Goal: Information Seeking & Learning: Learn about a topic

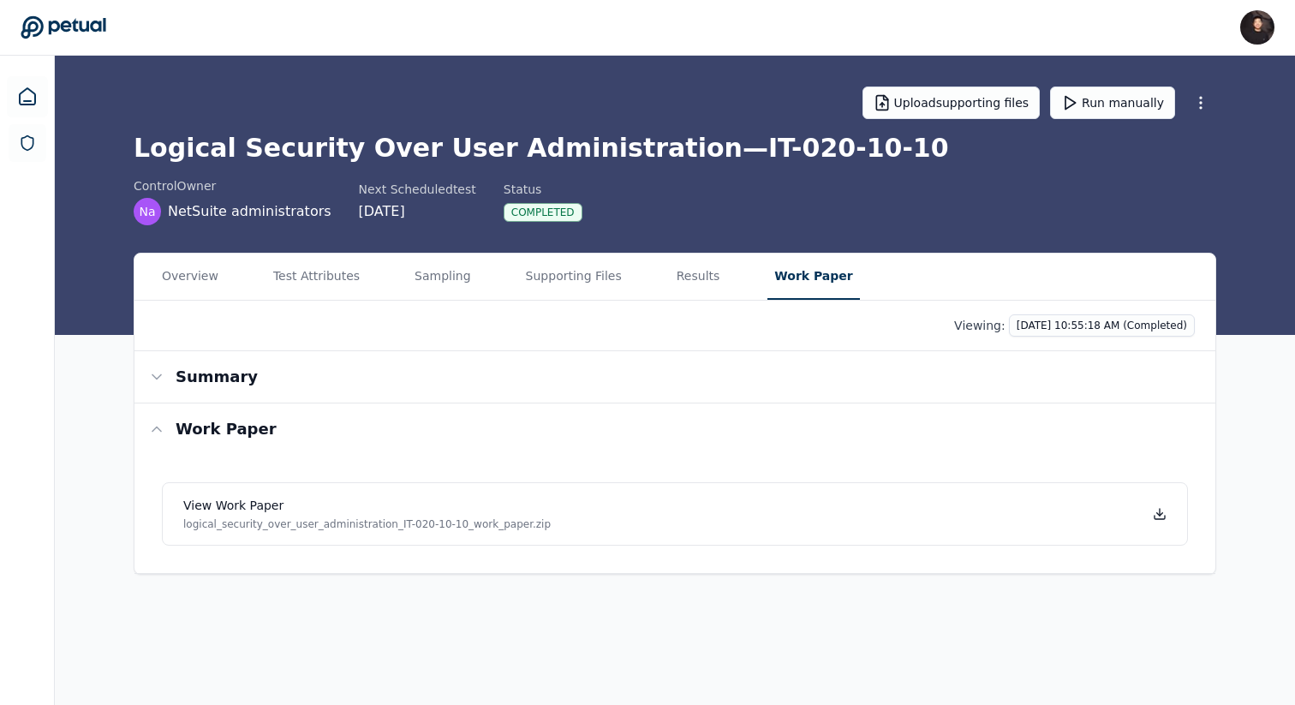
click at [68, 52] on header "James Lee james@petual.ai Sign out" at bounding box center [647, 28] width 1295 height 56
click at [68, 29] on icon at bounding box center [63, 27] width 85 height 22
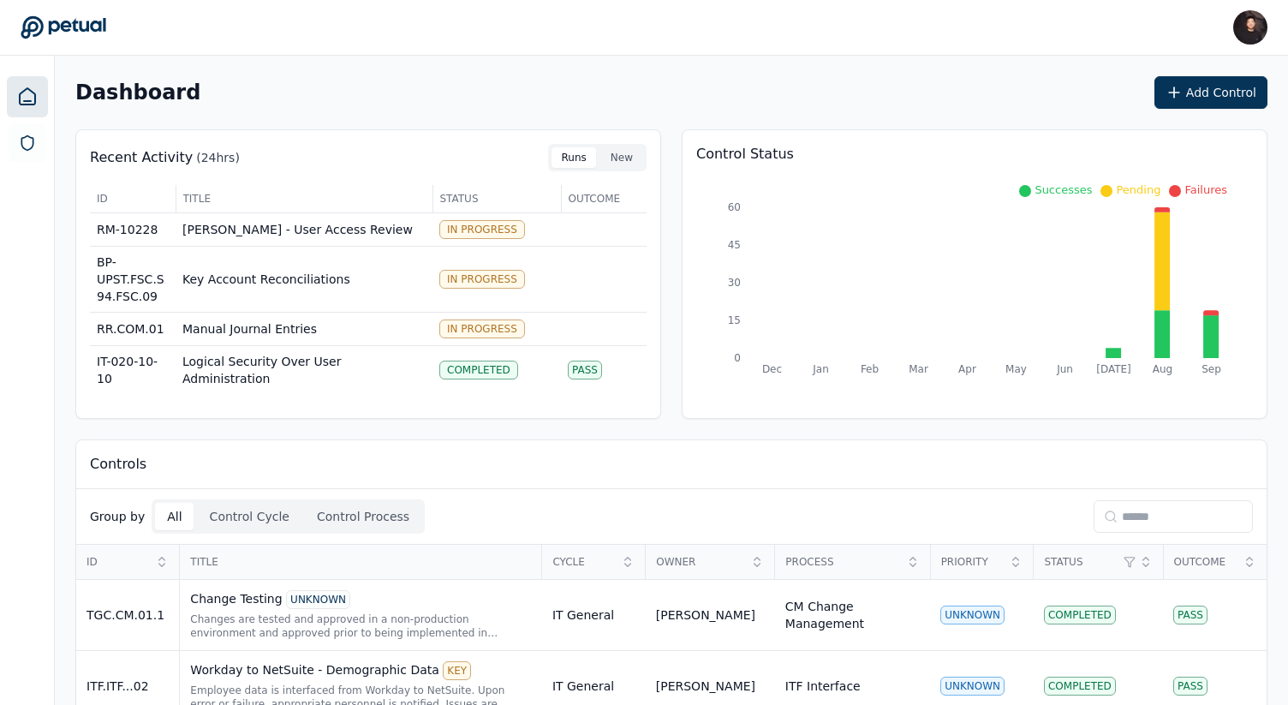
click at [1161, 510] on input at bounding box center [1172, 516] width 159 height 33
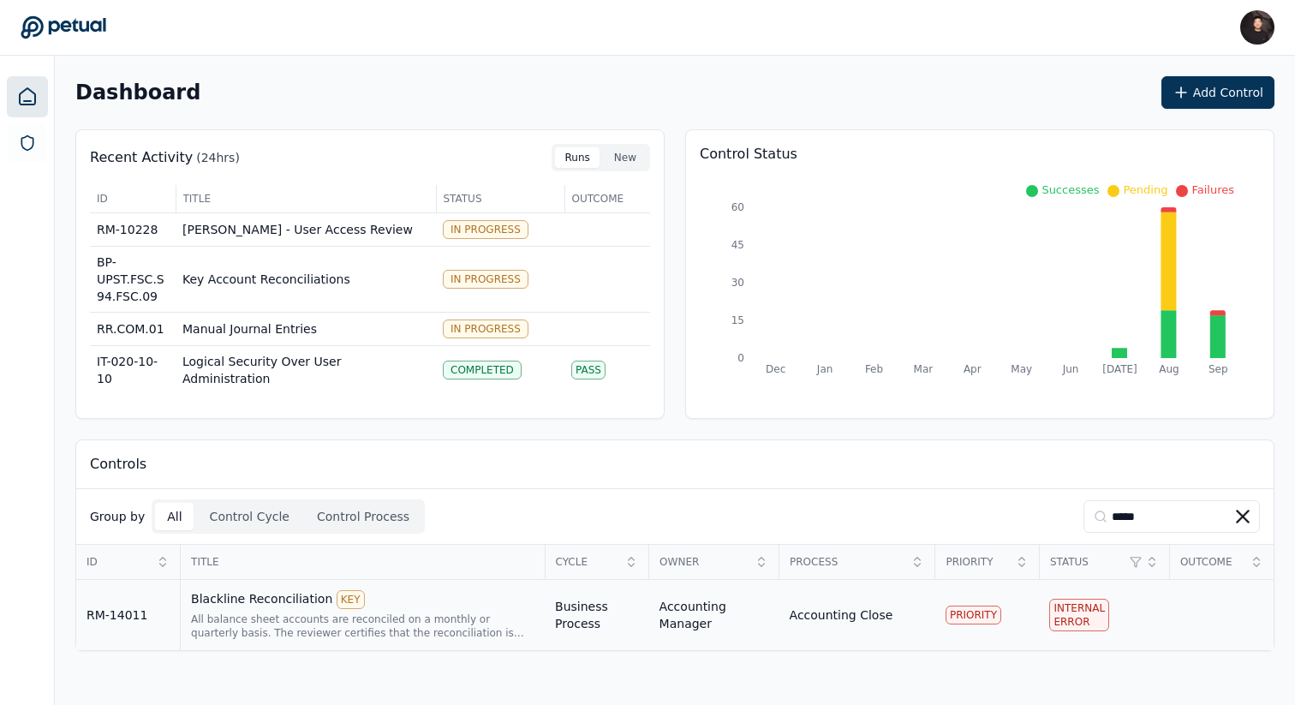
type input "*****"
click at [497, 611] on div "Blackline Reconciliation KEY All balance sheet accounts are reconciled on a mon…" at bounding box center [362, 615] width 343 height 50
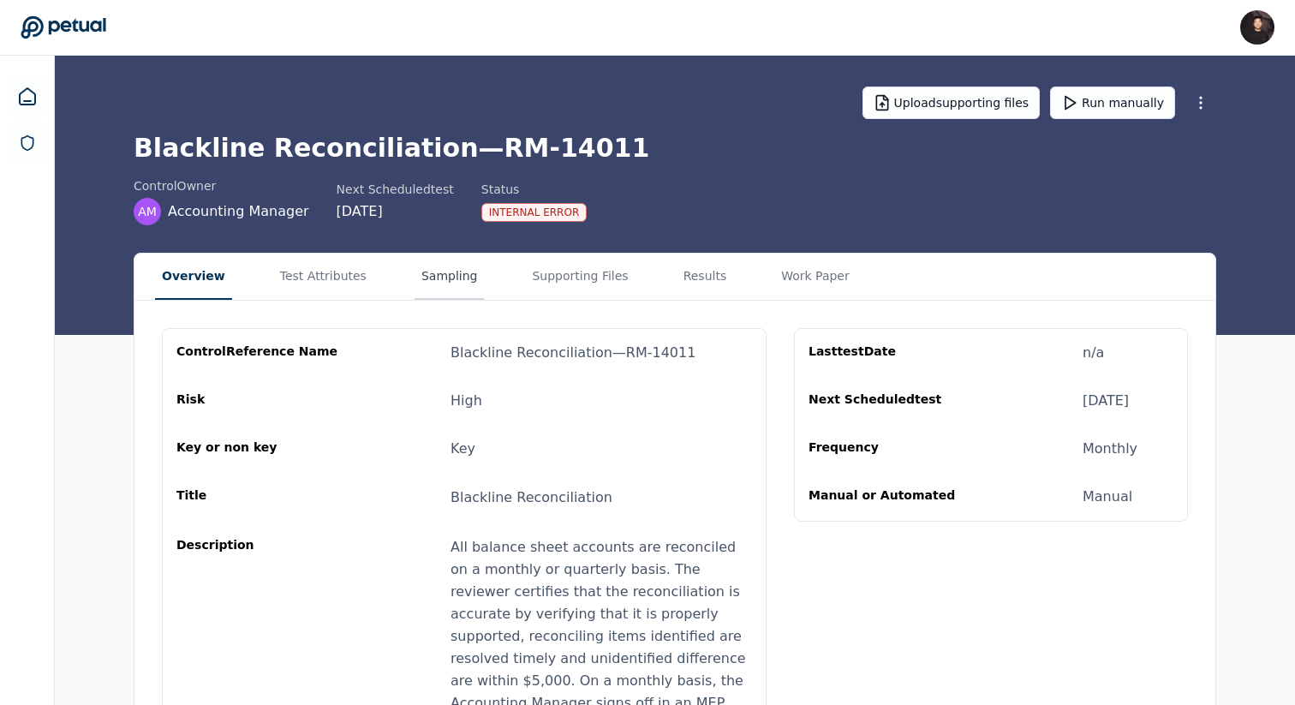
click at [420, 284] on button "Sampling" at bounding box center [449, 276] width 70 height 46
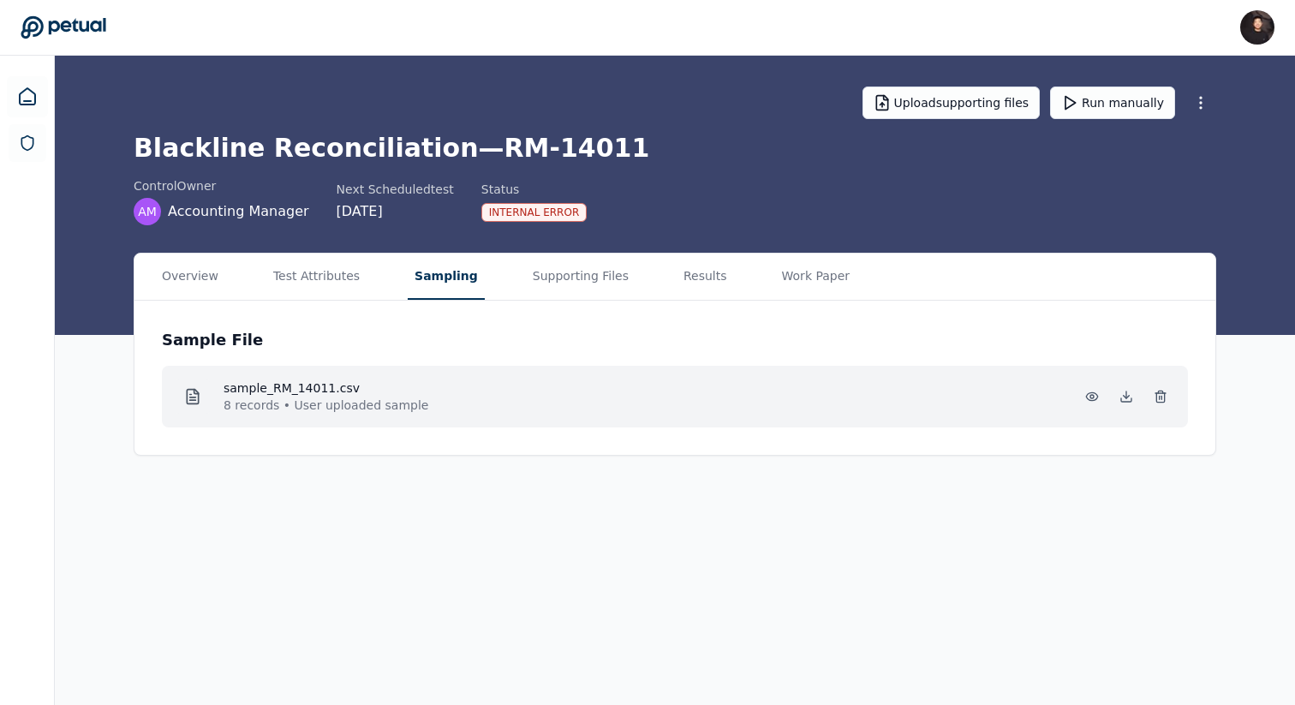
click at [402, 421] on div "sample_RM_14011.csv 8 records • User uploaded sample" at bounding box center [675, 397] width 1026 height 62
click at [549, 283] on button "Supporting Files" at bounding box center [581, 276] width 110 height 46
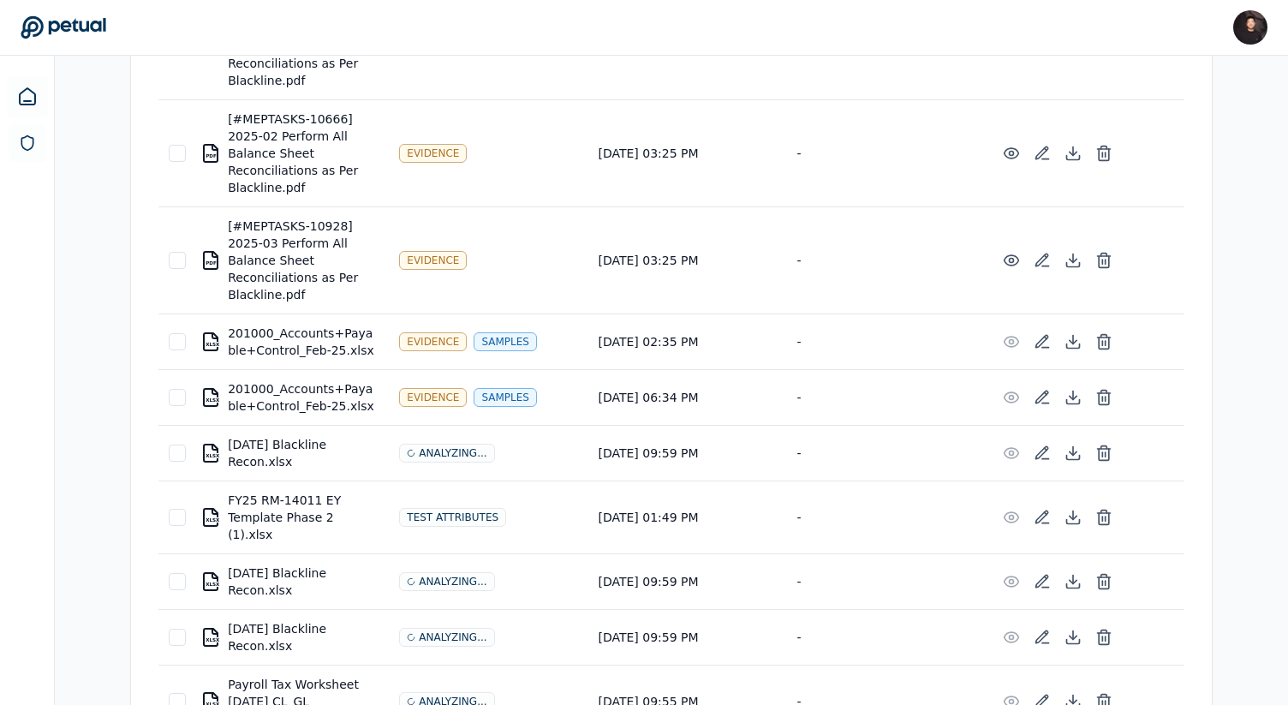
scroll to position [420, 0]
click at [1108, 511] on icon at bounding box center [1104, 516] width 10 height 11
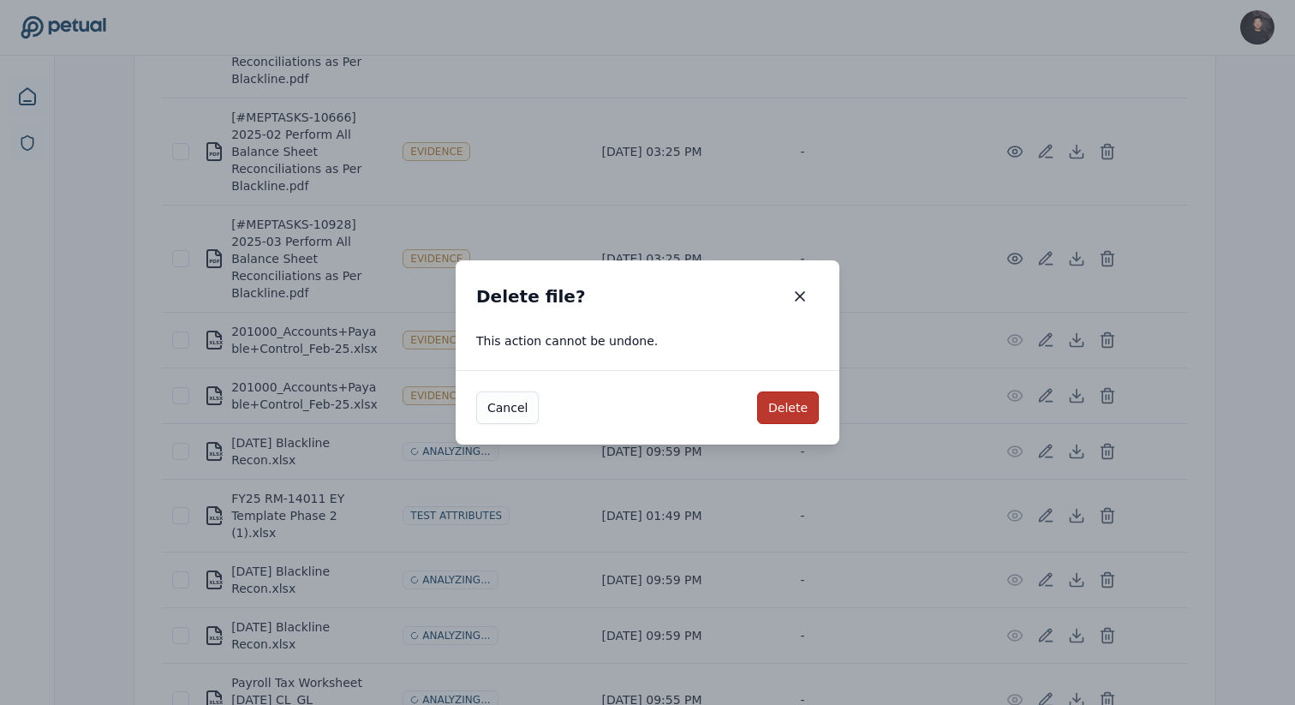
click at [785, 402] on button "Delete" at bounding box center [788, 407] width 62 height 33
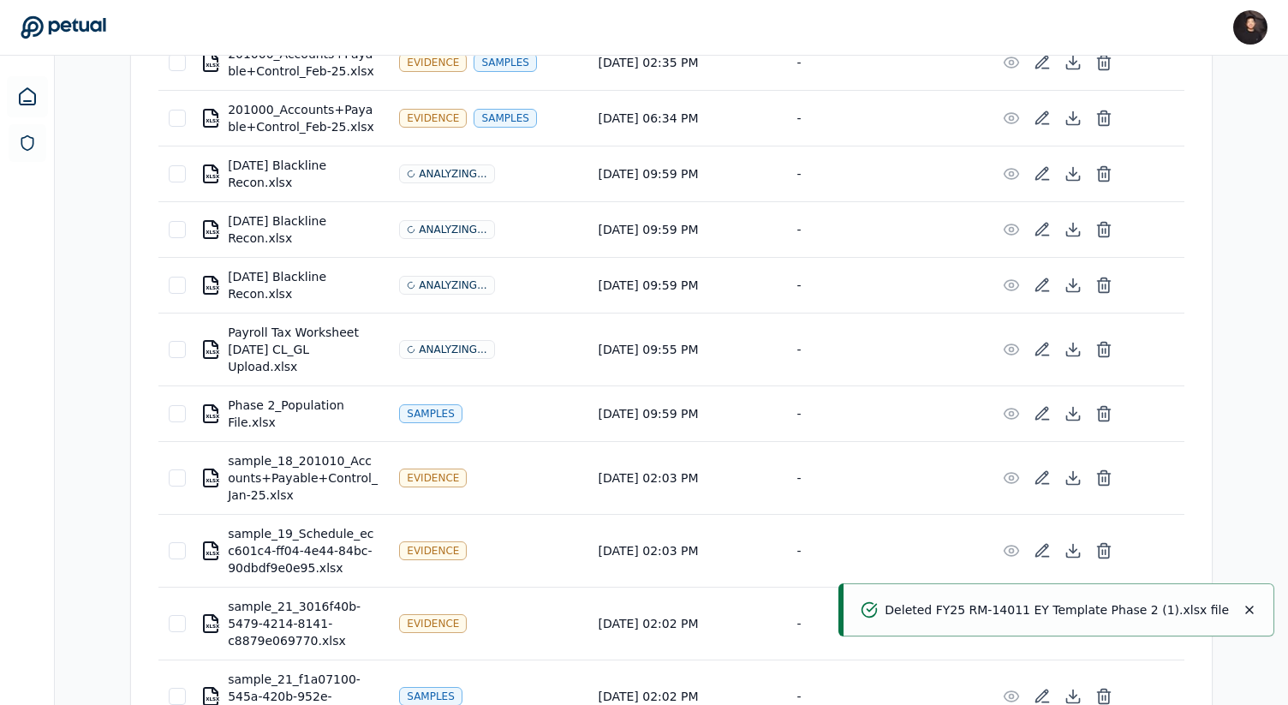
scroll to position [723, 0]
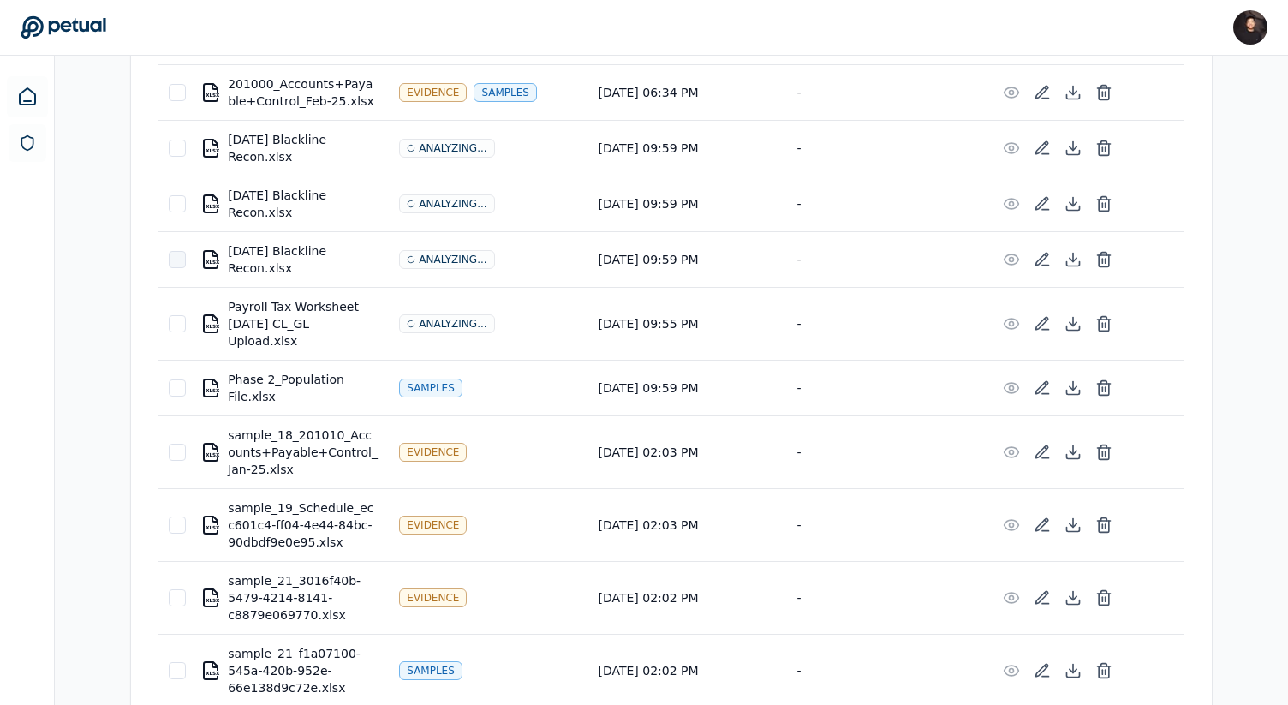
click at [176, 255] on div at bounding box center [177, 259] width 17 height 17
click at [179, 206] on div at bounding box center [177, 203] width 17 height 17
click at [176, 151] on div at bounding box center [177, 148] width 17 height 17
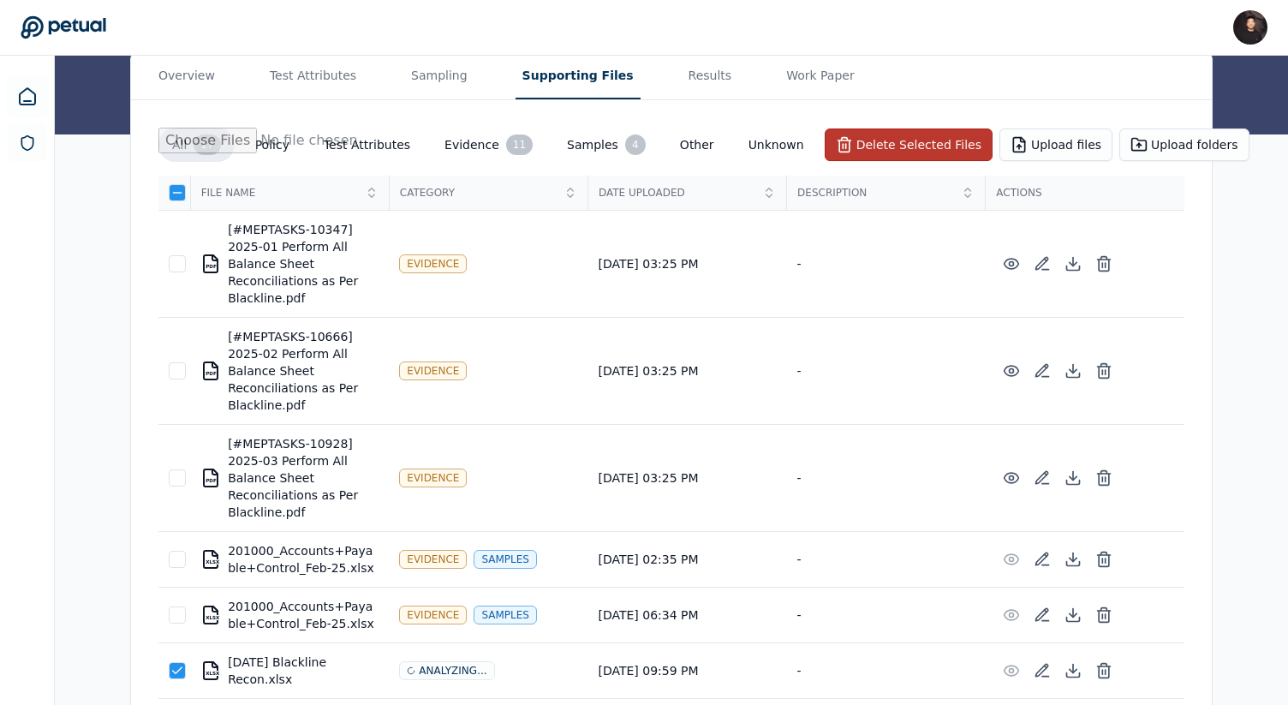
scroll to position [191, 0]
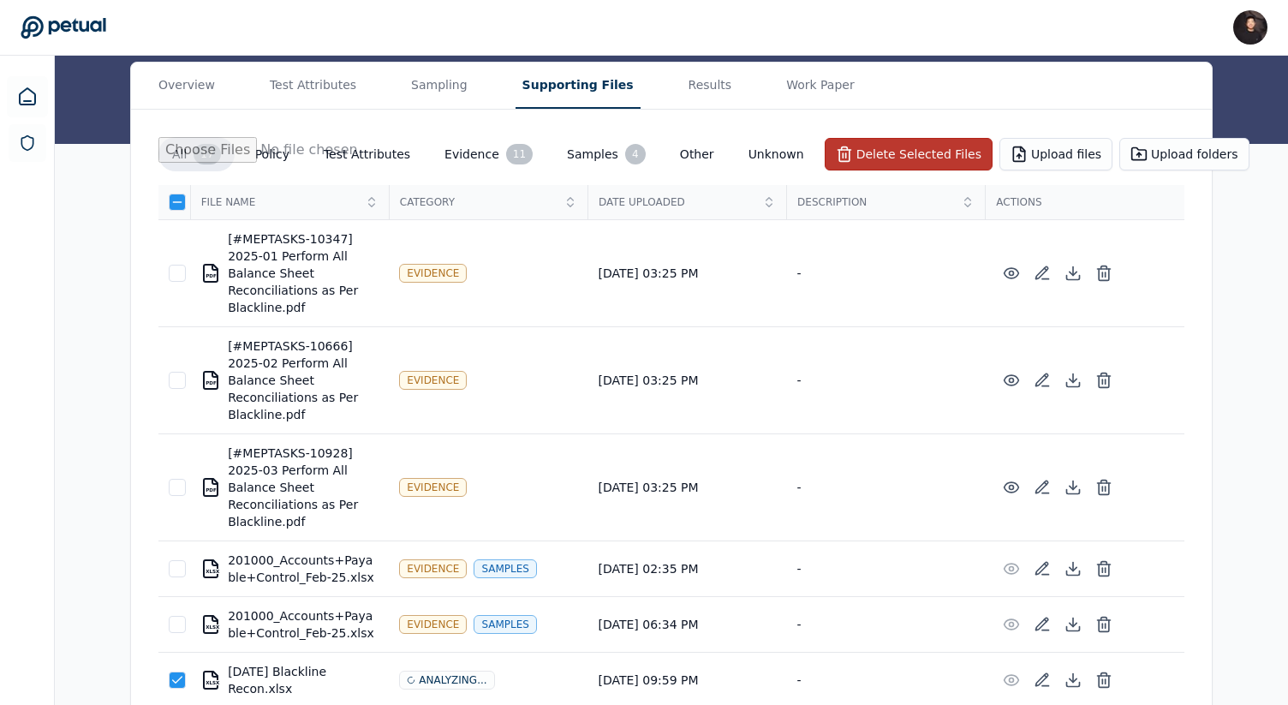
click at [907, 158] on button "Delete Selected Files" at bounding box center [909, 154] width 168 height 33
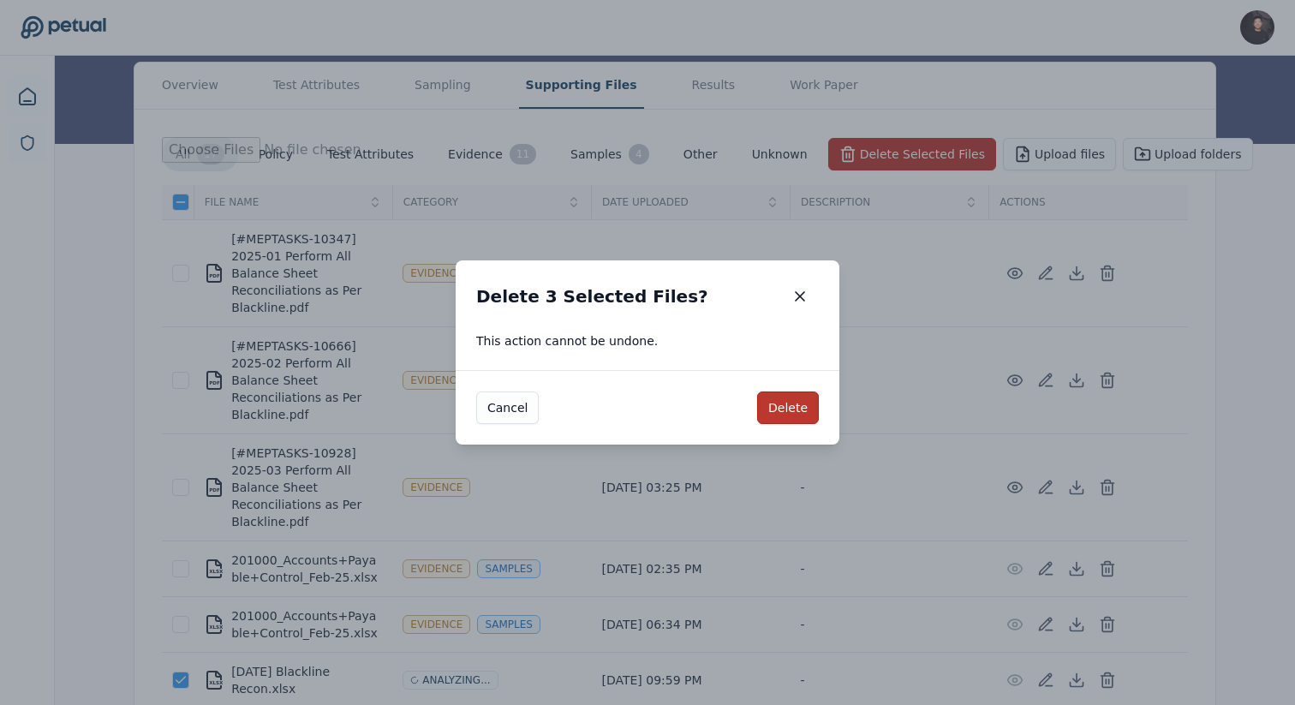
click at [768, 405] on button "Delete" at bounding box center [788, 407] width 62 height 33
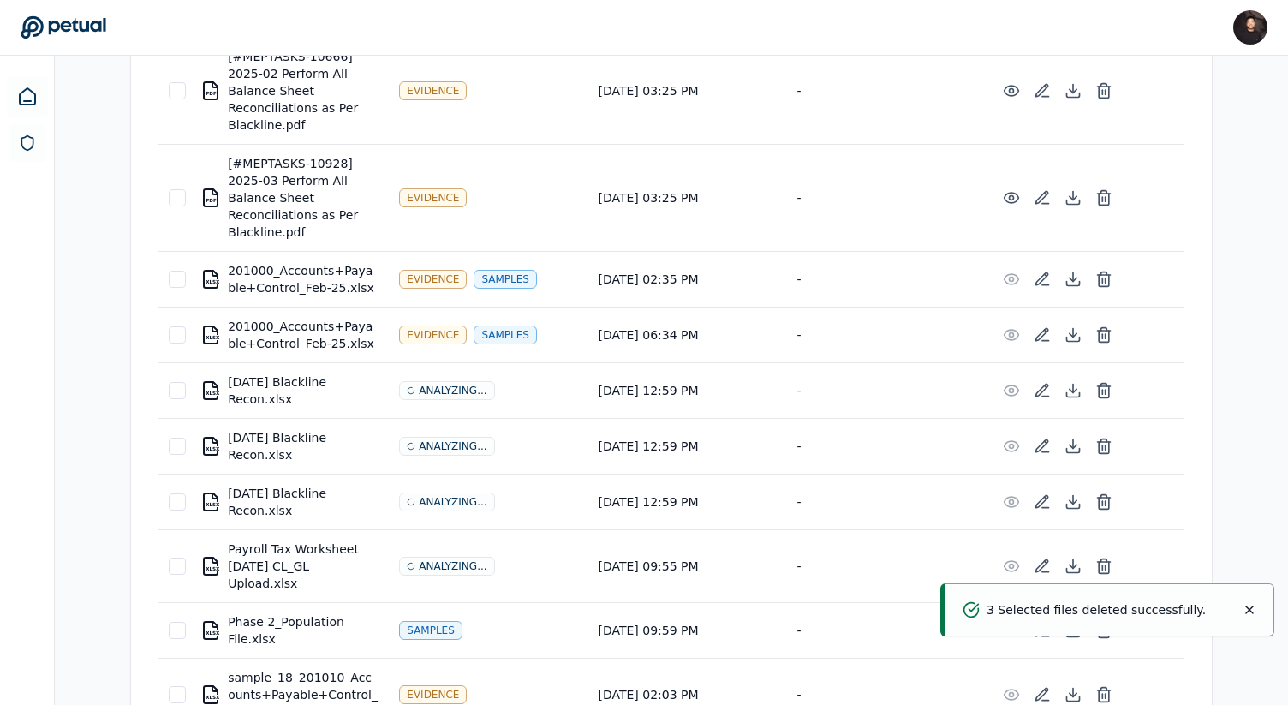
scroll to position [481, 0]
click at [196, 566] on td "XLSX Payroll Tax Worksheet February 2025 CL_GL Upload.xlsx" at bounding box center [289, 565] width 199 height 73
click at [176, 566] on div at bounding box center [177, 565] width 17 height 17
click at [1111, 560] on icon at bounding box center [1103, 565] width 17 height 17
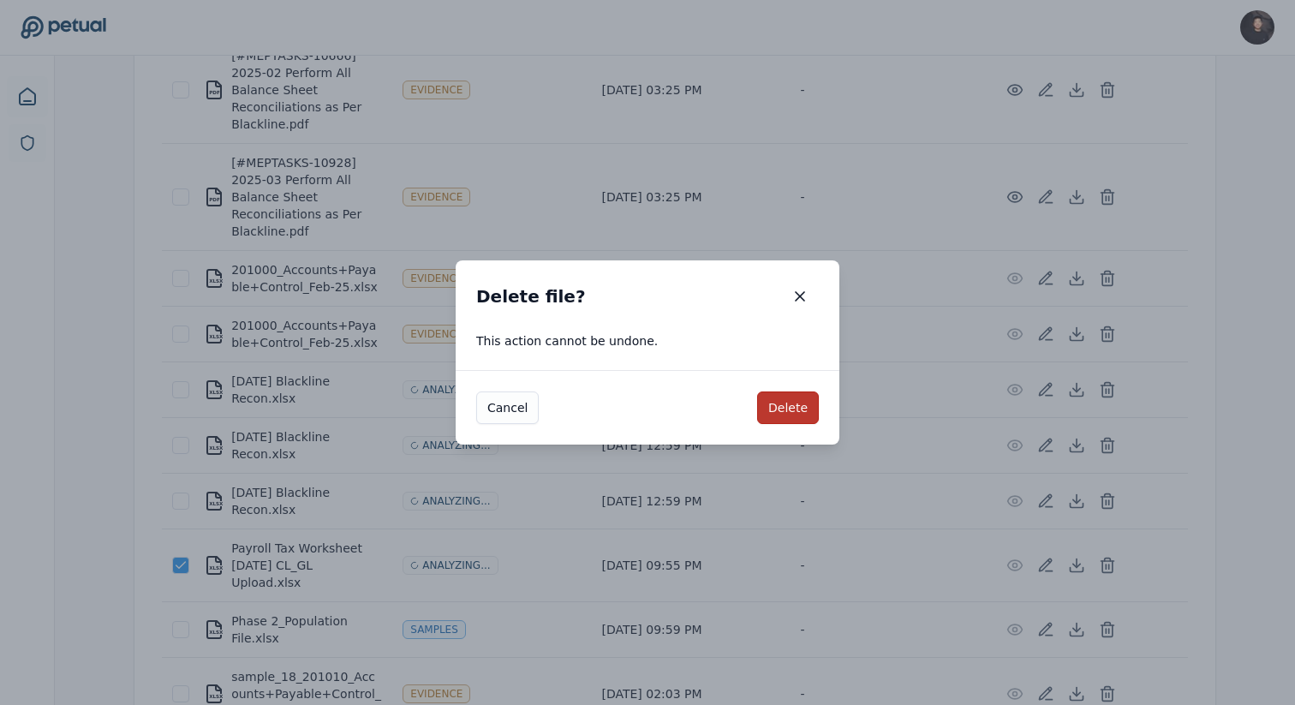
click at [784, 413] on button "Delete" at bounding box center [788, 407] width 62 height 33
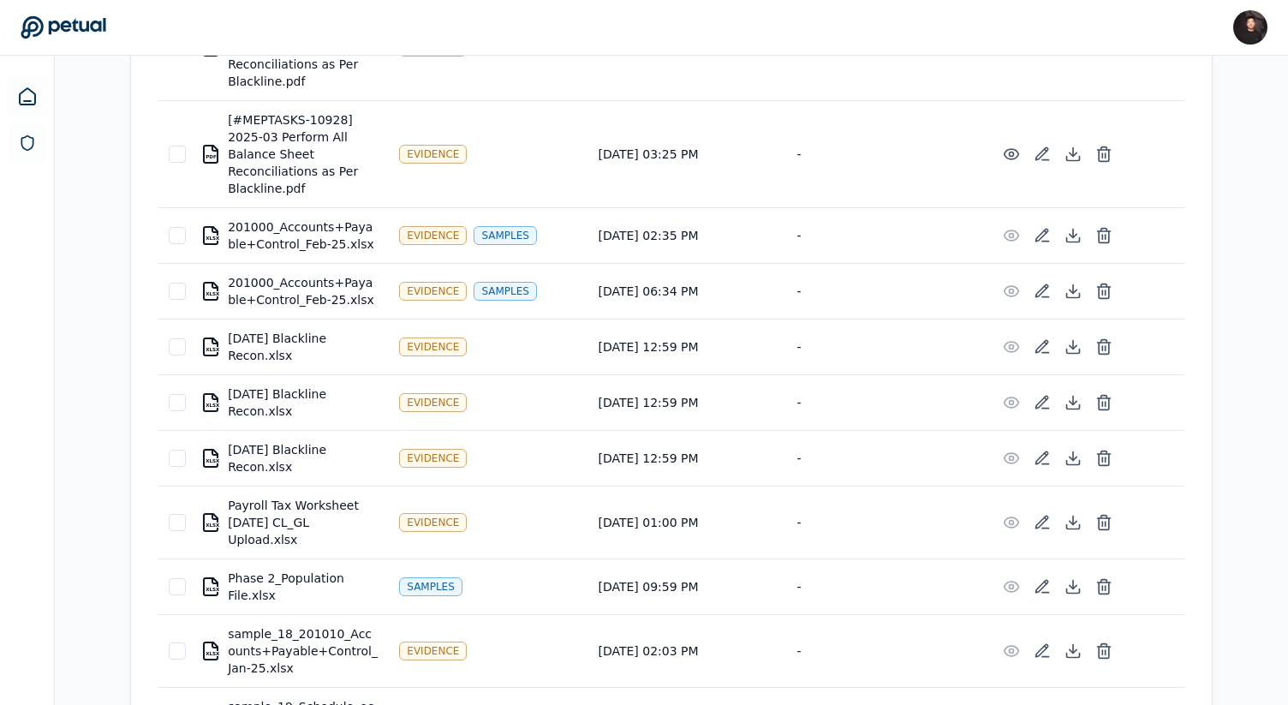
scroll to position [0, 0]
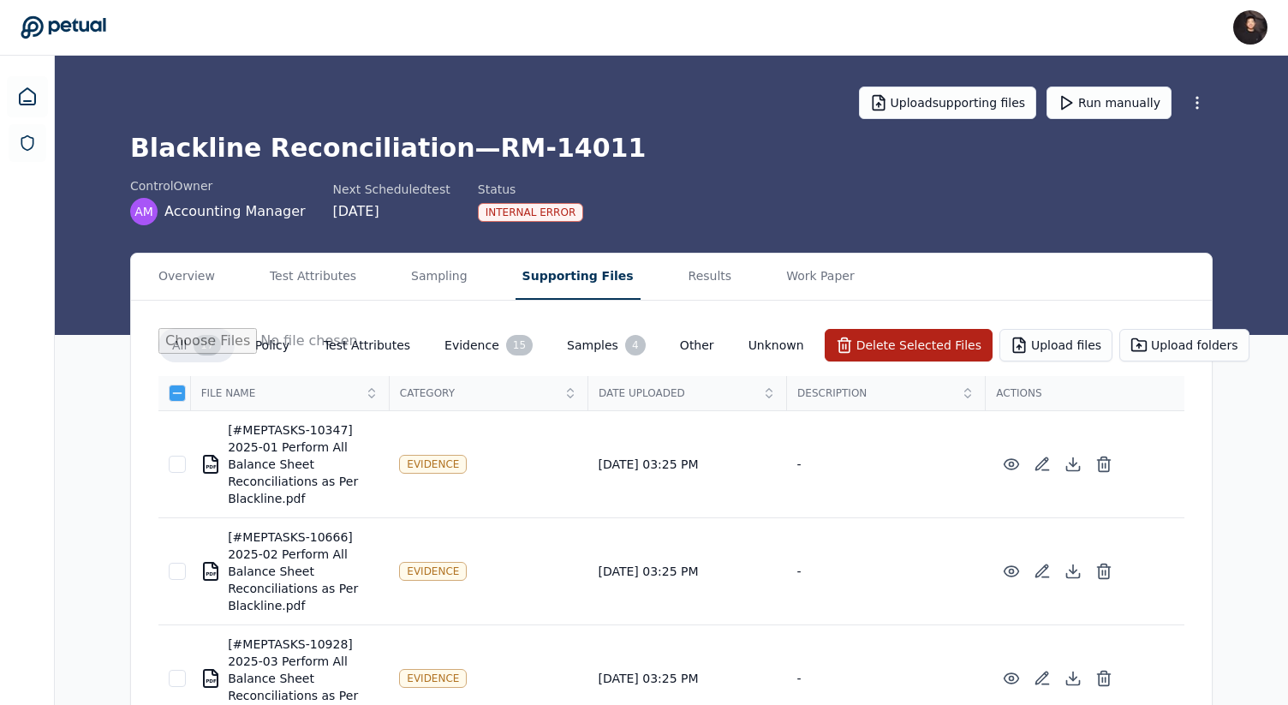
click at [176, 394] on icon at bounding box center [177, 393] width 14 height 14
click at [176, 393] on icon at bounding box center [177, 393] width 14 height 14
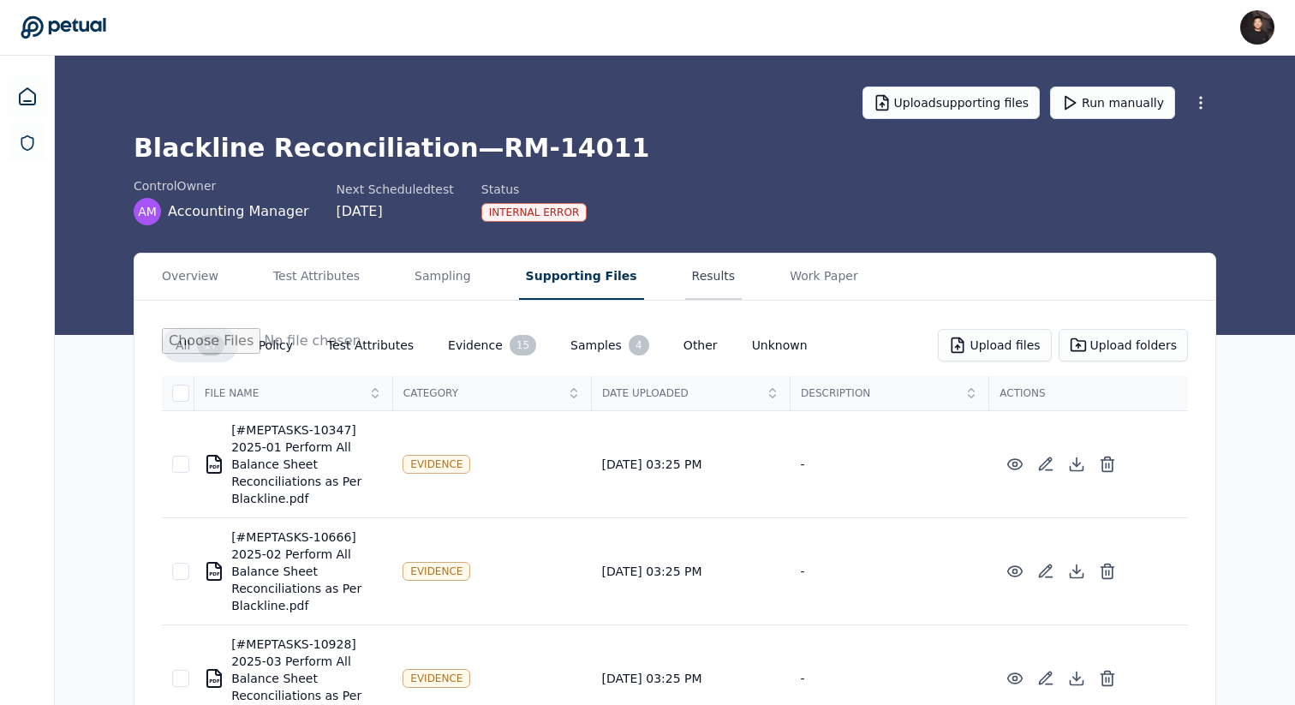
click at [687, 280] on button "Results" at bounding box center [713, 276] width 57 height 46
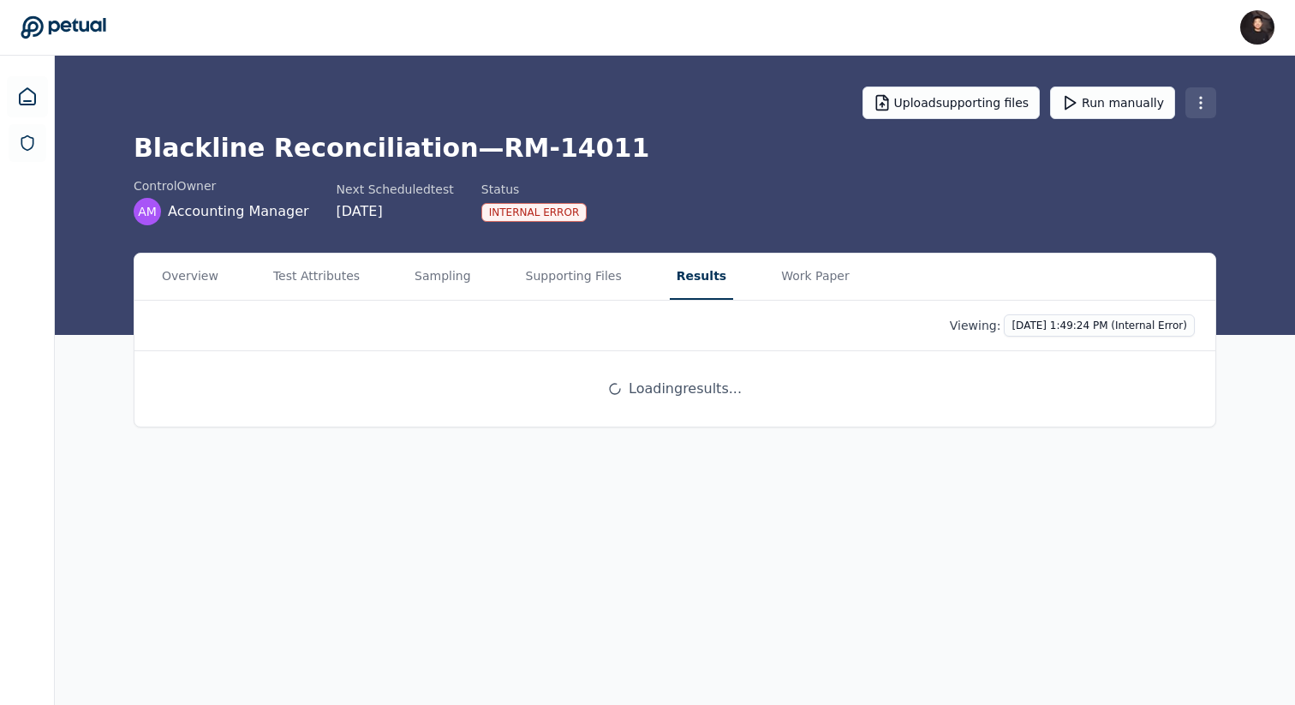
click at [1201, 111] on html "James Lee james@petual.ai Sign out Upload supporting files Run manually Blackli…" at bounding box center [647, 352] width 1295 height 705
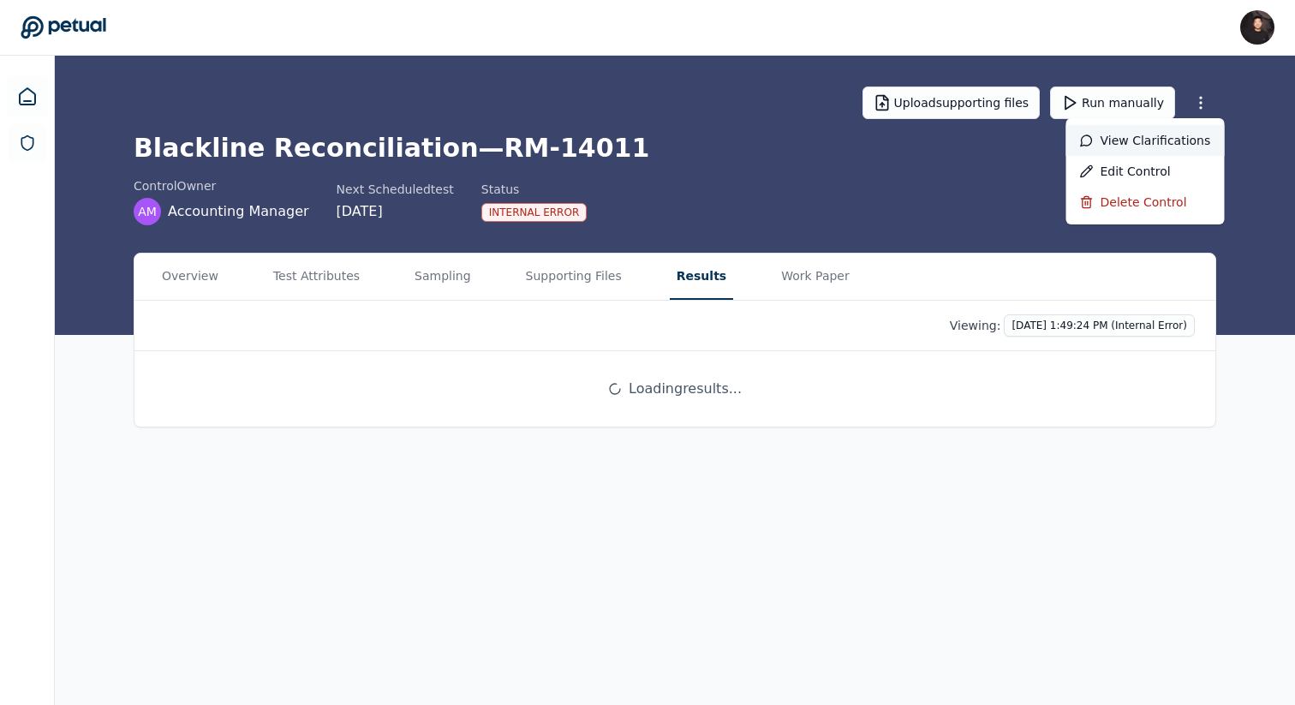
click at [1162, 147] on div "View clarifications" at bounding box center [1145, 140] width 158 height 31
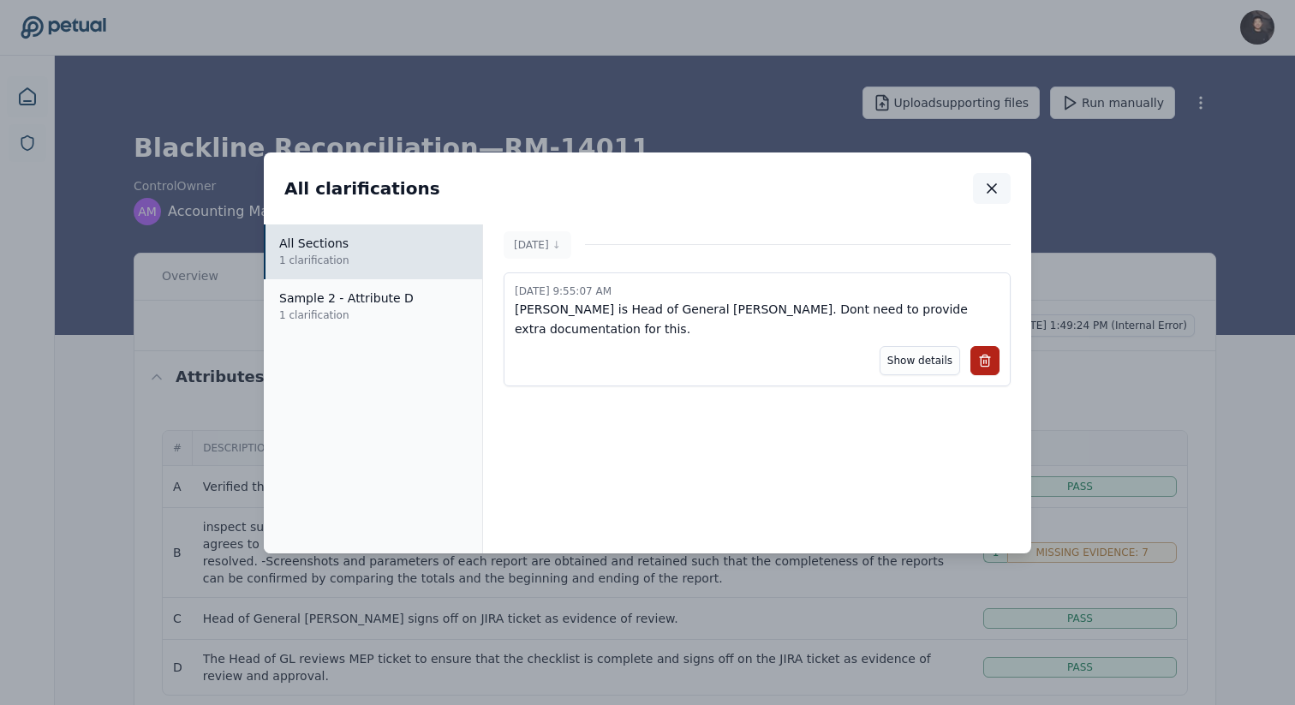
click at [1001, 192] on button "button" at bounding box center [992, 188] width 38 height 31
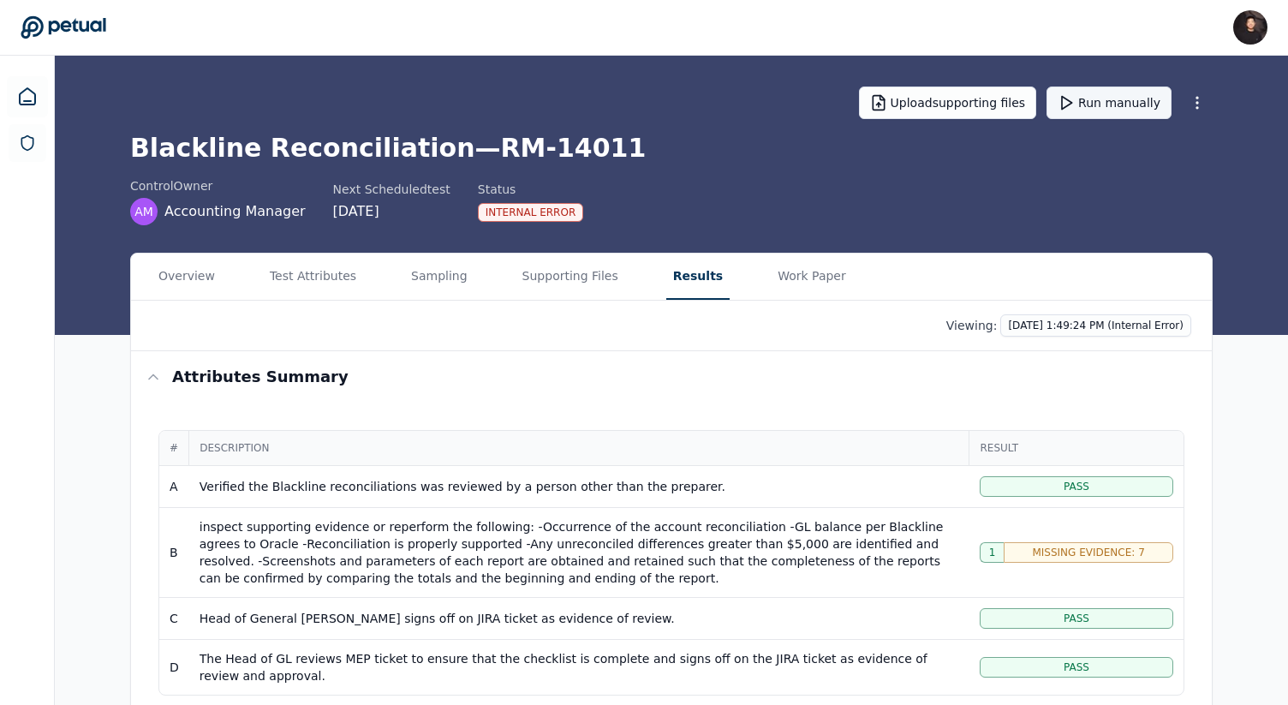
click at [1140, 108] on button "Run manually" at bounding box center [1108, 102] width 125 height 33
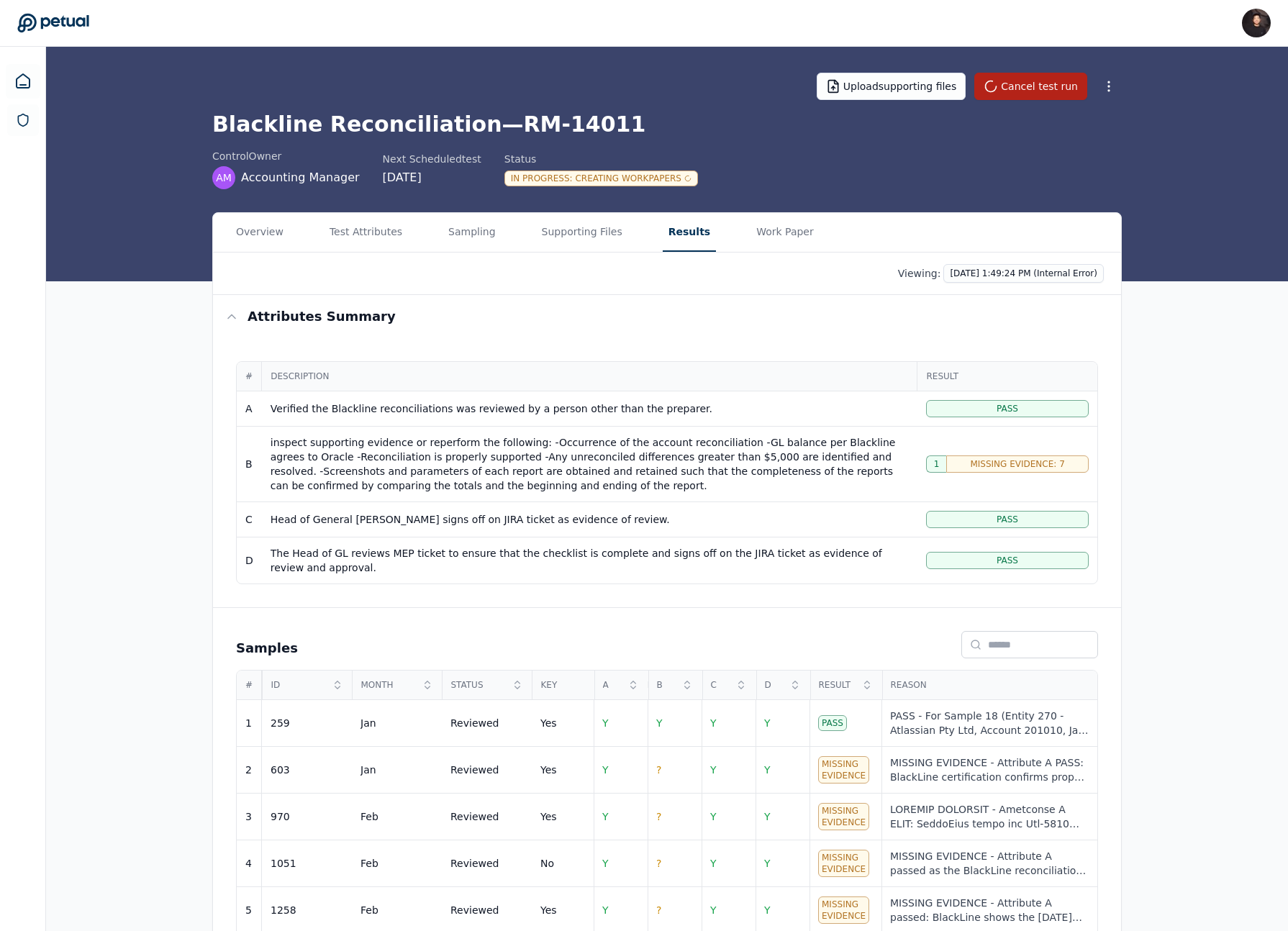
click at [201, 183] on div "Upload supporting files Cancel test run Blackline Reconciliation — RM-14011 con…" at bounding box center [667, 164] width 1242 height 234
click at [1116, 93] on html "James Lee james@petual.ai Sign out Upload supporting files Cancel test run Blac…" at bounding box center [644, 549] width 1288 height 1098
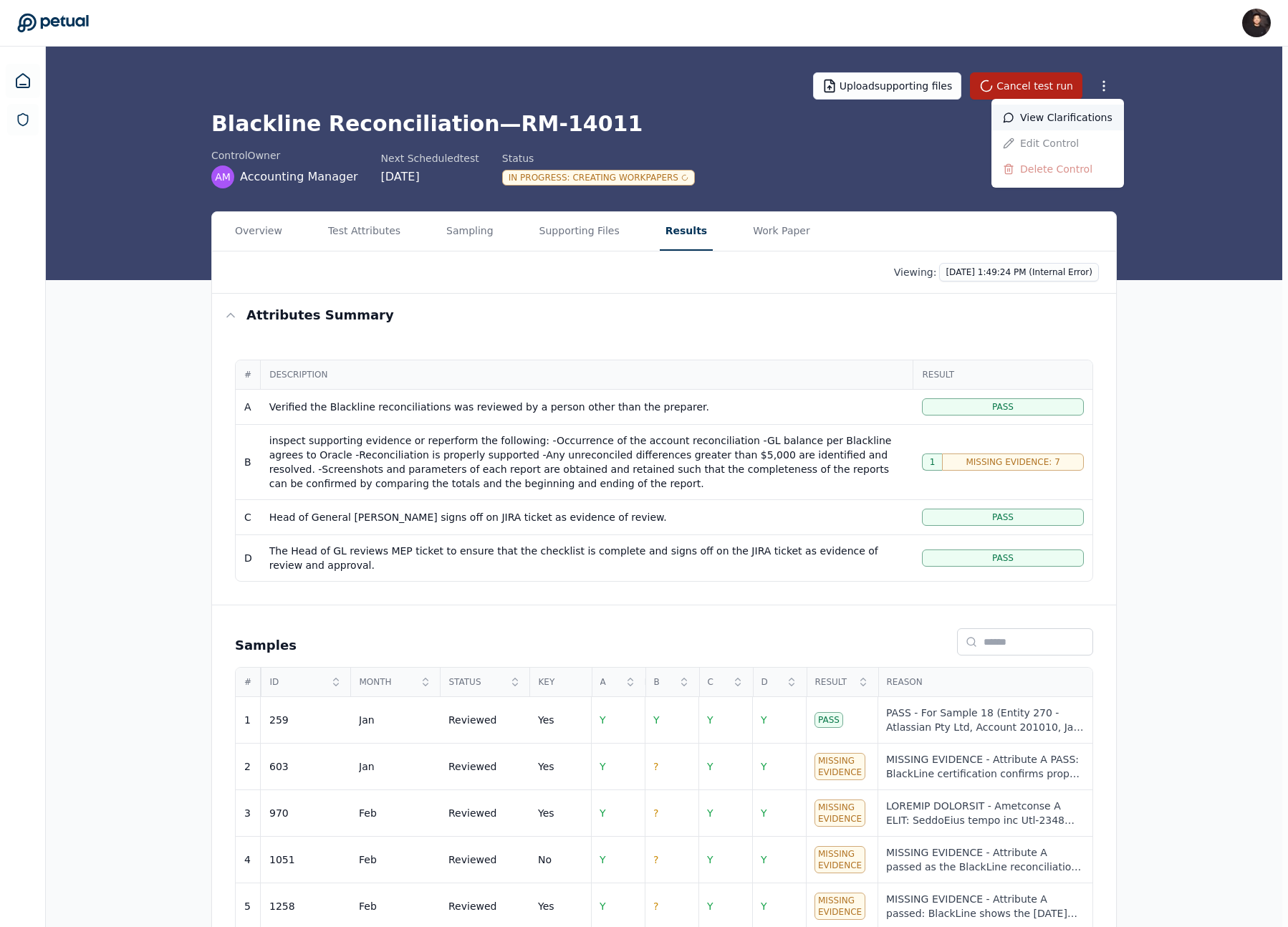
click at [1094, 108] on div "View clarifications" at bounding box center [1057, 117] width 132 height 26
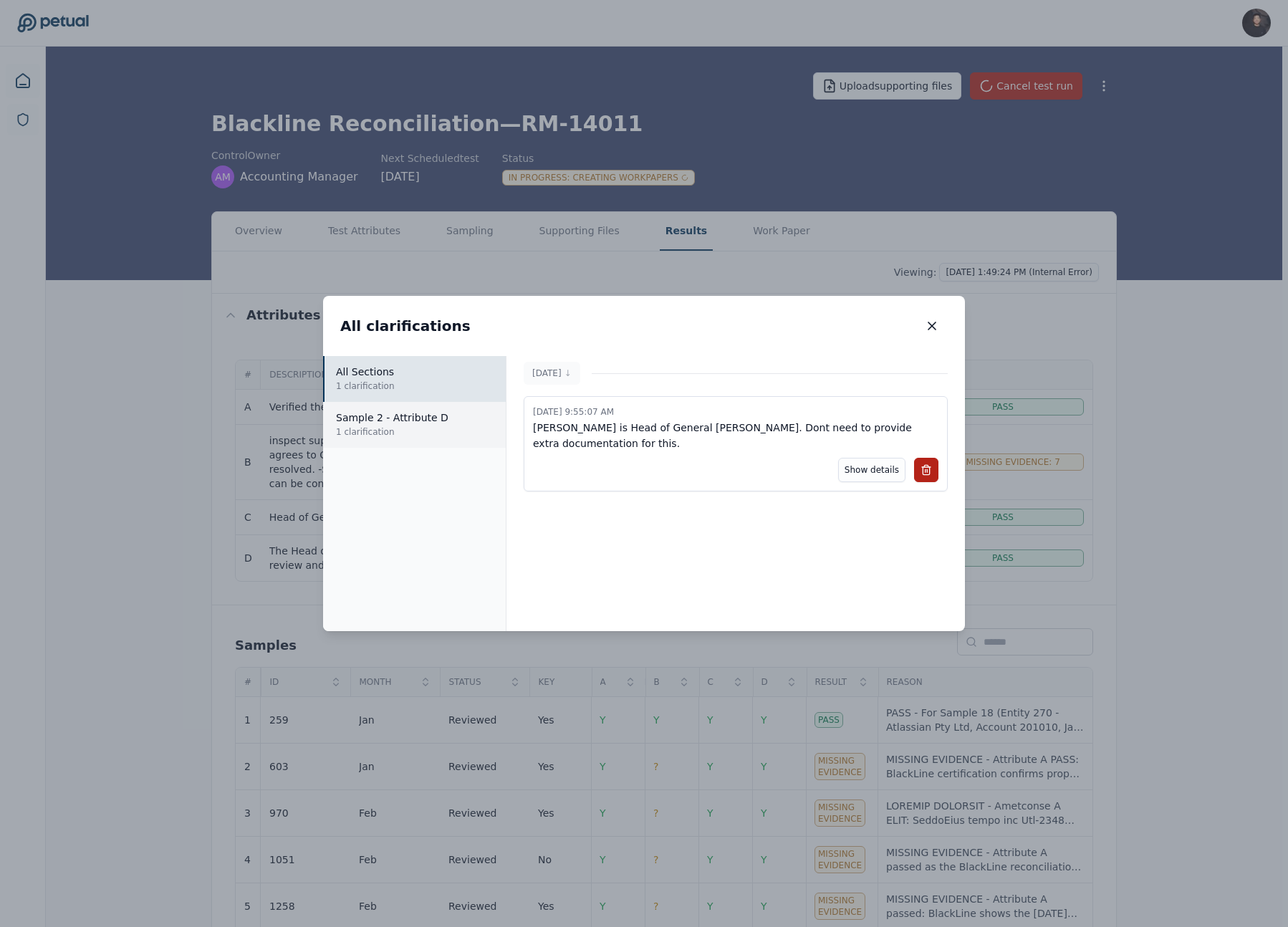
click at [466, 433] on p "1 clarification" at bounding box center [415, 432] width 158 height 14
click at [456, 387] on p "1 clarification" at bounding box center [415, 386] width 158 height 14
click at [931, 325] on icon "button" at bounding box center [932, 325] width 8 height 8
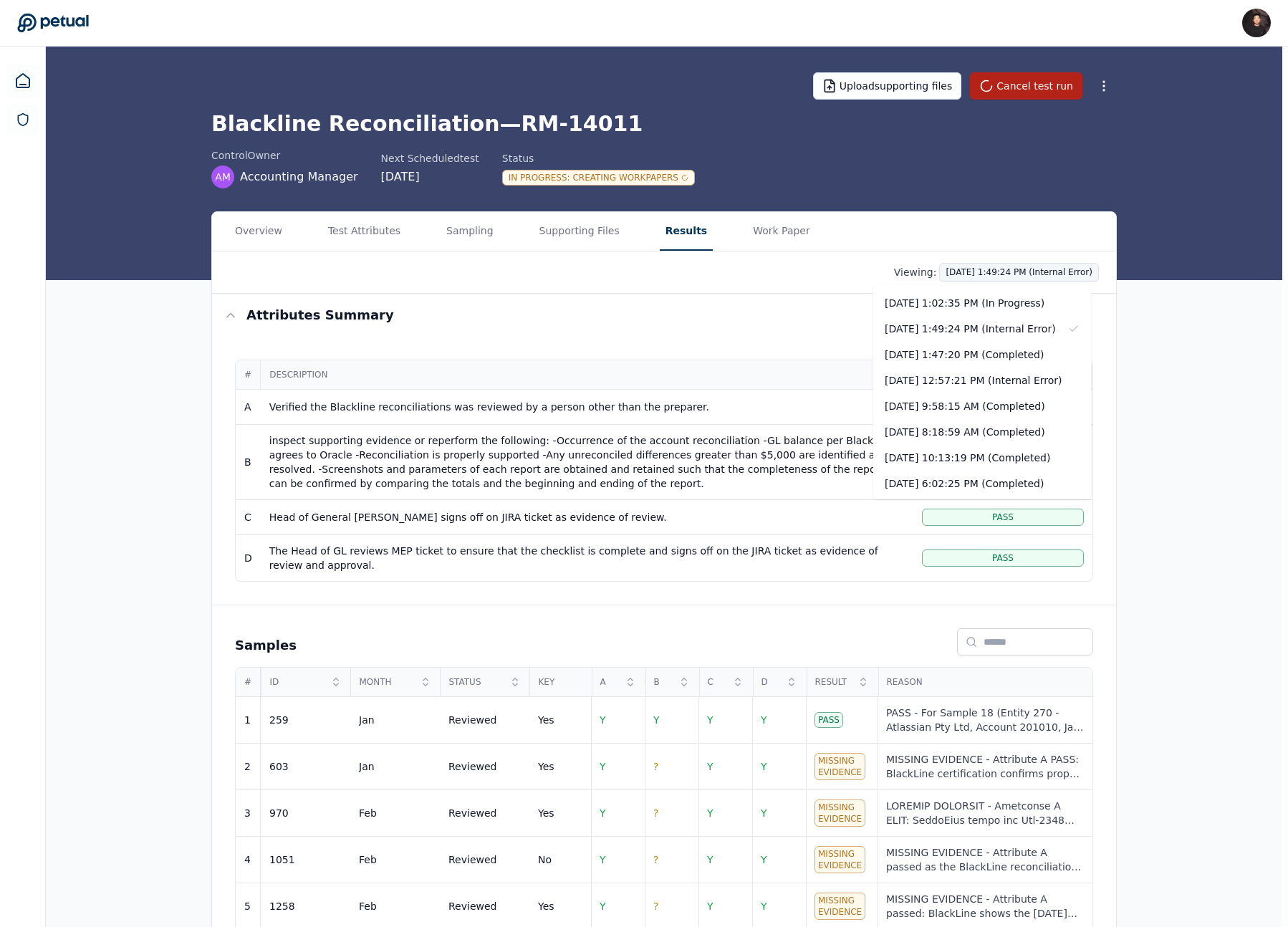
click at [984, 274] on html "James Lee james@petual.ai Sign out Upload supporting files Cancel test run Blac…" at bounding box center [644, 546] width 1288 height 1093
click at [970, 310] on div "10/9/2025, 1:02:35 PM (In Progress)" at bounding box center [982, 303] width 217 height 26
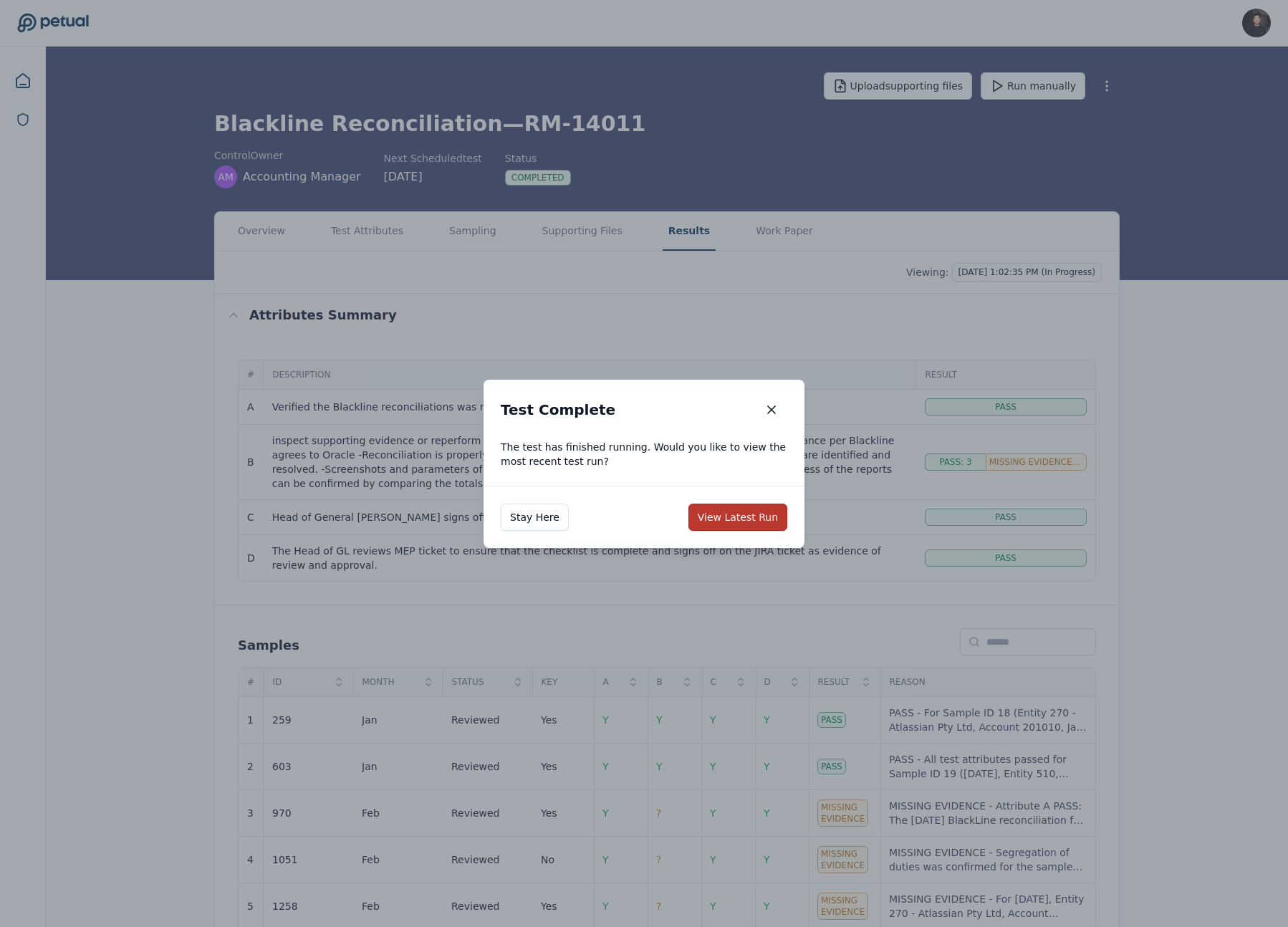
click at [726, 515] on button "View Latest Run" at bounding box center [738, 517] width 99 height 28
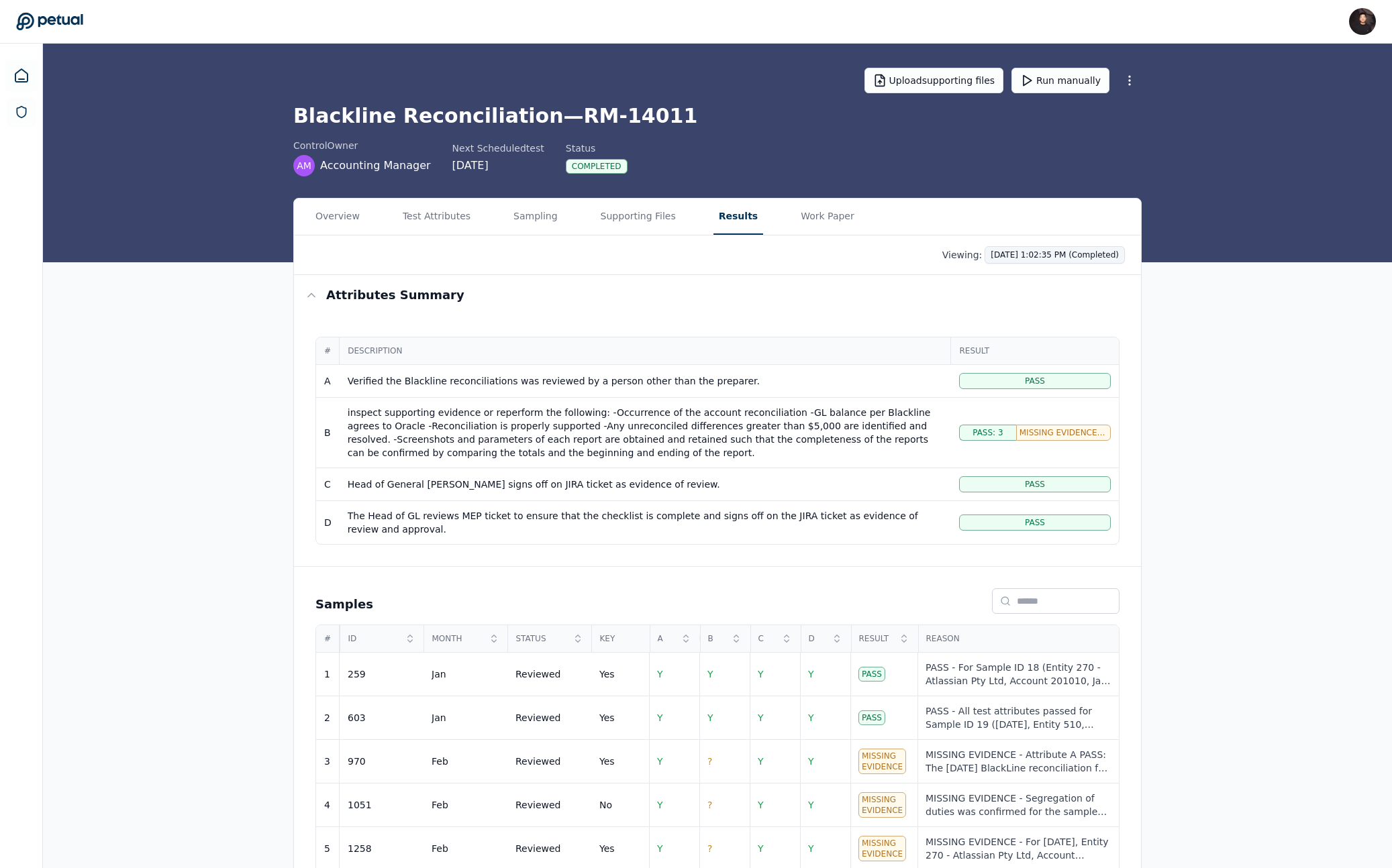
click at [1030, 245] on html "[PERSON_NAME] [PERSON_NAME][EMAIL_ADDRESS] Sign out Upload supporting files Run…" at bounding box center [696, 512] width 1392 height 1024
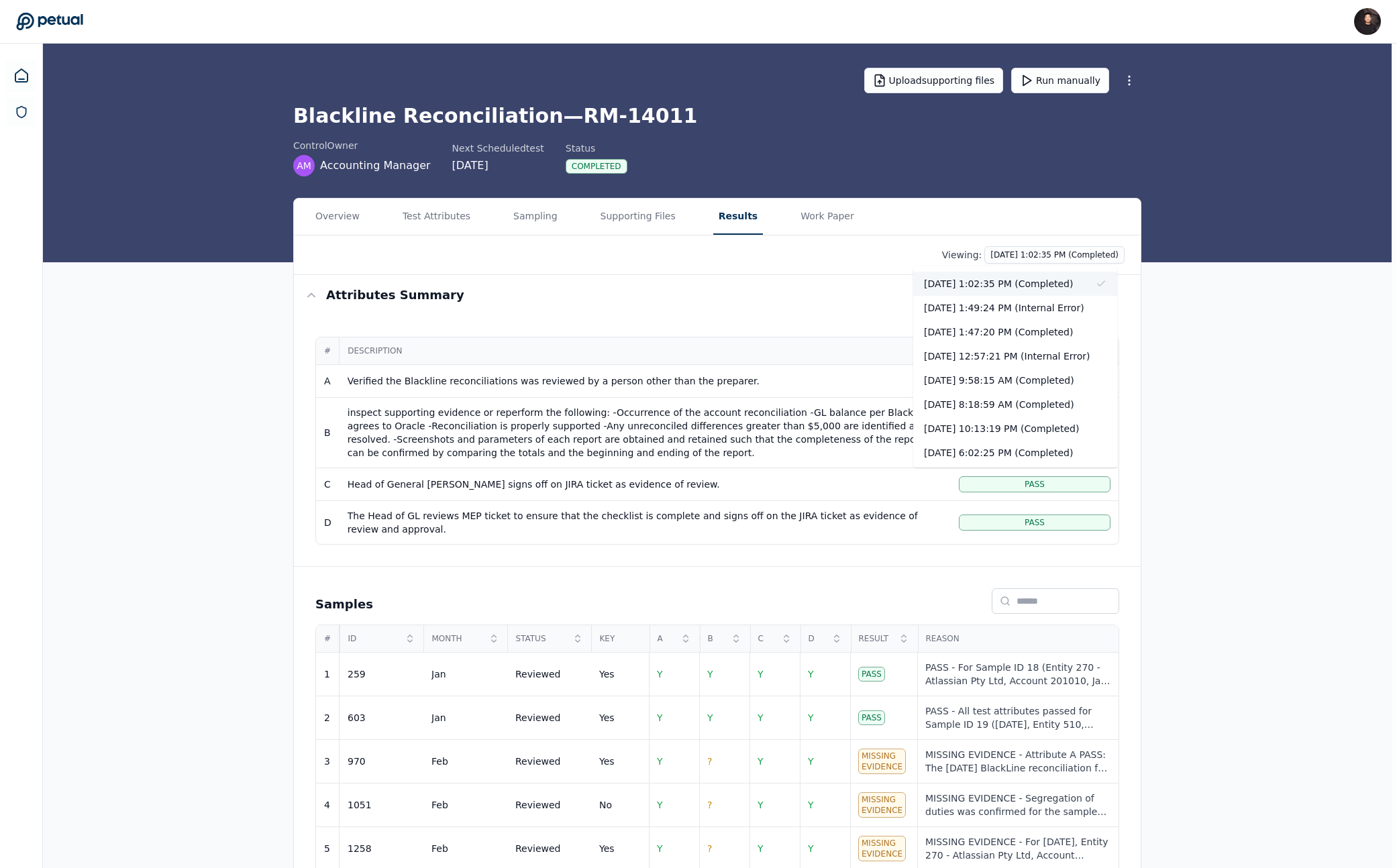
click at [1006, 276] on div "[DATE] 1:02:35 PM (Completed)" at bounding box center [1015, 284] width 204 height 24
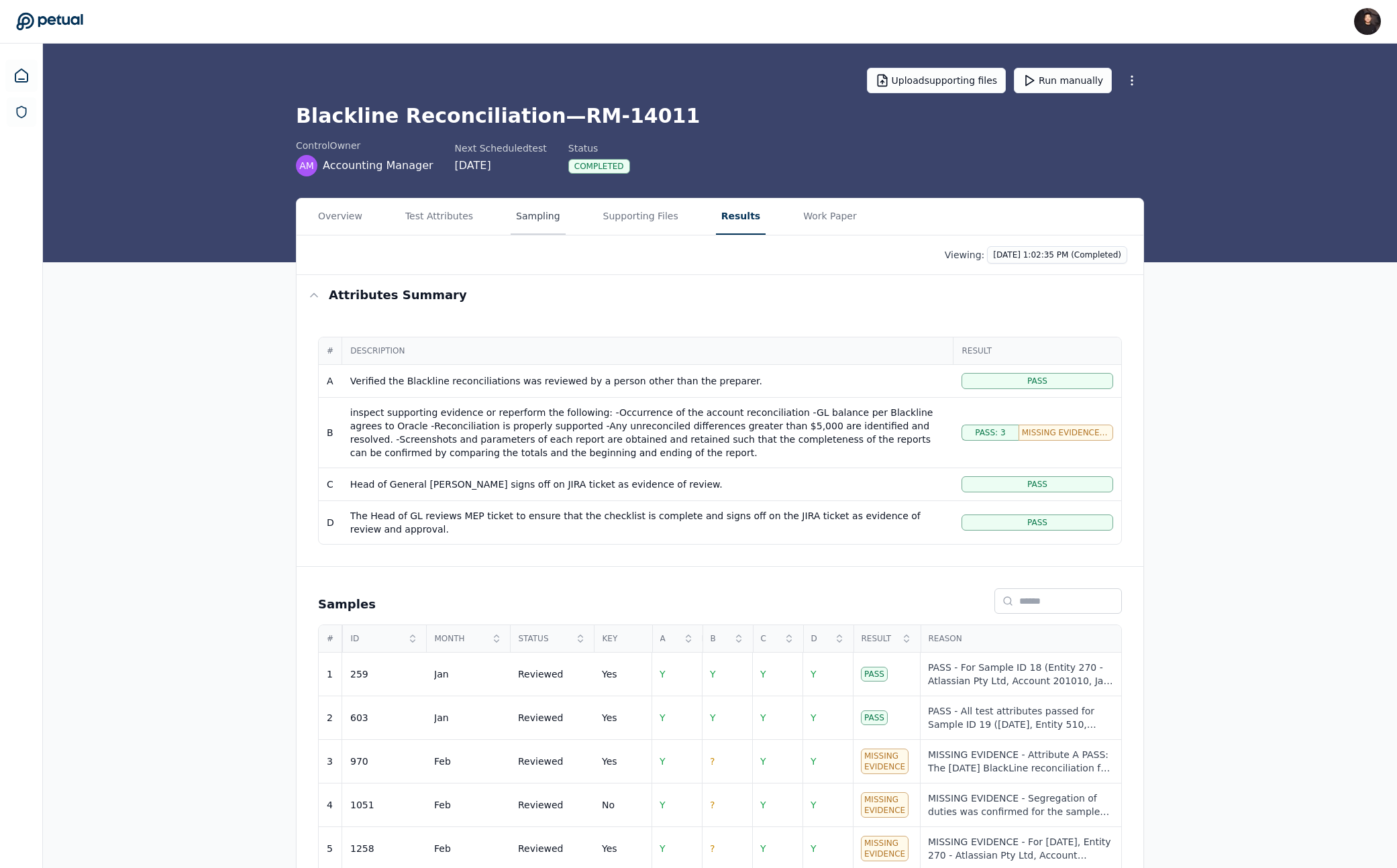
click at [511, 225] on button "Sampling" at bounding box center [538, 216] width 55 height 36
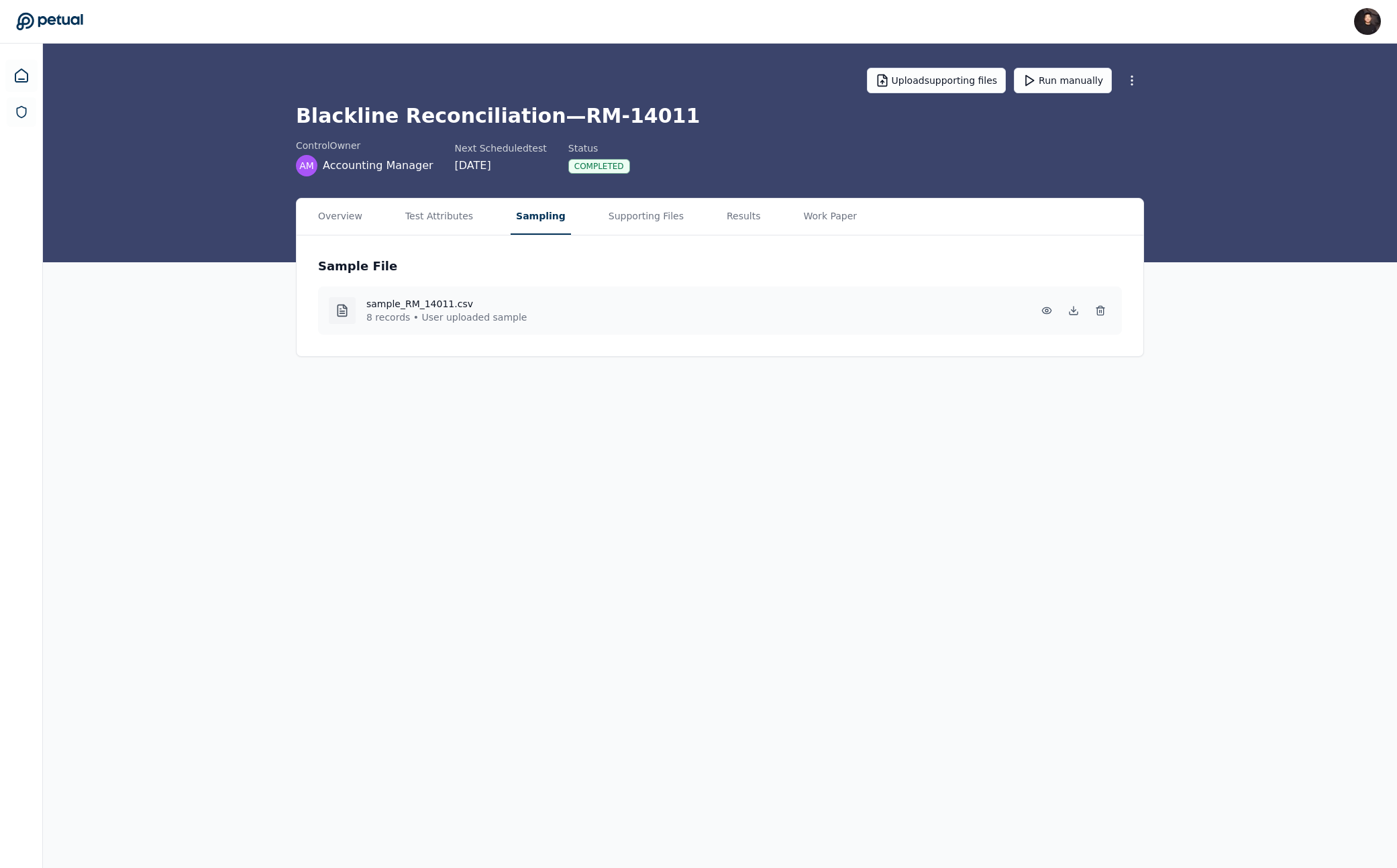
click at [496, 213] on div "Overview Test Attributes Sampling Supporting Files Results Work Paper" at bounding box center [719, 216] width 847 height 37
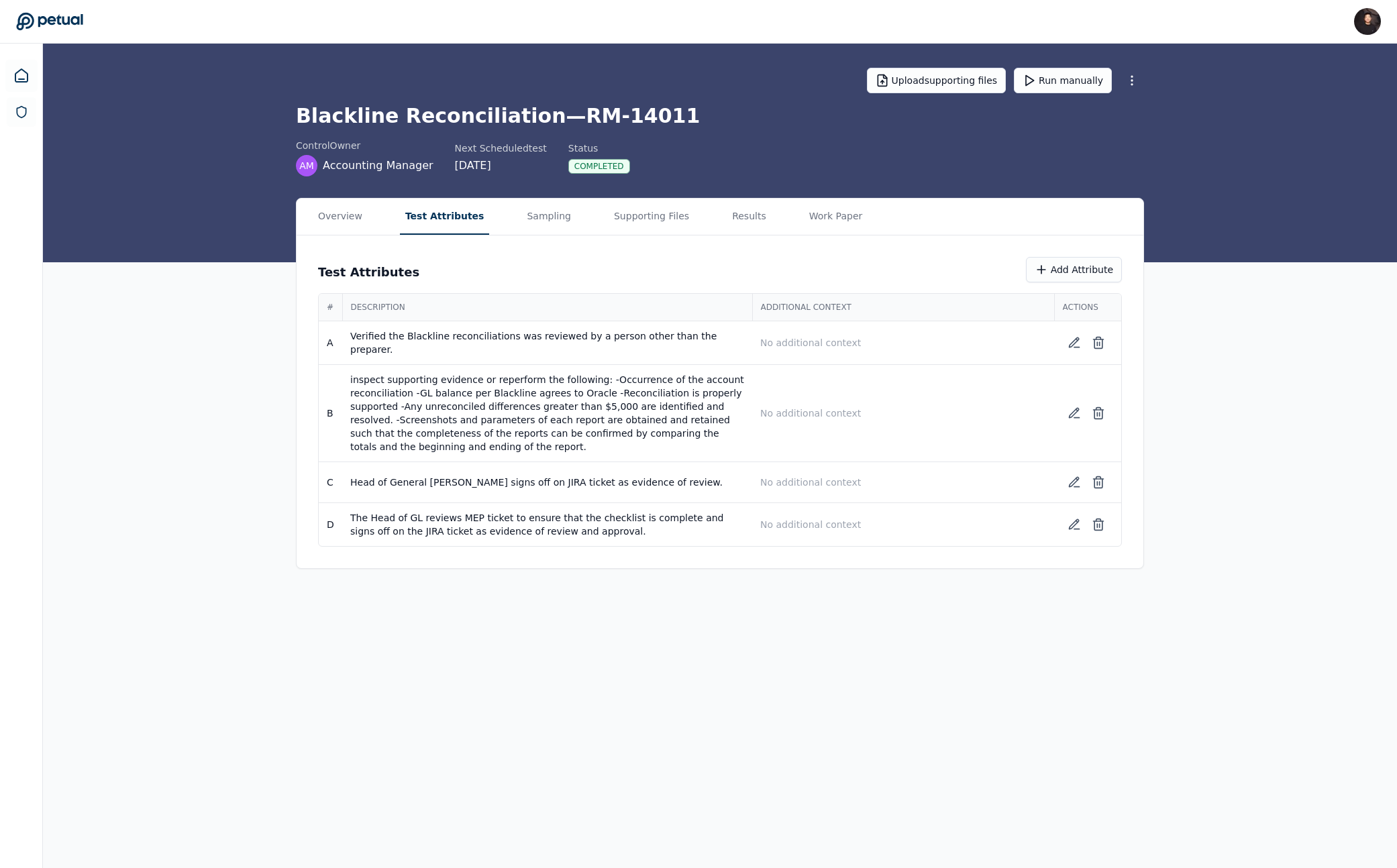
click at [460, 215] on button "Test Attributes" at bounding box center [444, 216] width 90 height 36
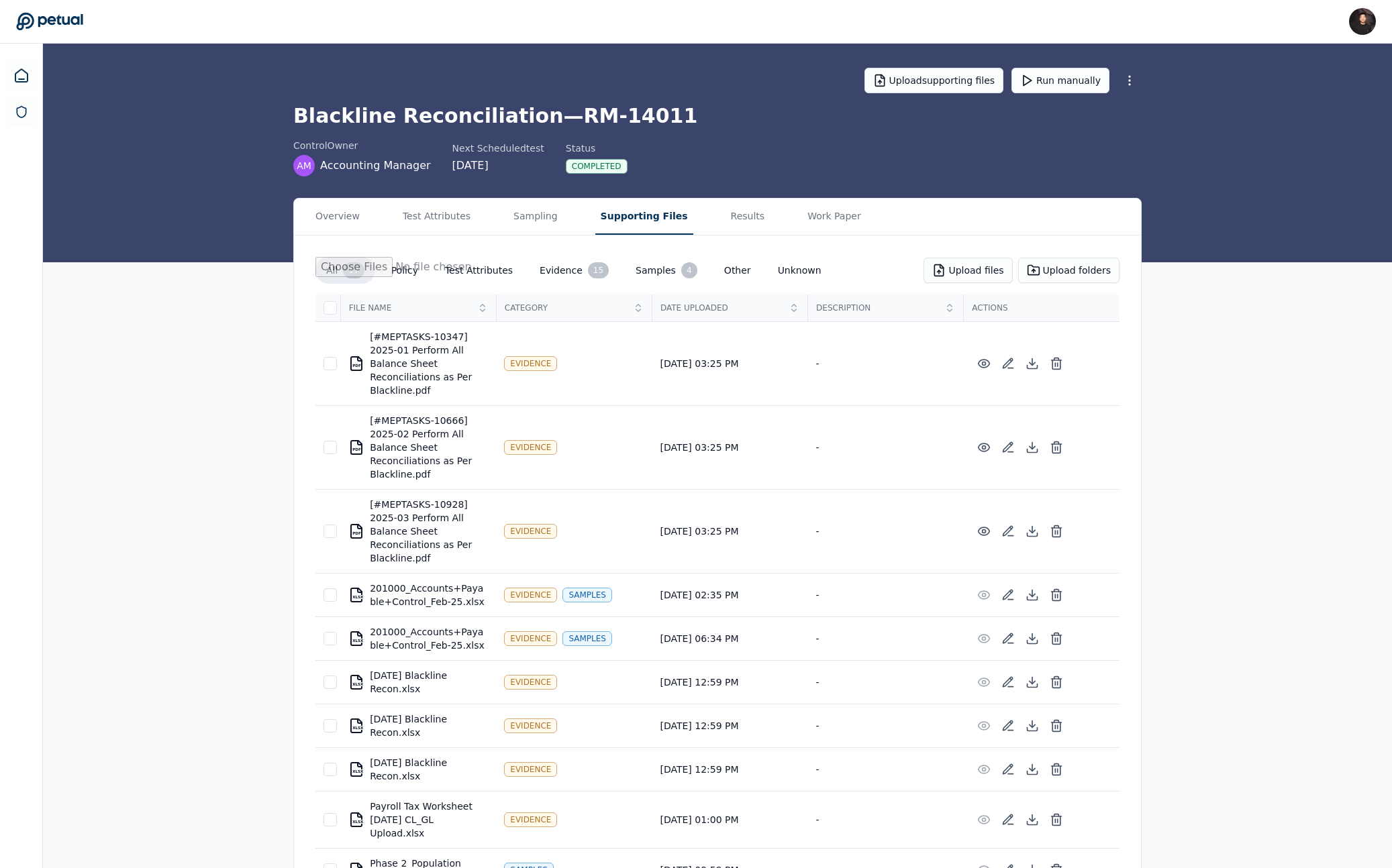
click at [609, 216] on button "Supporting Files" at bounding box center [644, 216] width 98 height 36
click at [730, 220] on button "Results" at bounding box center [750, 216] width 45 height 36
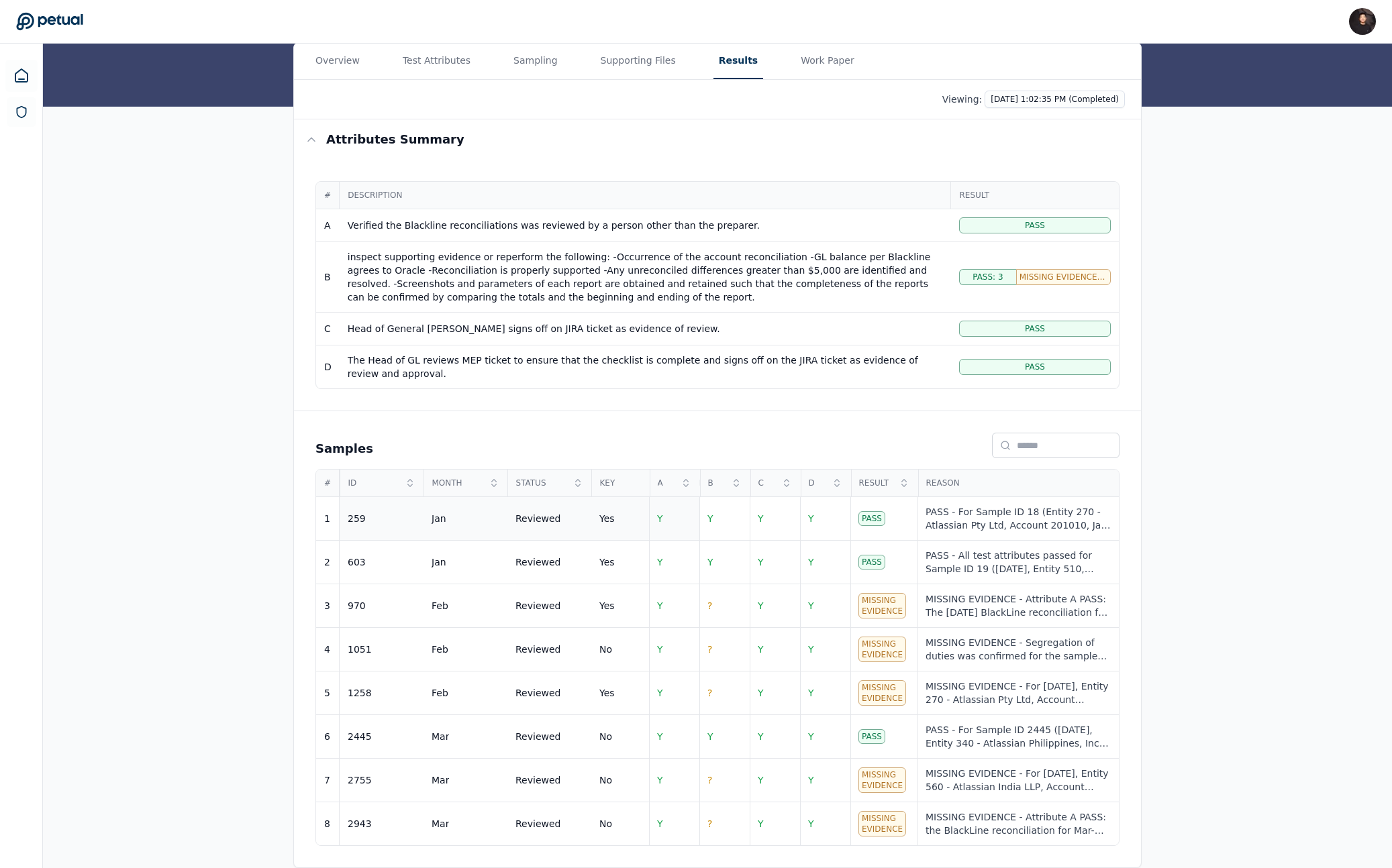
click at [661, 513] on span "Y" at bounding box center [660, 519] width 6 height 11
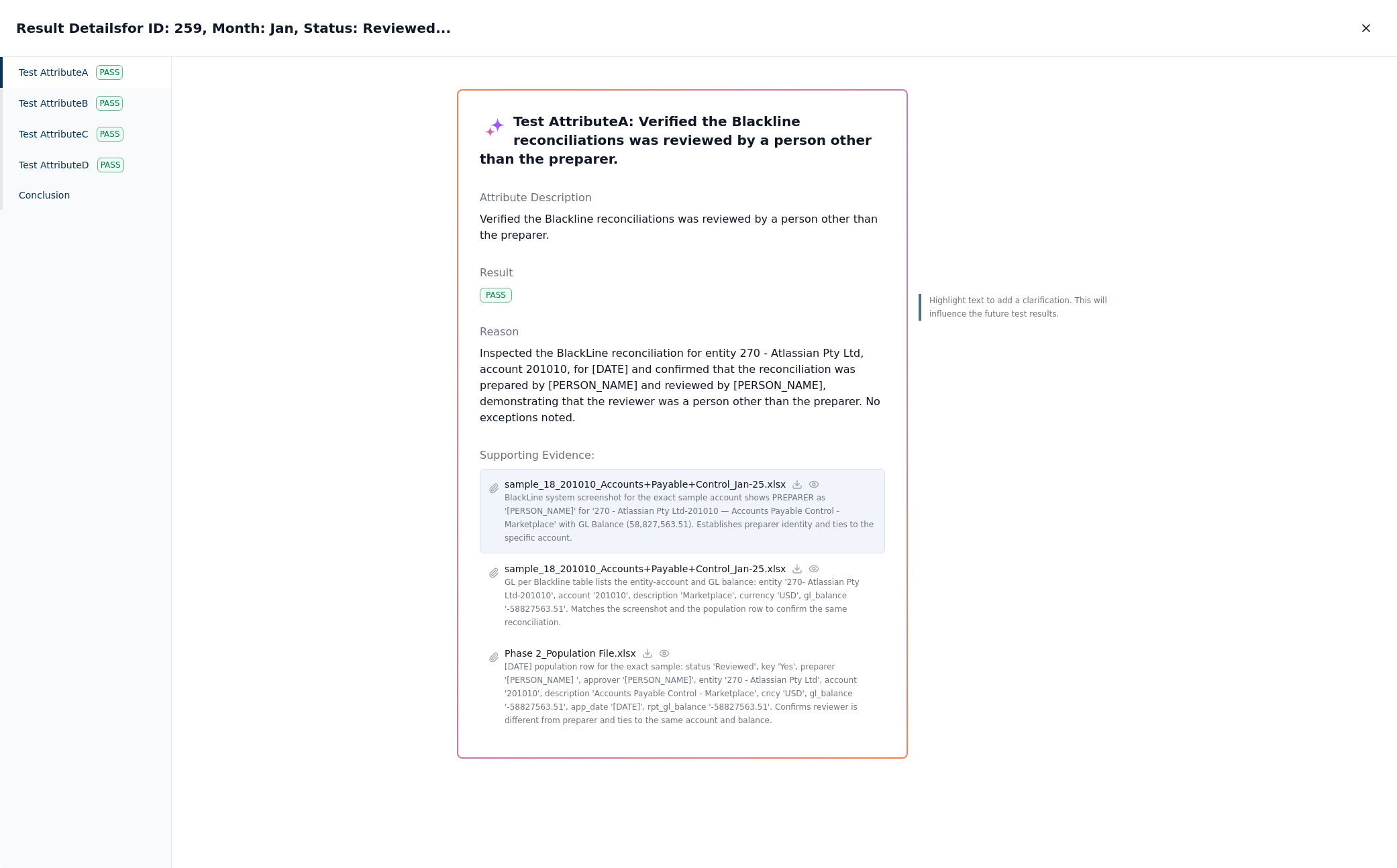
click at [670, 491] on p "BlackLine system screenshot for the exact sample account shows PREPARER as '[PE…" at bounding box center [690, 518] width 371 height 54
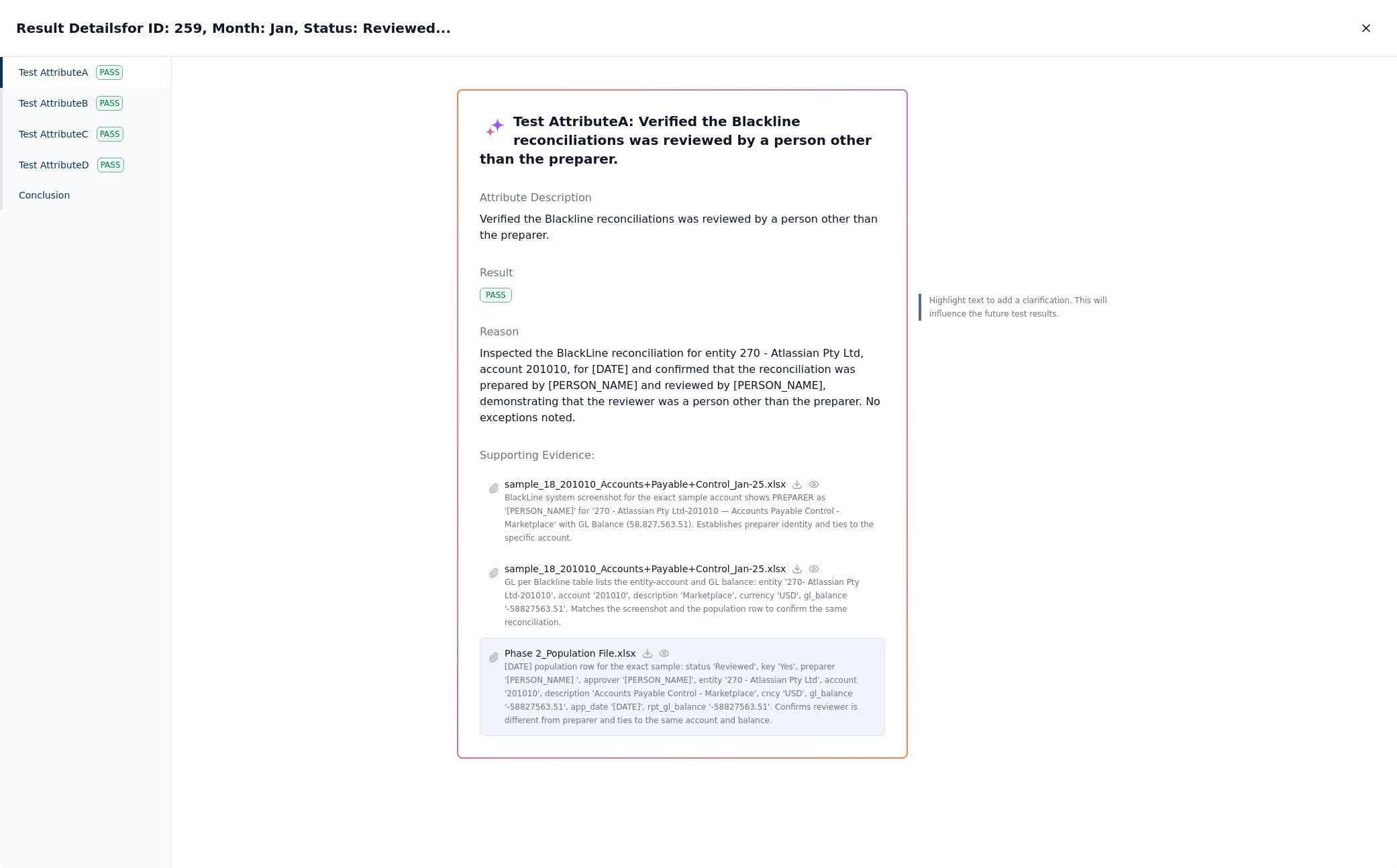
click at [614, 660] on p "[DATE] population row for the exact sample: status 'Reviewed', key 'Yes', prepa…" at bounding box center [690, 694] width 371 height 67
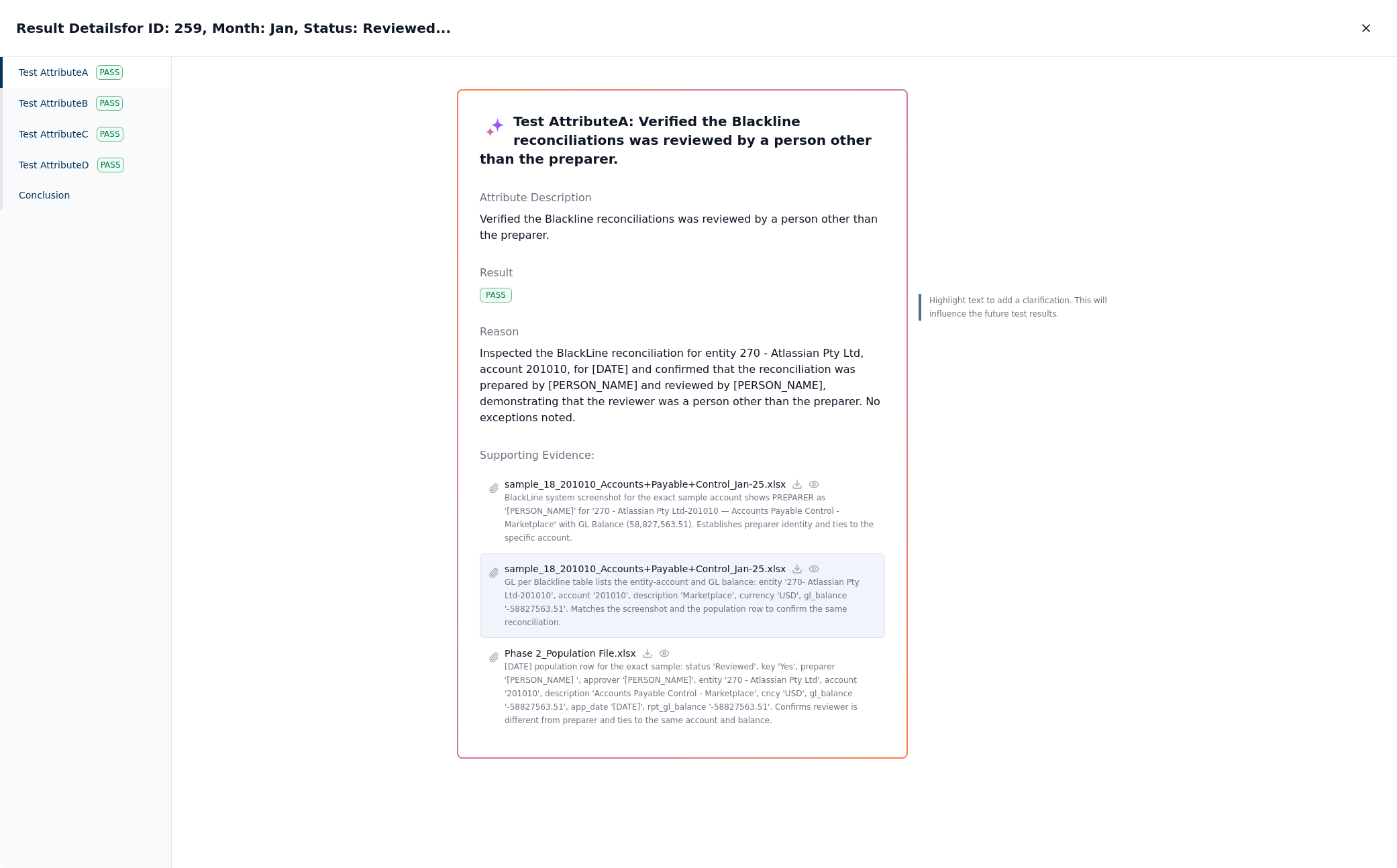
click at [636, 576] on p "GL per Blackline table lists the entity-account and GL balance: entity '270- At…" at bounding box center [690, 602] width 371 height 54
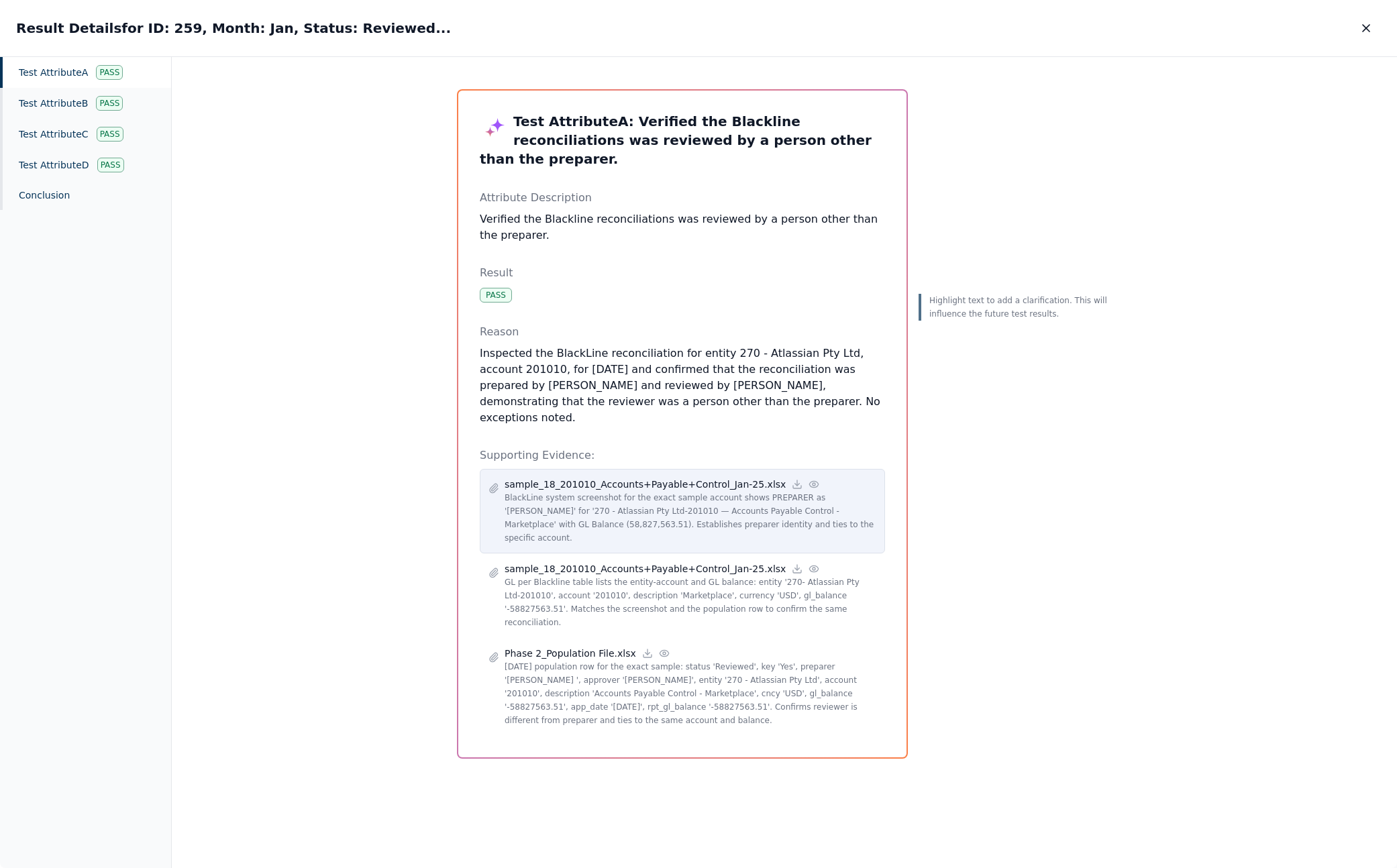
click at [641, 500] on div "sample_18_201010_Accounts+Payable+Control_Jan-25.xlsx BlackLine system screensh…" at bounding box center [682, 512] width 405 height 85
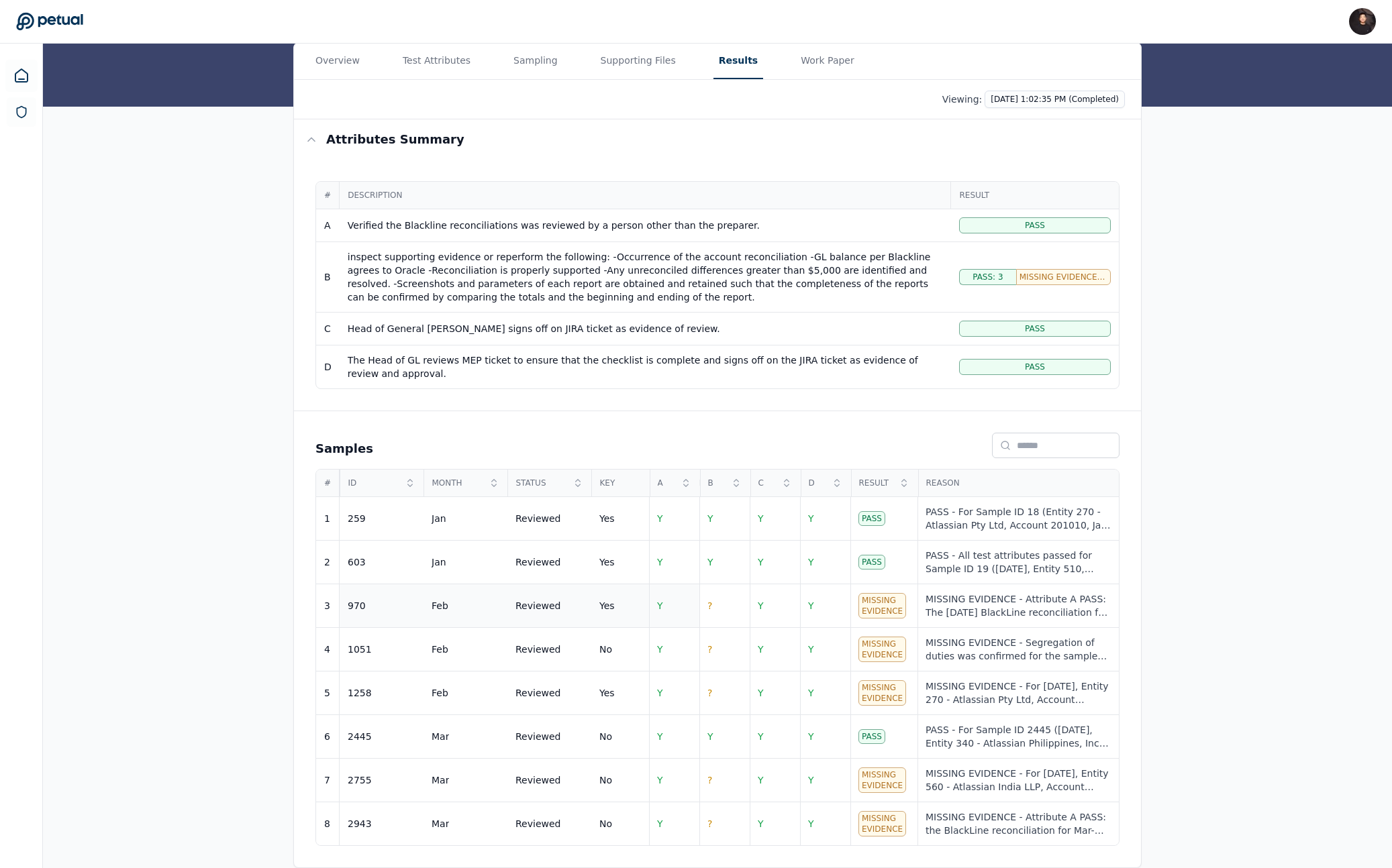
click at [674, 606] on td "Y" at bounding box center [674, 606] width 50 height 44
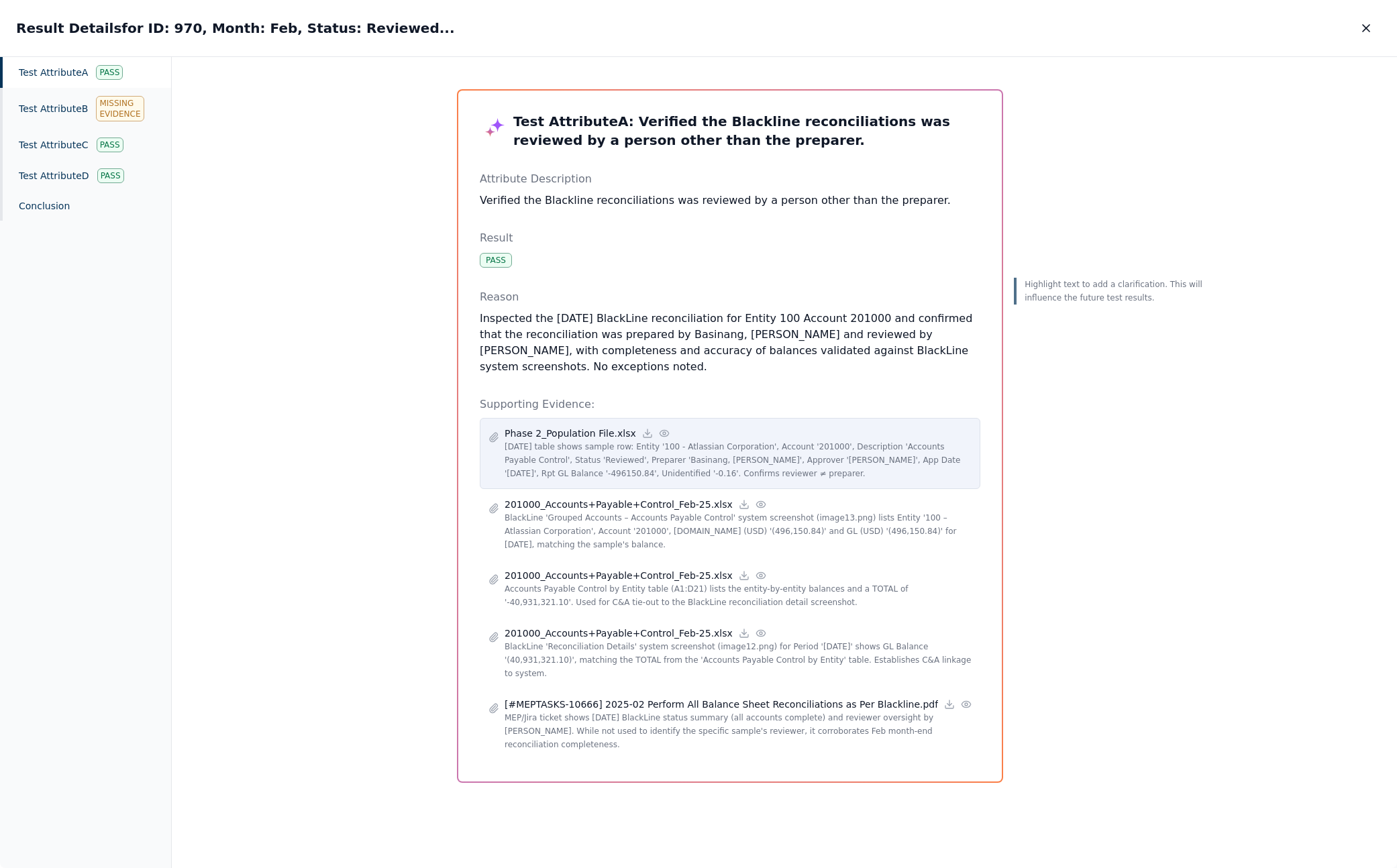
click at [693, 453] on p "Feb 2025 table shows sample row: Entity '100 - Atlassian Corporation', Account …" at bounding box center [738, 460] width 467 height 40
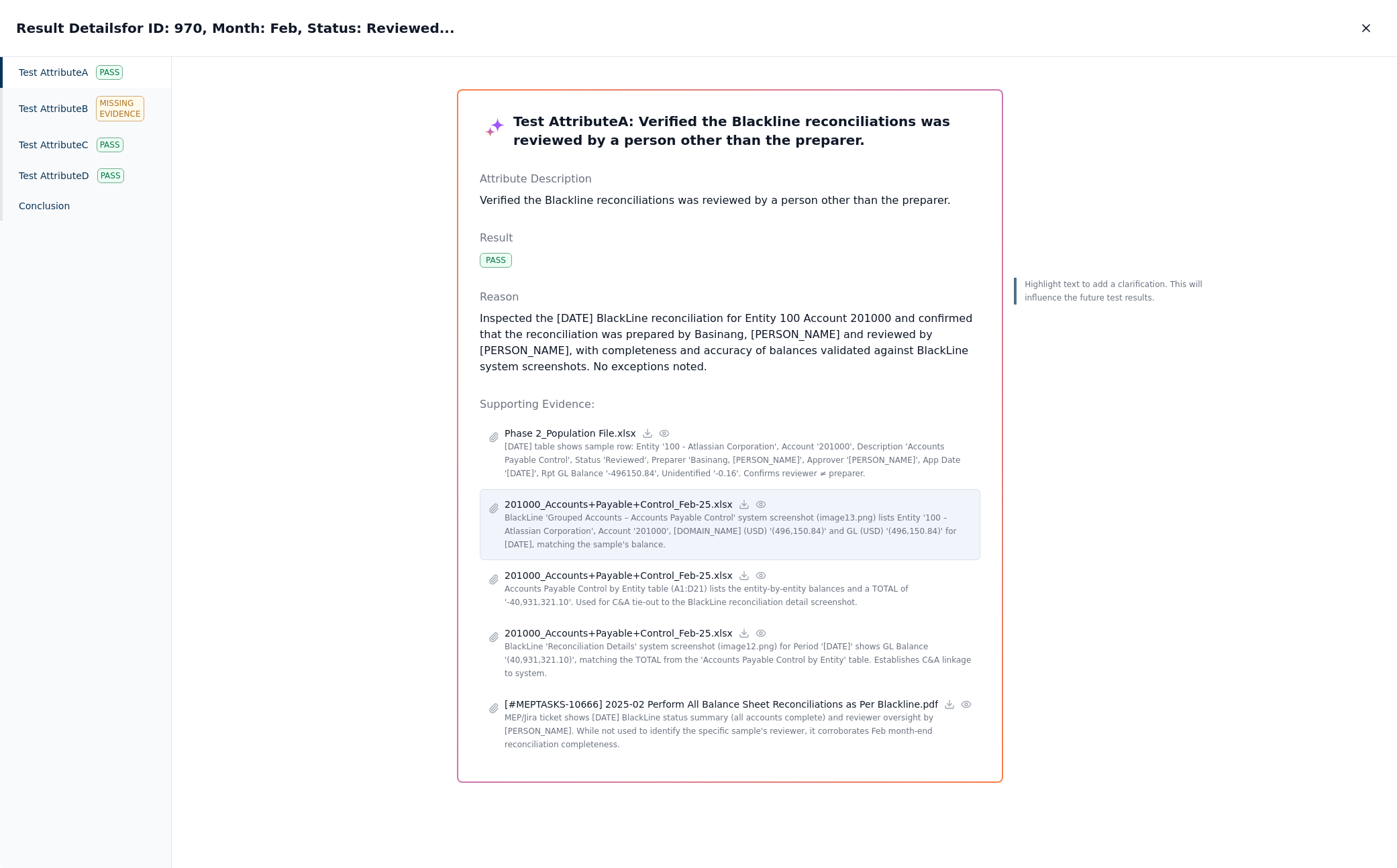
click at [660, 508] on p "201000_Accounts+Payable+Control_Feb-25.xlsx" at bounding box center [618, 504] width 228 height 13
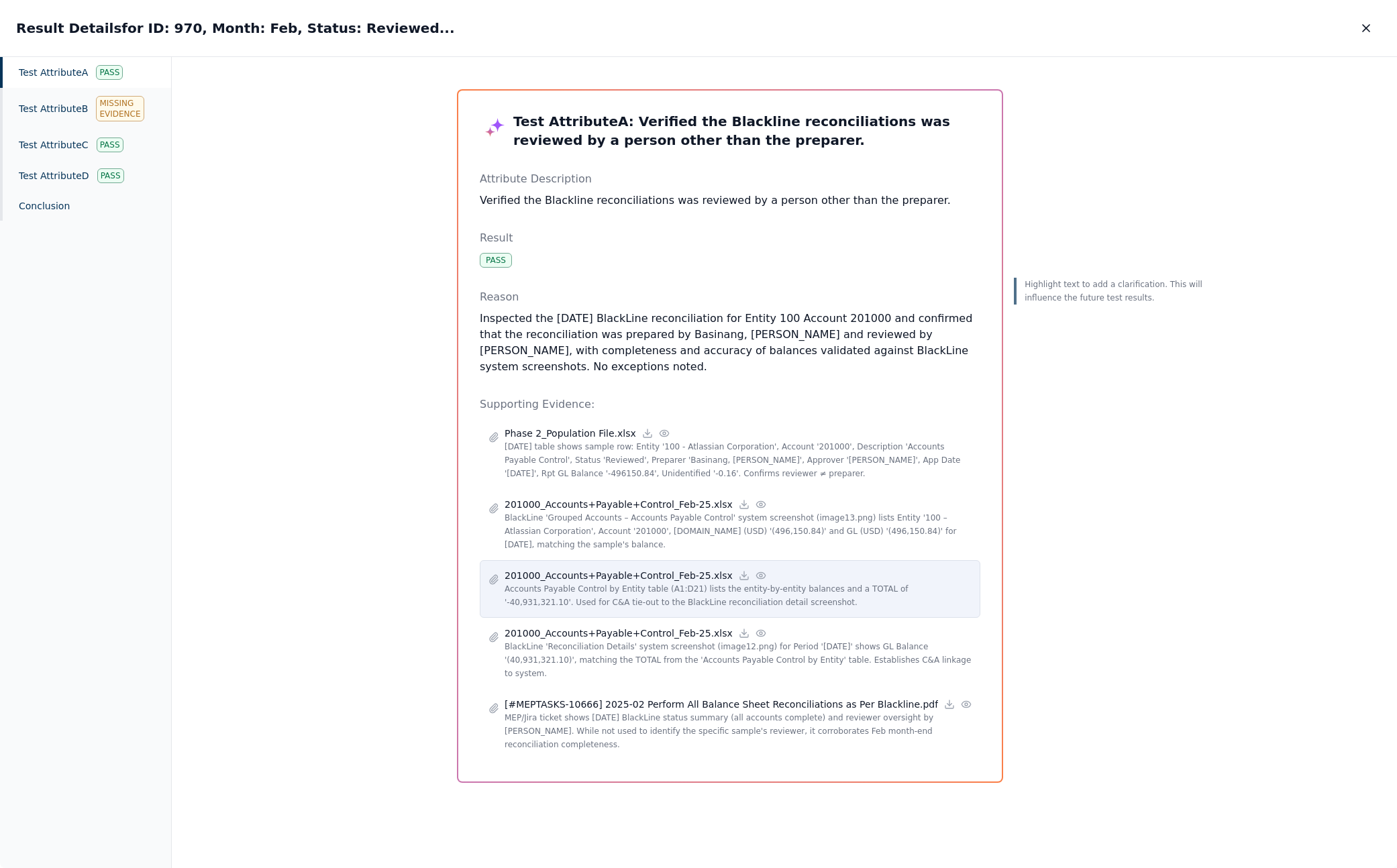
click at [631, 581] on p "201000_Accounts+Payable+Control_Feb-25.xlsx" at bounding box center [618, 575] width 228 height 13
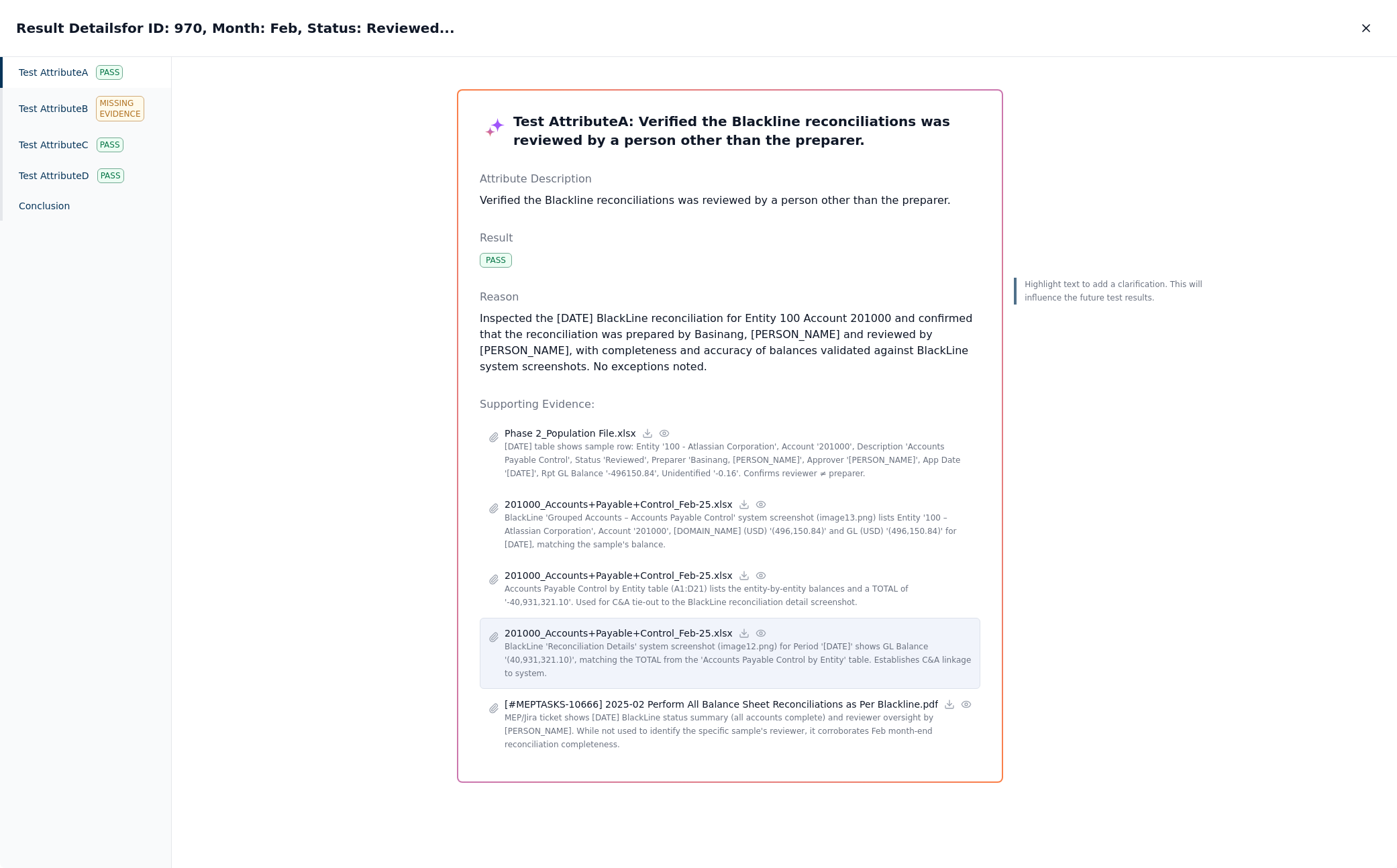
click at [616, 638] on p "201000_Accounts+Payable+Control_Feb-25.xlsx" at bounding box center [618, 633] width 228 height 13
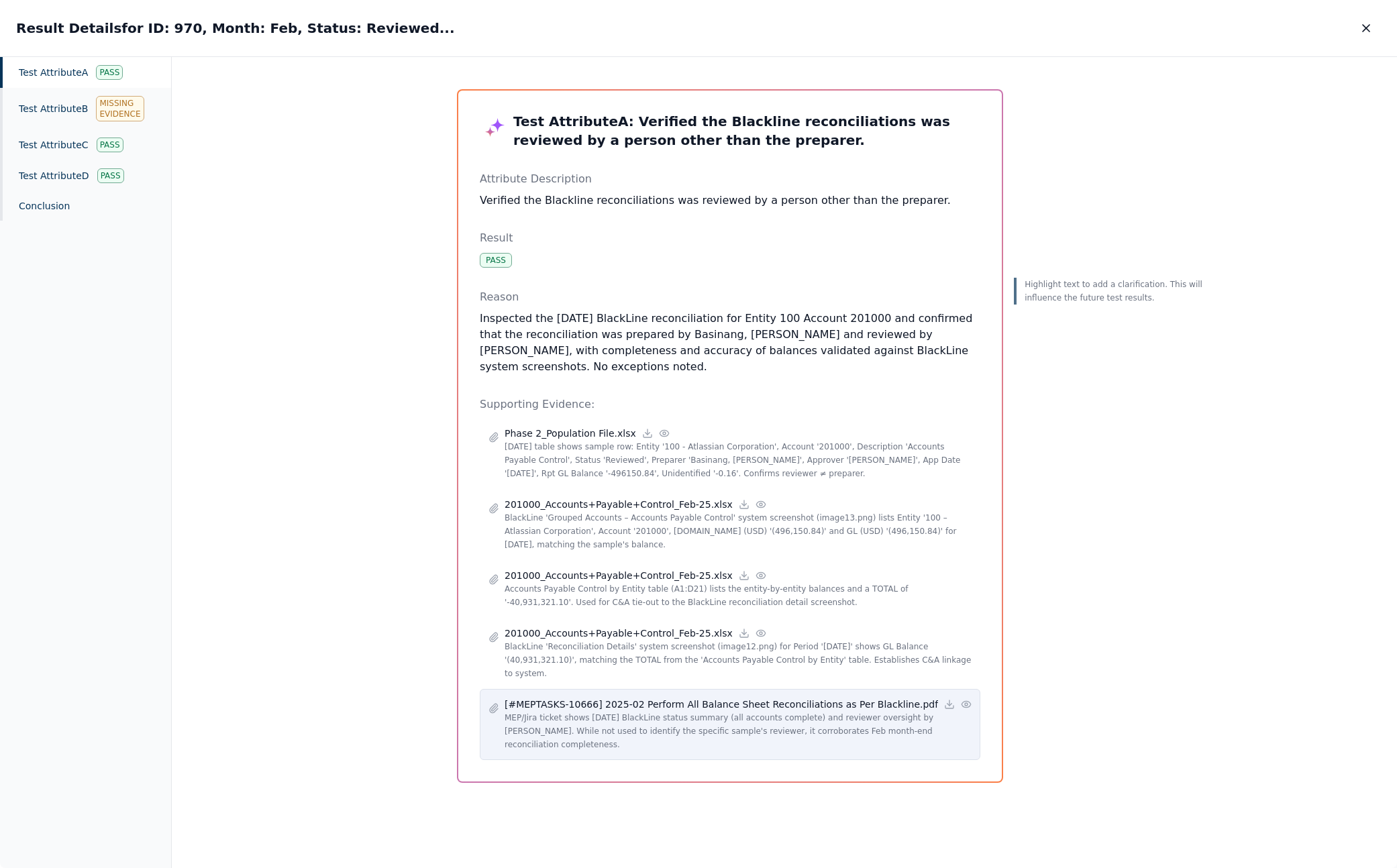
click at [596, 726] on p "MEP/Jira ticket shows Feb 2025 BlackLine status summary (all accounts complete)…" at bounding box center [738, 731] width 467 height 40
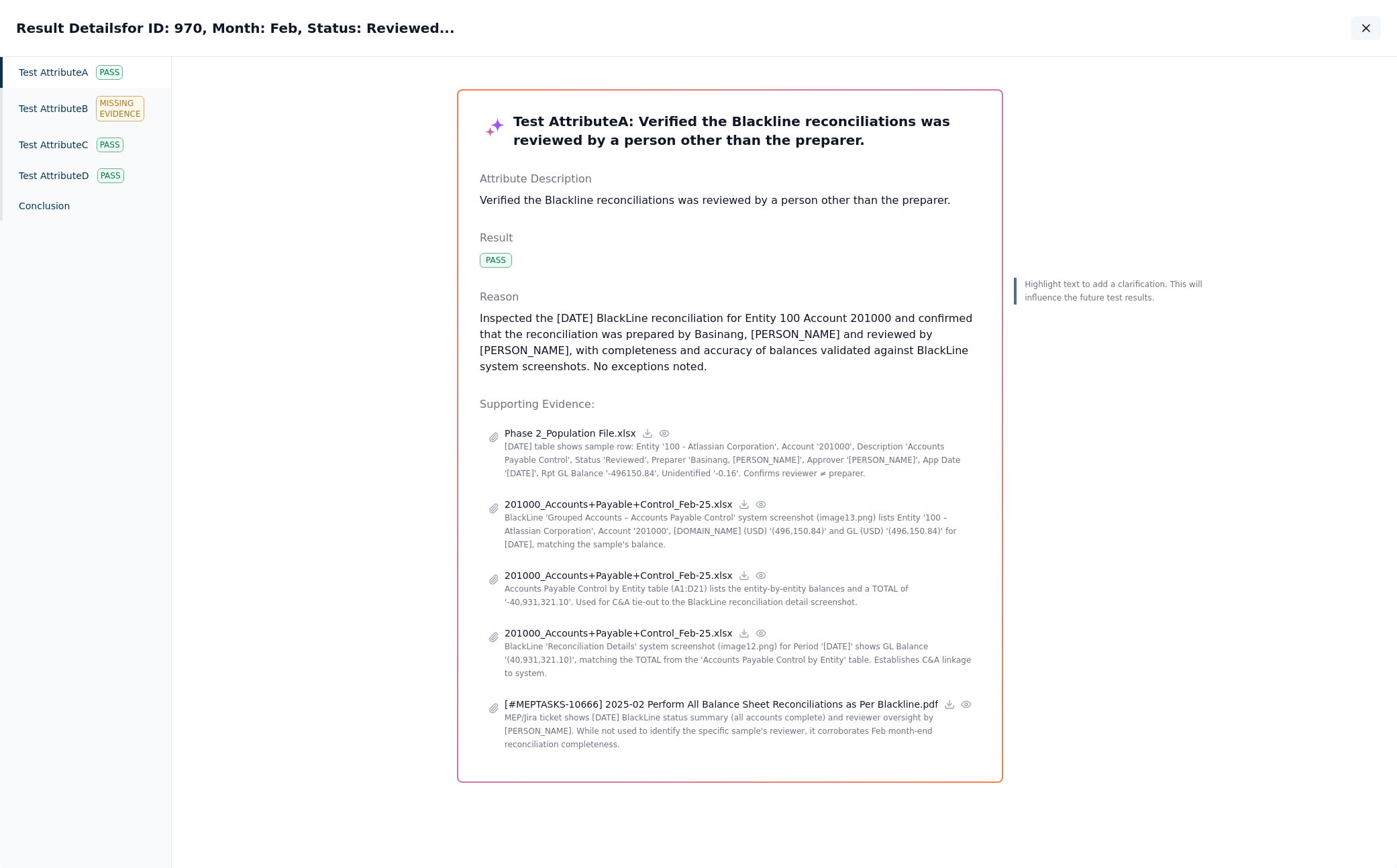
click at [1200, 30] on icon "button" at bounding box center [1366, 28] width 7 height 7
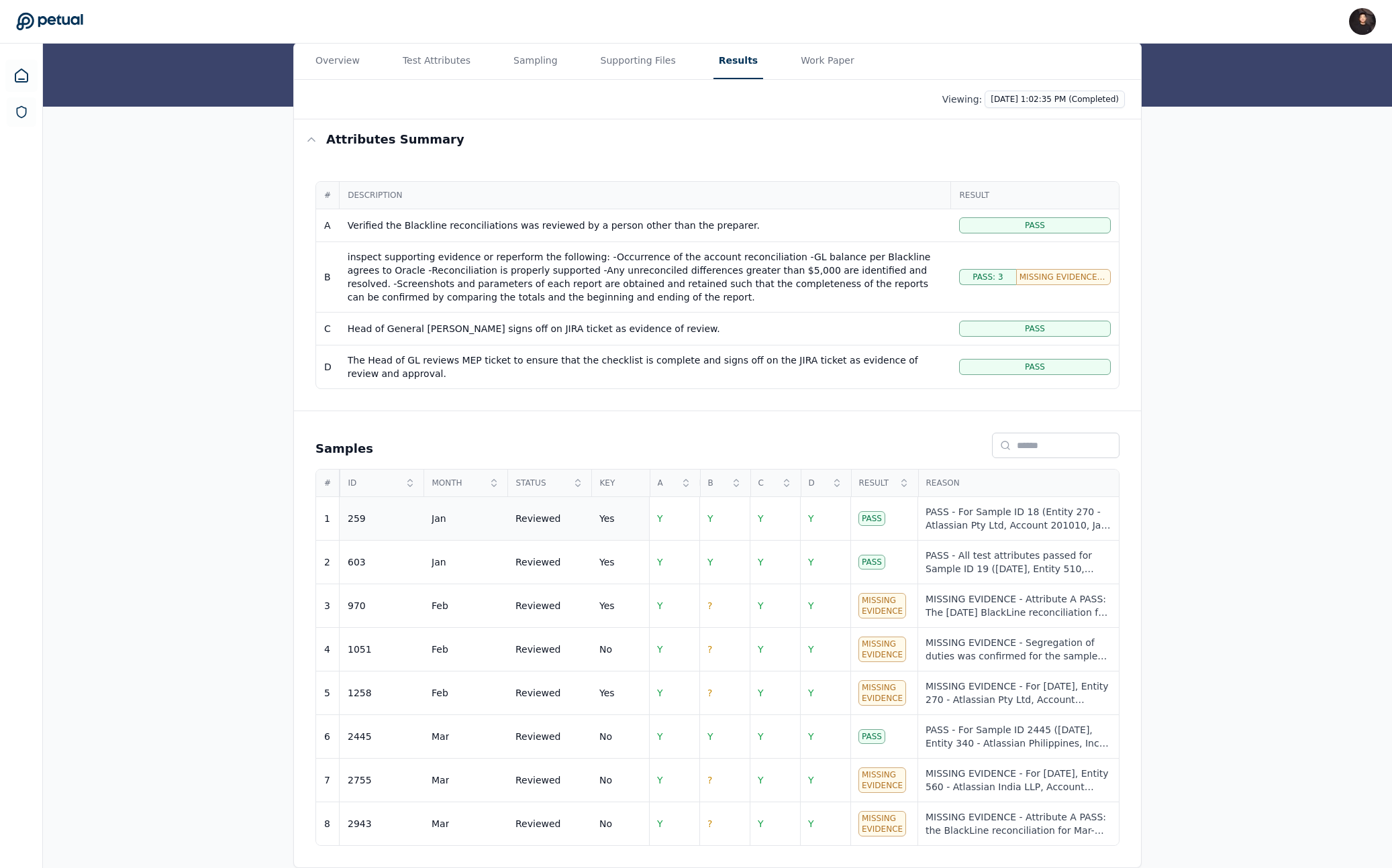
click at [488, 505] on td "Jan" at bounding box center [465, 519] width 84 height 44
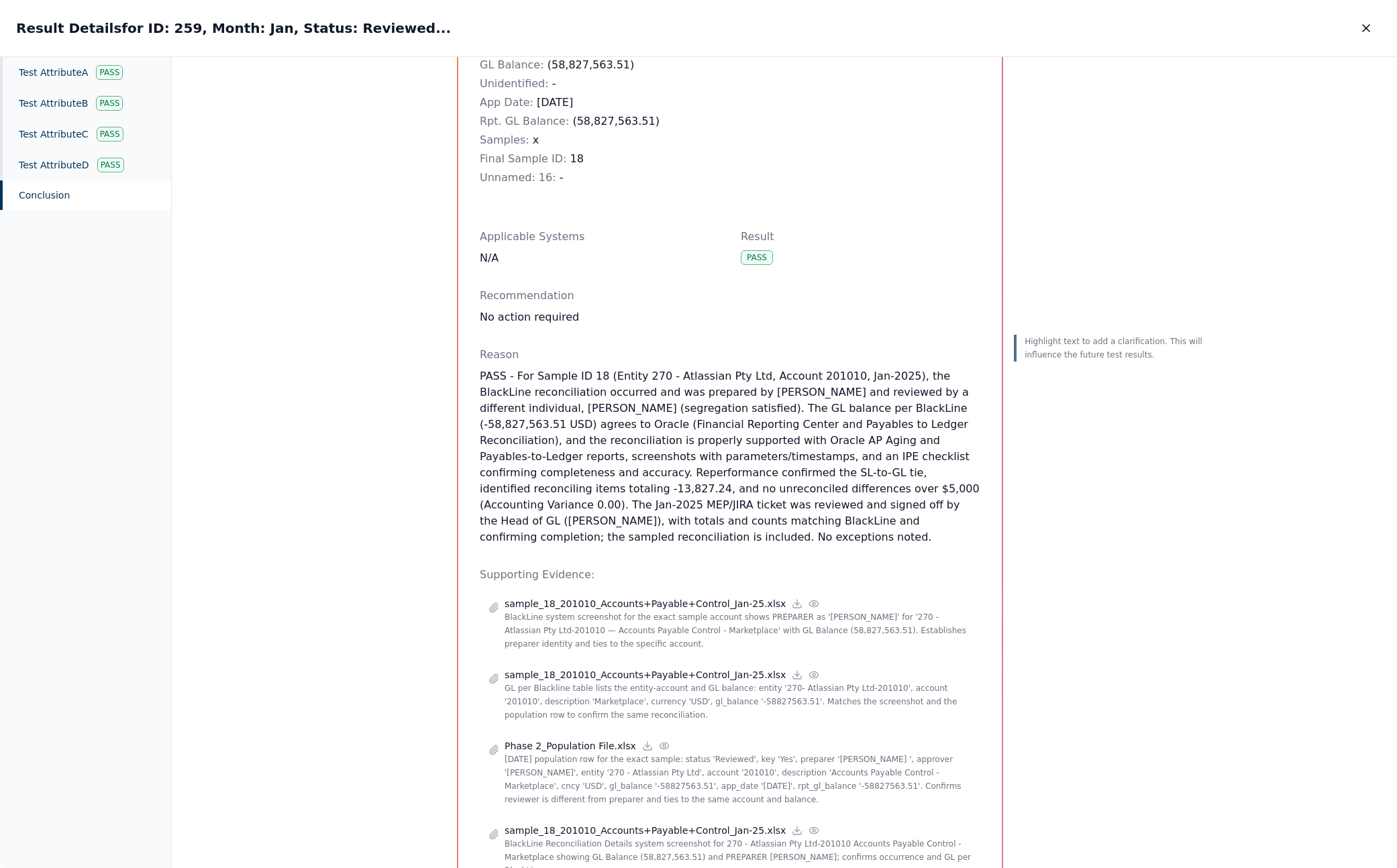
scroll to position [309, 0]
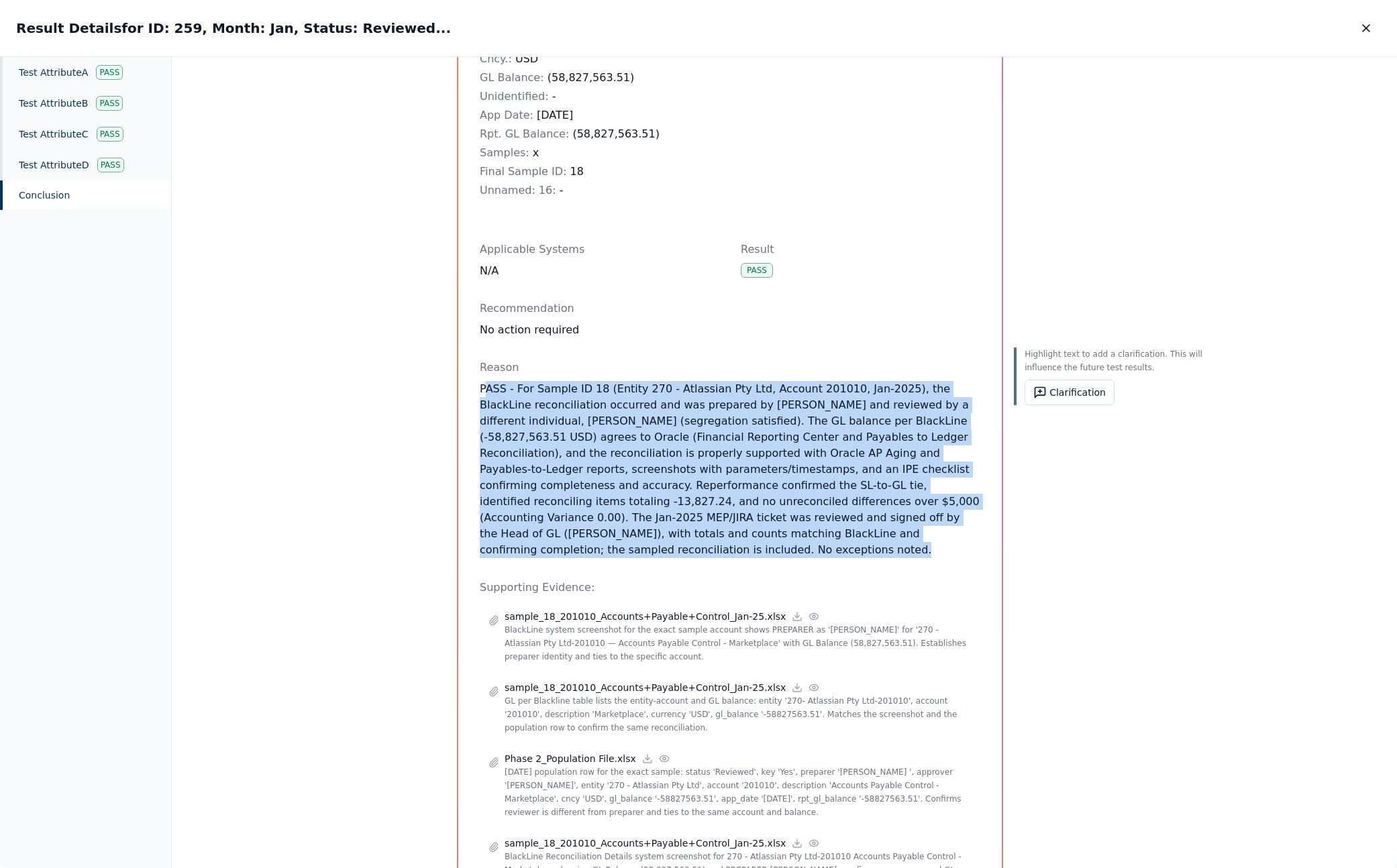
drag, startPoint x: 736, startPoint y: 545, endPoint x: 483, endPoint y: 395, distance: 294.1
click at [483, 395] on p "PASS - For Sample ID 18 (Entity 270 - Atlassian Pty Ltd, Account 201010, Jan-20…" at bounding box center [729, 469] width 501 height 177
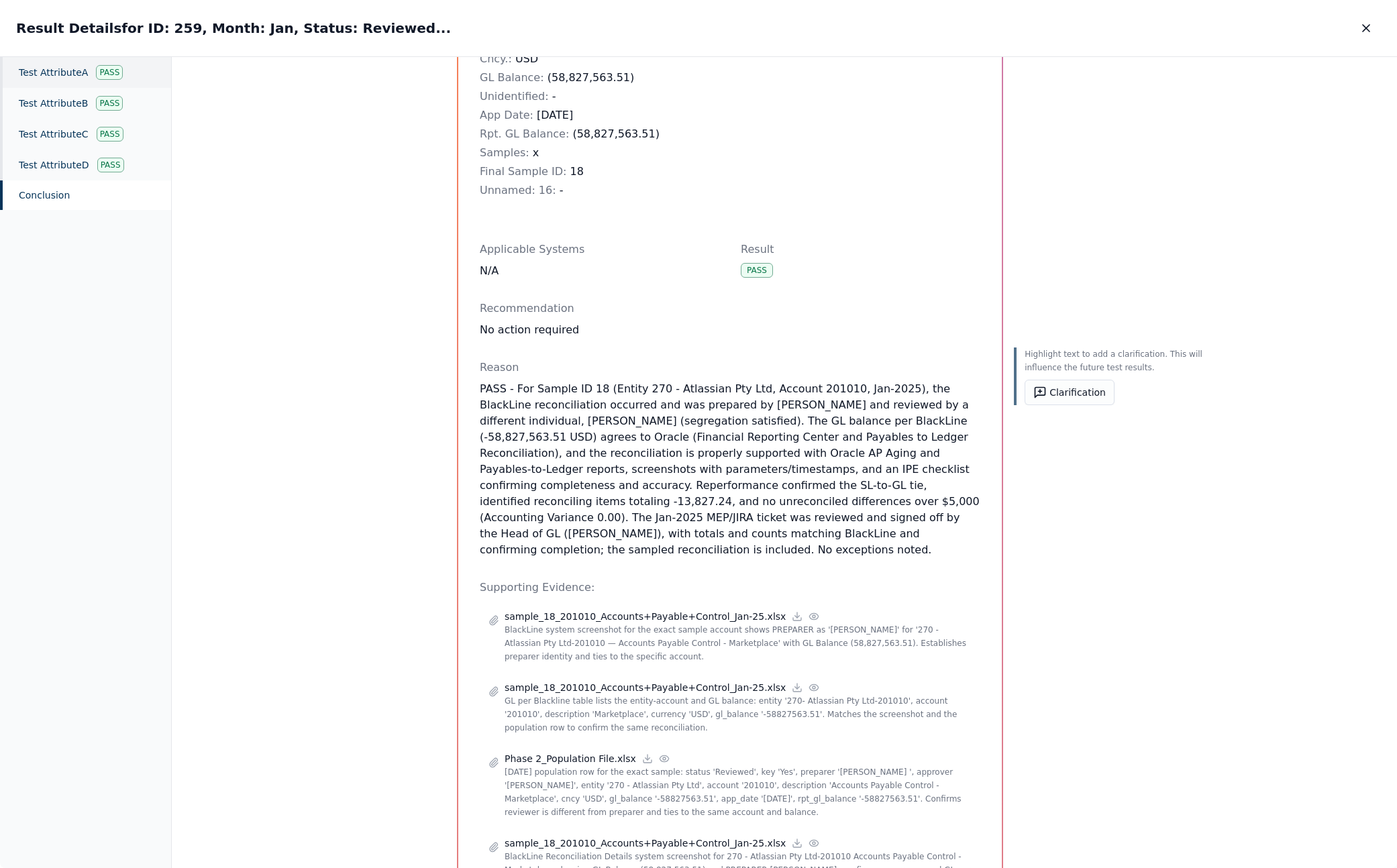
click at [96, 69] on div "Pass" at bounding box center [109, 72] width 27 height 15
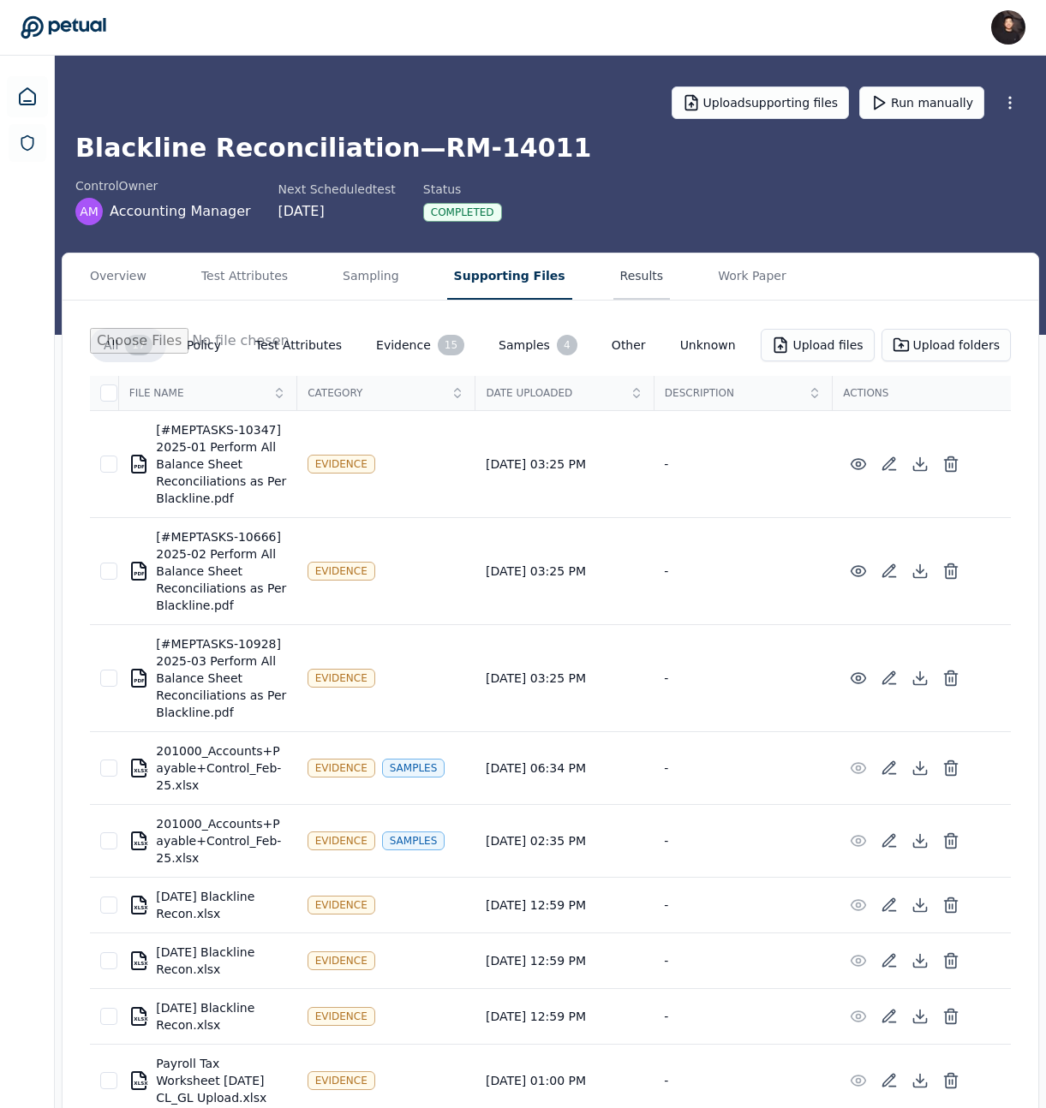
click at [617, 292] on button "Results" at bounding box center [641, 276] width 57 height 46
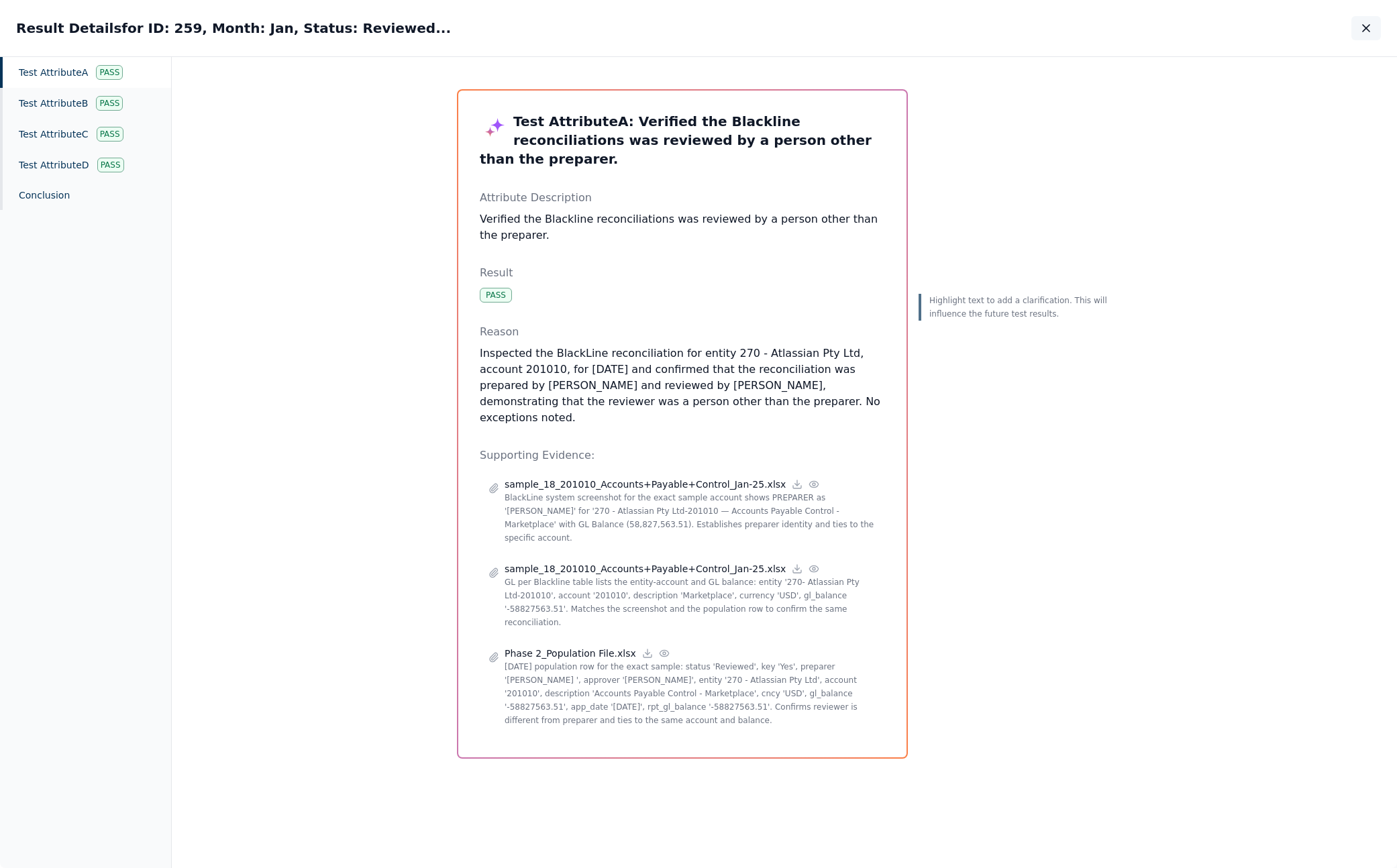
click at [813, 31] on icon "button" at bounding box center [1366, 27] width 13 height 13
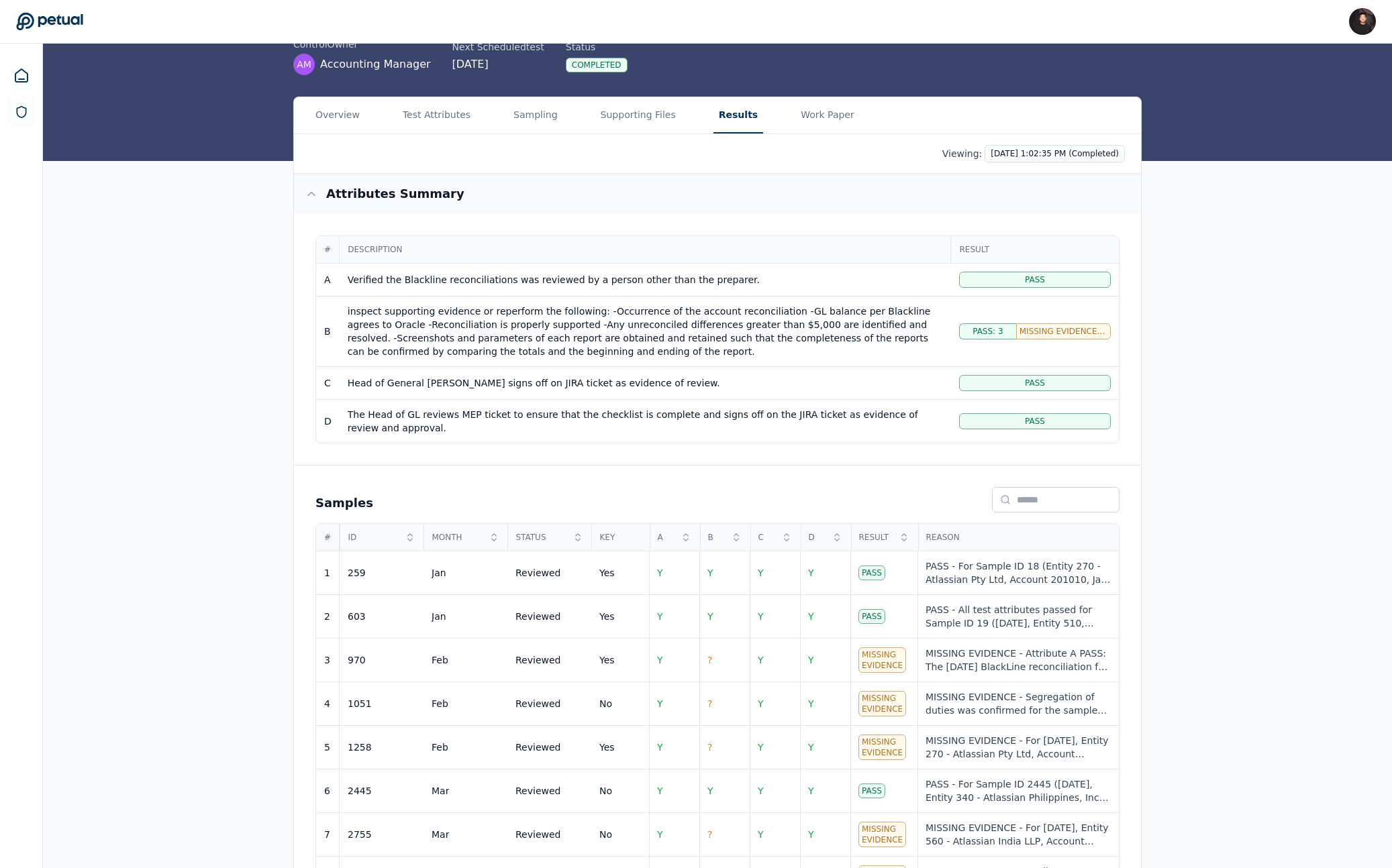
scroll to position [112, 0]
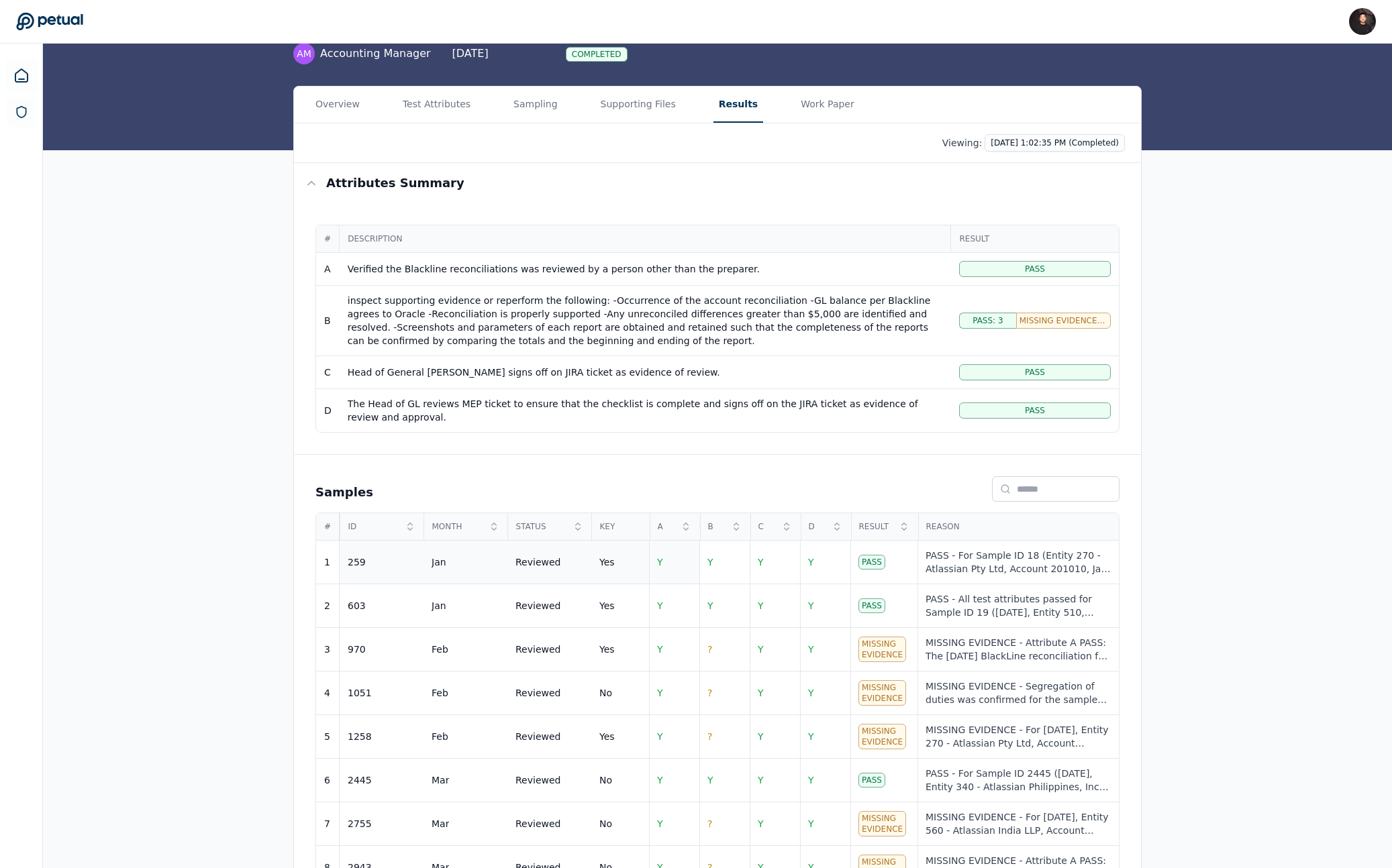
click at [684, 566] on td "Y" at bounding box center [674, 562] width 50 height 44
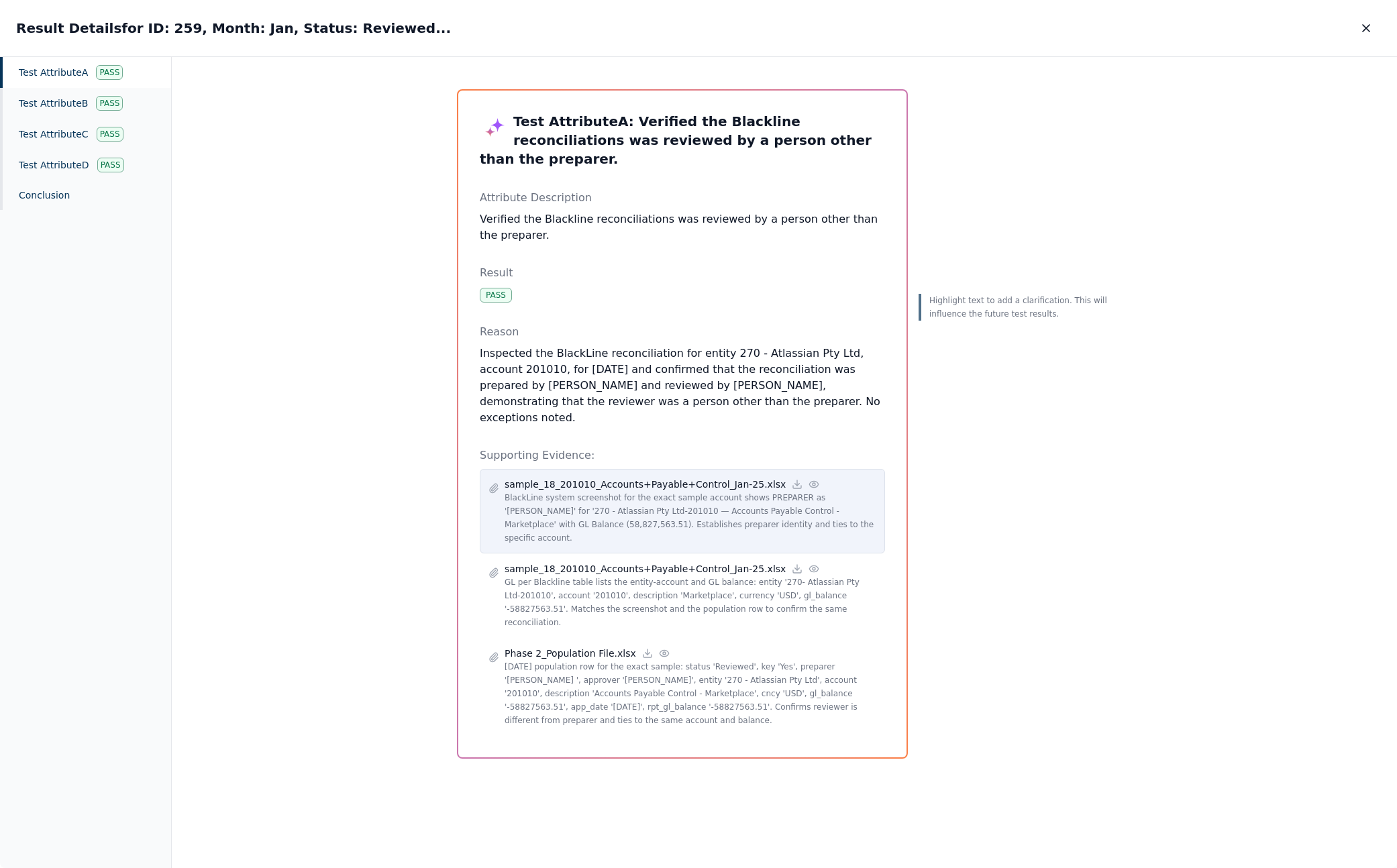
click at [686, 491] on p "BlackLine system screenshot for the exact sample account shows PREPARER as '[PE…" at bounding box center [690, 518] width 371 height 54
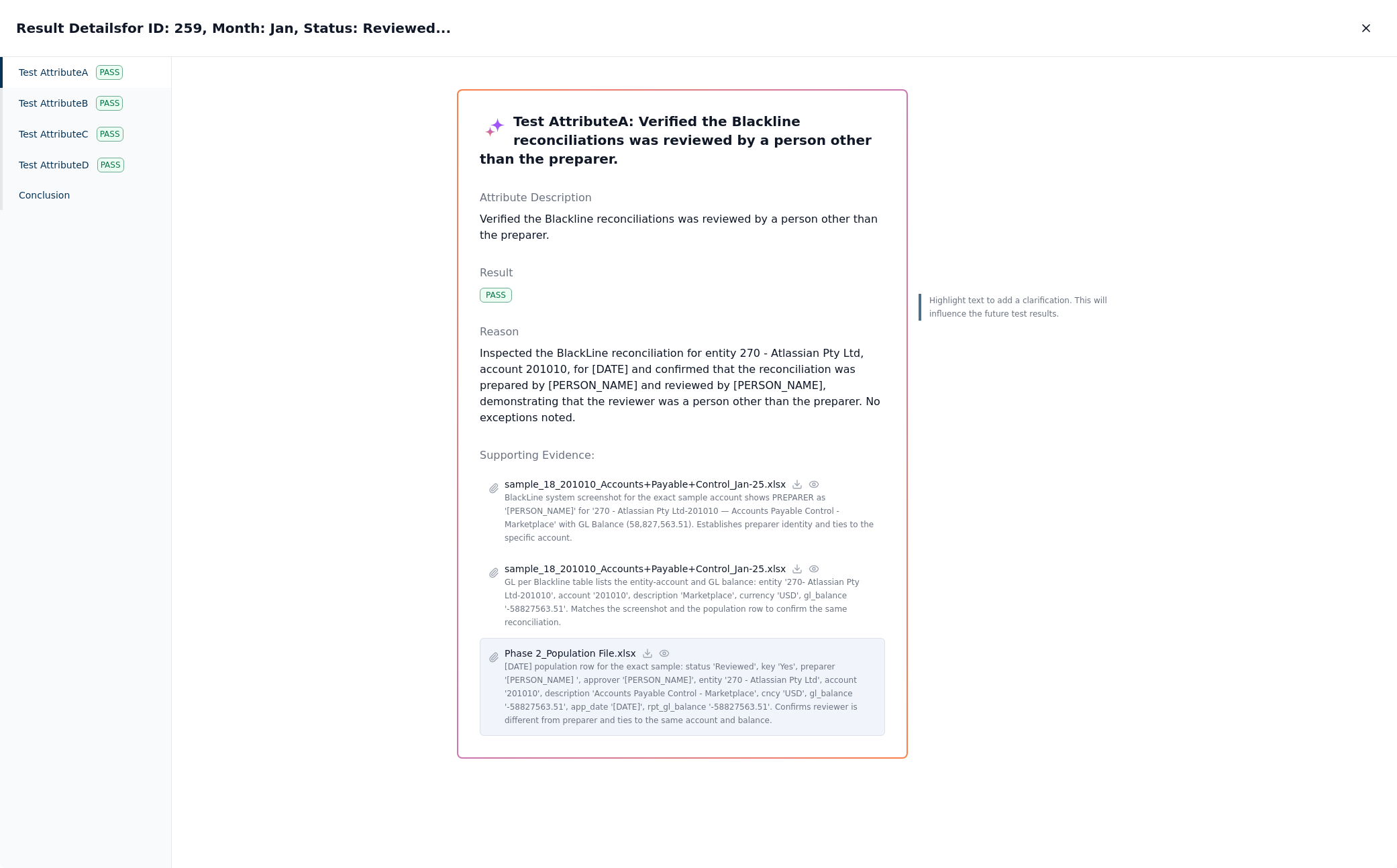
click at [734, 660] on p "[DATE] population row for the exact sample: status 'Reviewed', key 'Yes', prepa…" at bounding box center [690, 694] width 371 height 67
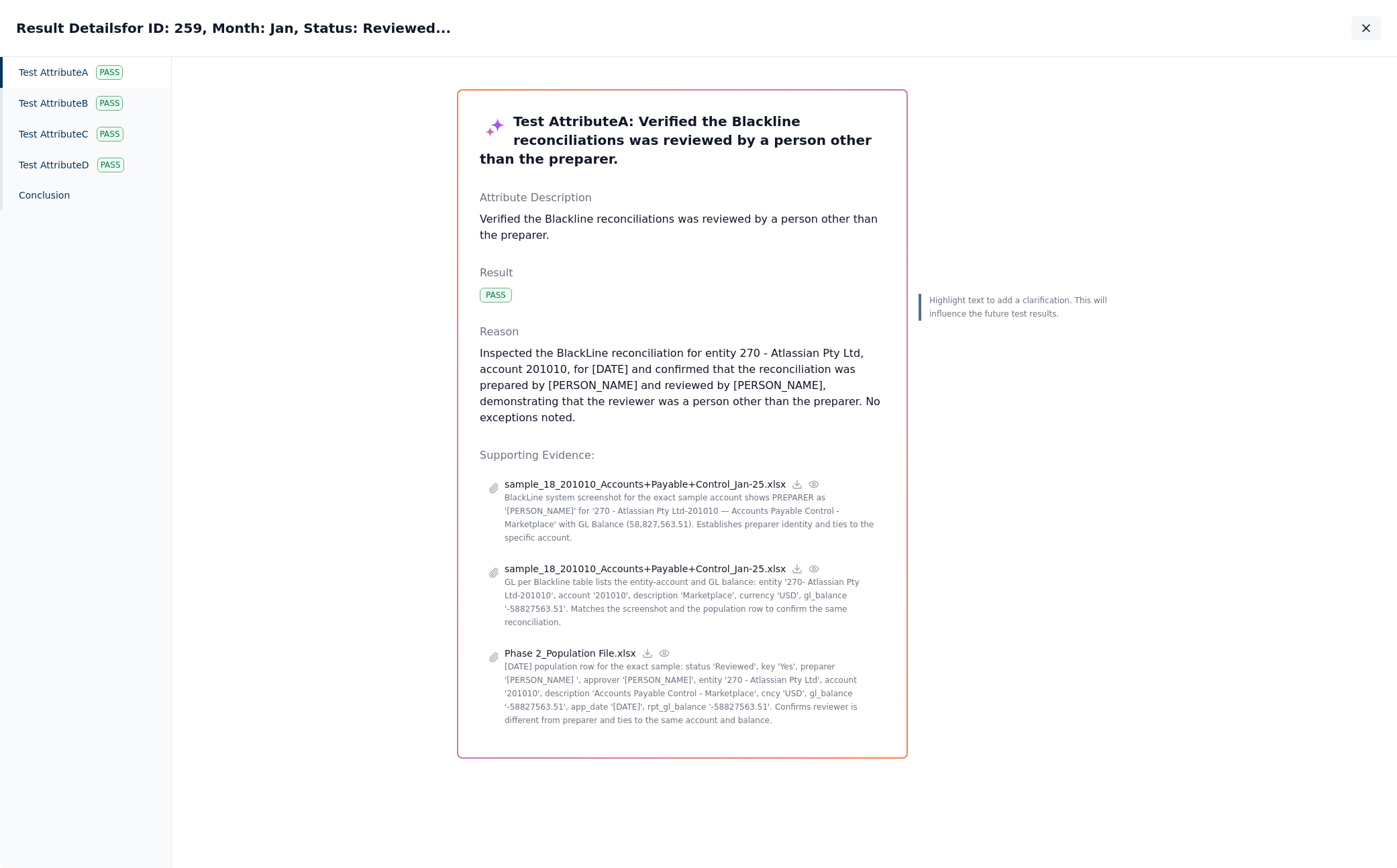
click at [813, 21] on icon "button" at bounding box center [1366, 27] width 13 height 13
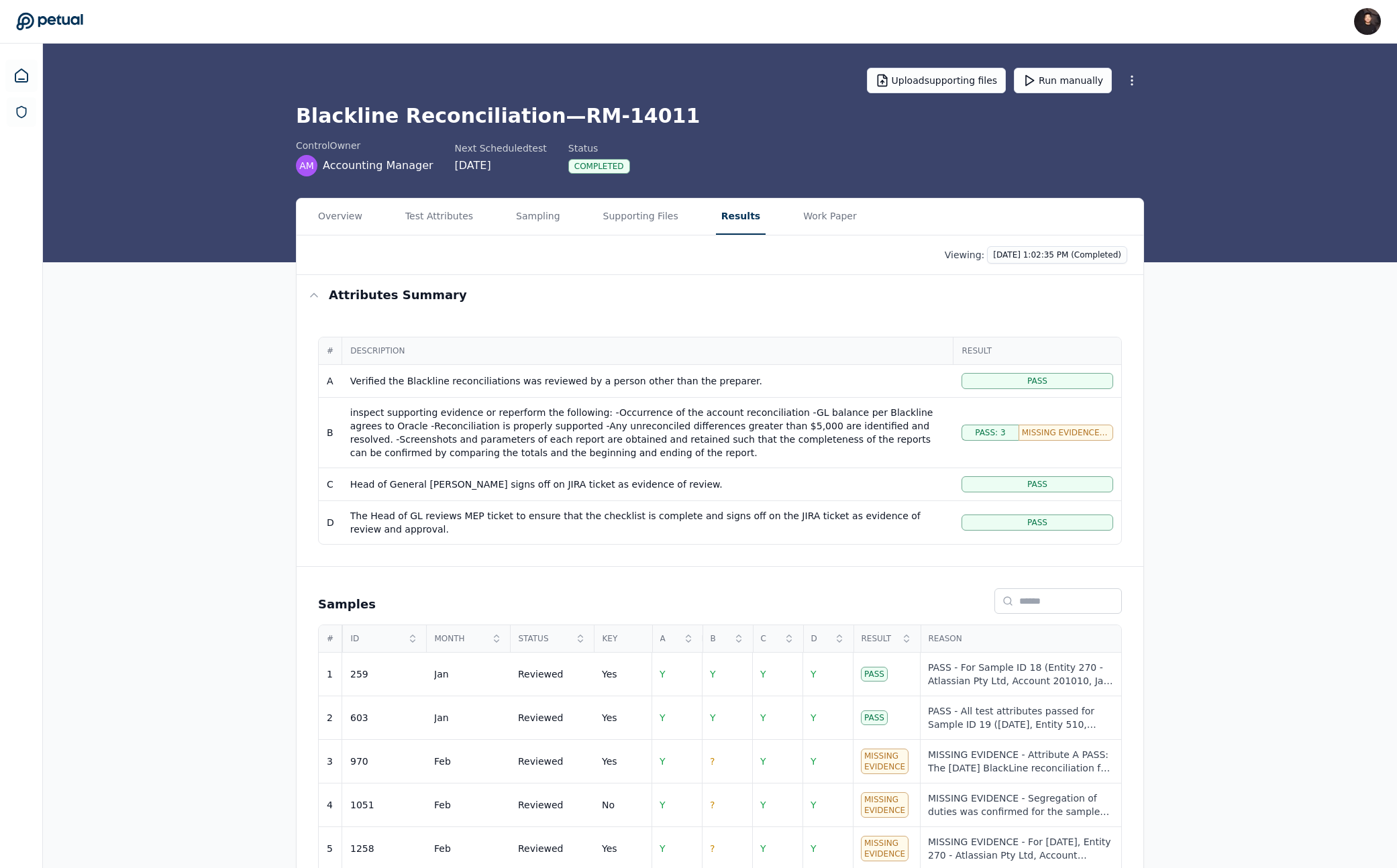
click at [450, 110] on main "Upload supporting files Run manually Blackline Reconciliation — RM-14011 contro…" at bounding box center [720, 533] width 1354 height 980
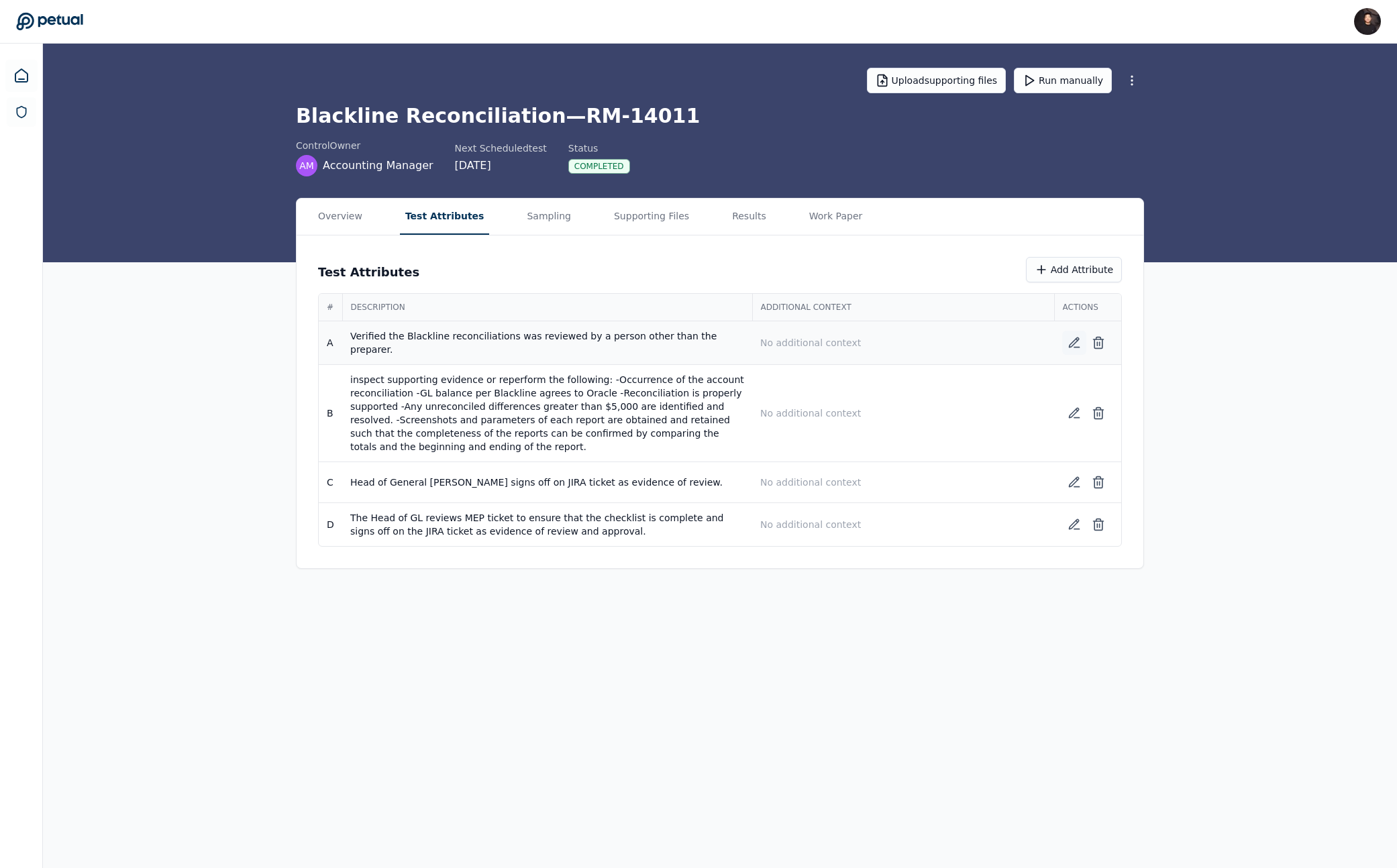
click at [813, 338] on icon at bounding box center [1073, 342] width 13 height 13
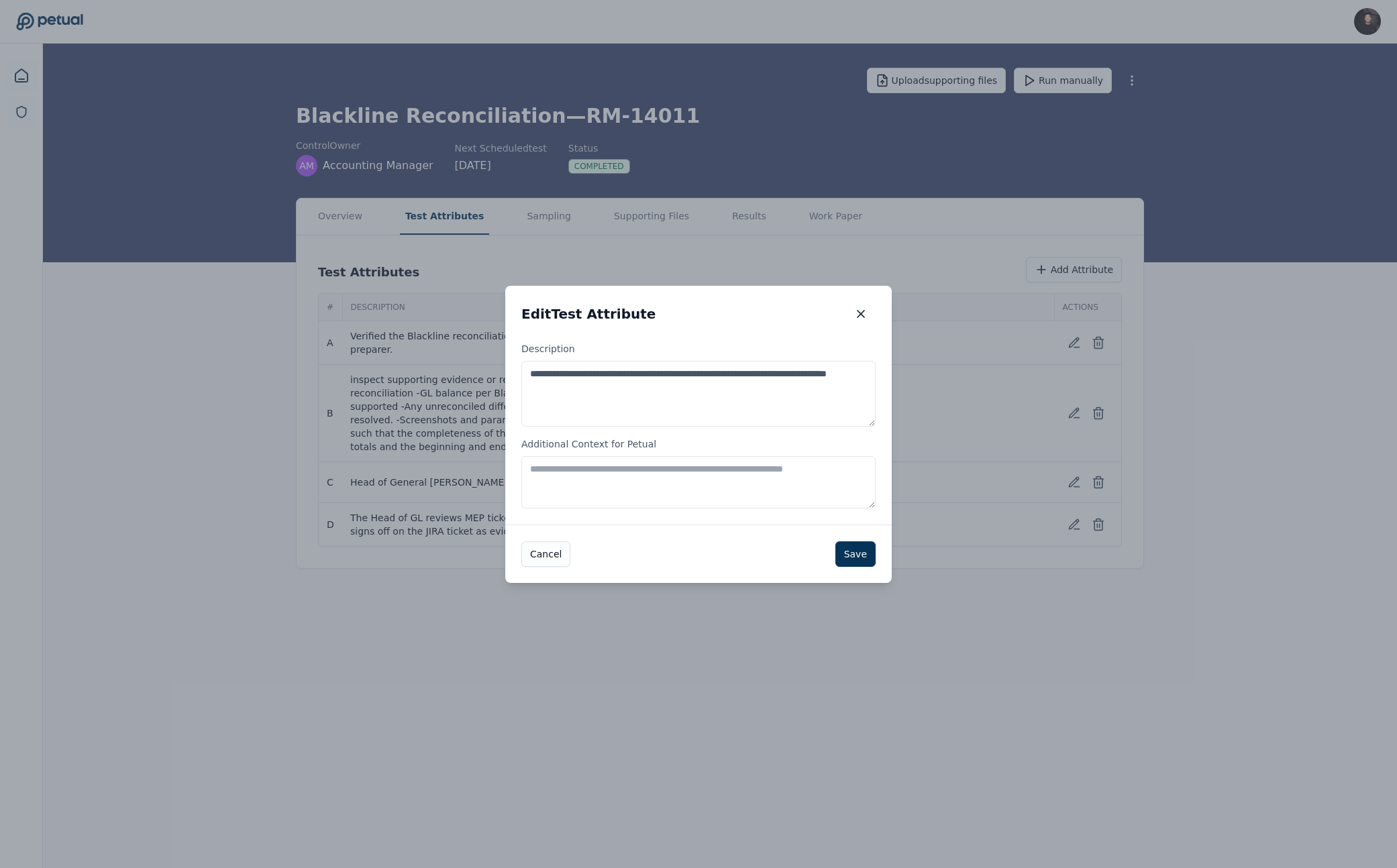
click at [733, 383] on textarea "**********" at bounding box center [698, 394] width 354 height 66
paste textarea "**********"
type textarea "**********"
click at [813, 552] on button "Save" at bounding box center [855, 554] width 40 height 26
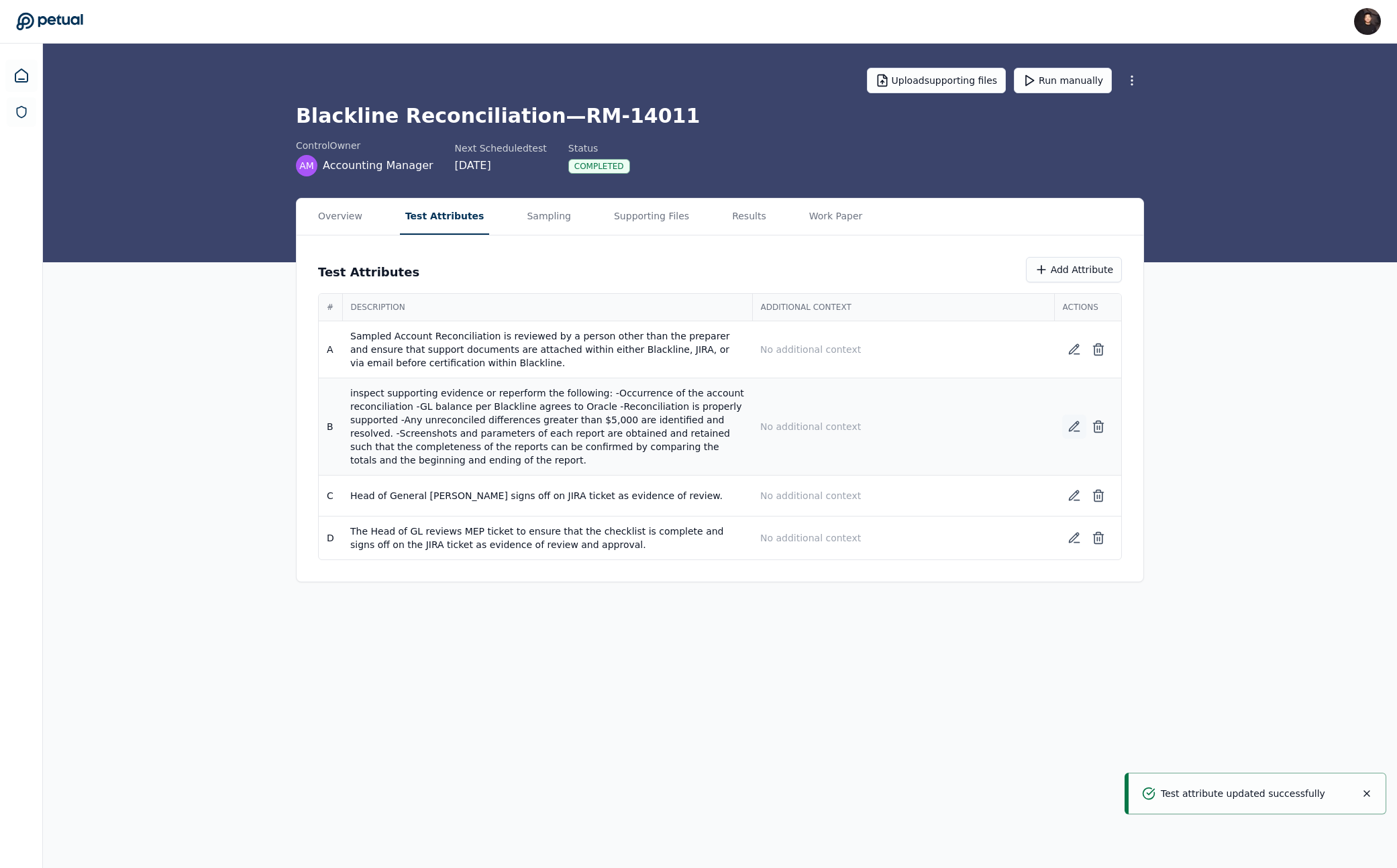
click at [813, 434] on button at bounding box center [1074, 426] width 24 height 24
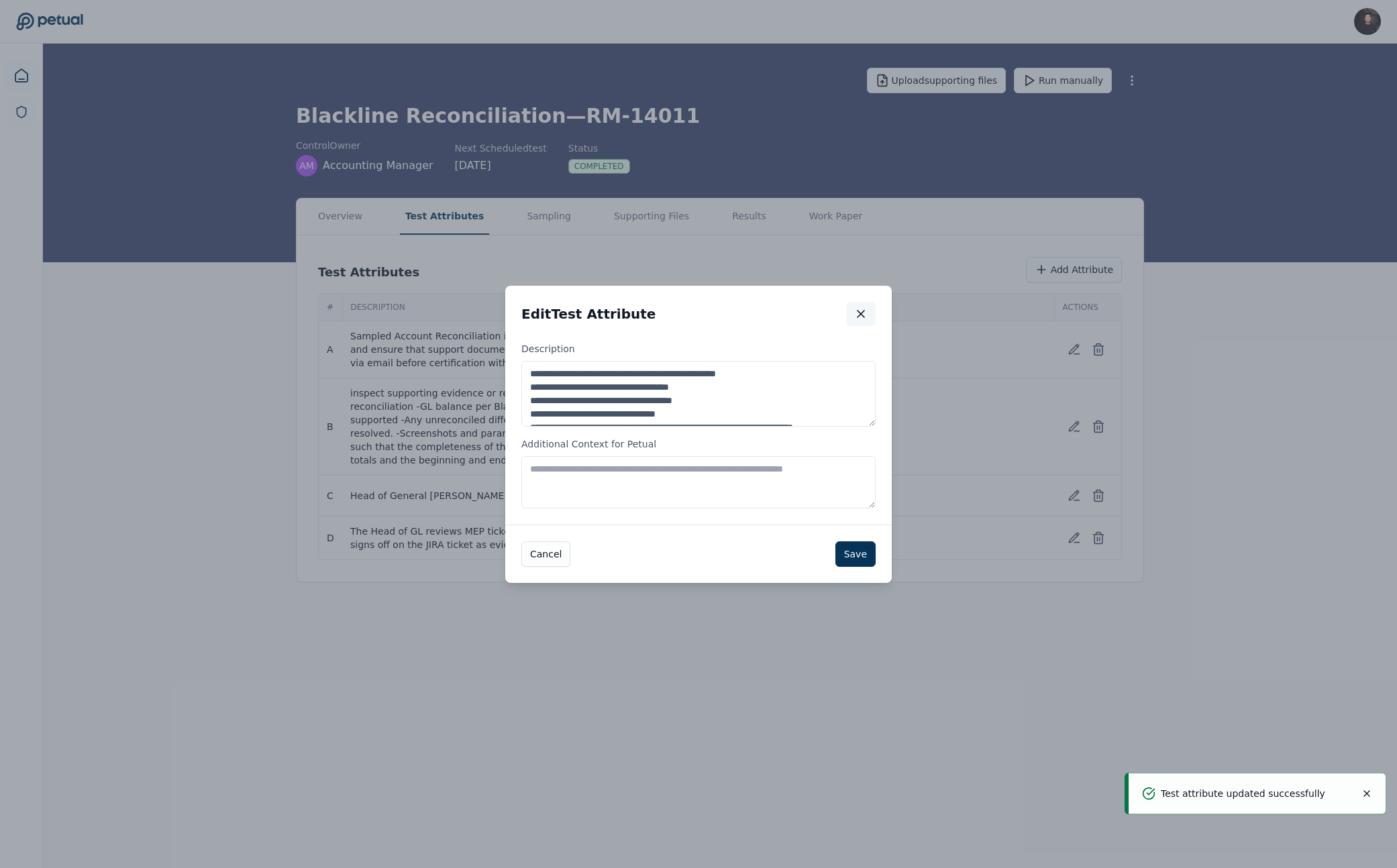
click at [813, 316] on icon "button" at bounding box center [860, 313] width 13 height 13
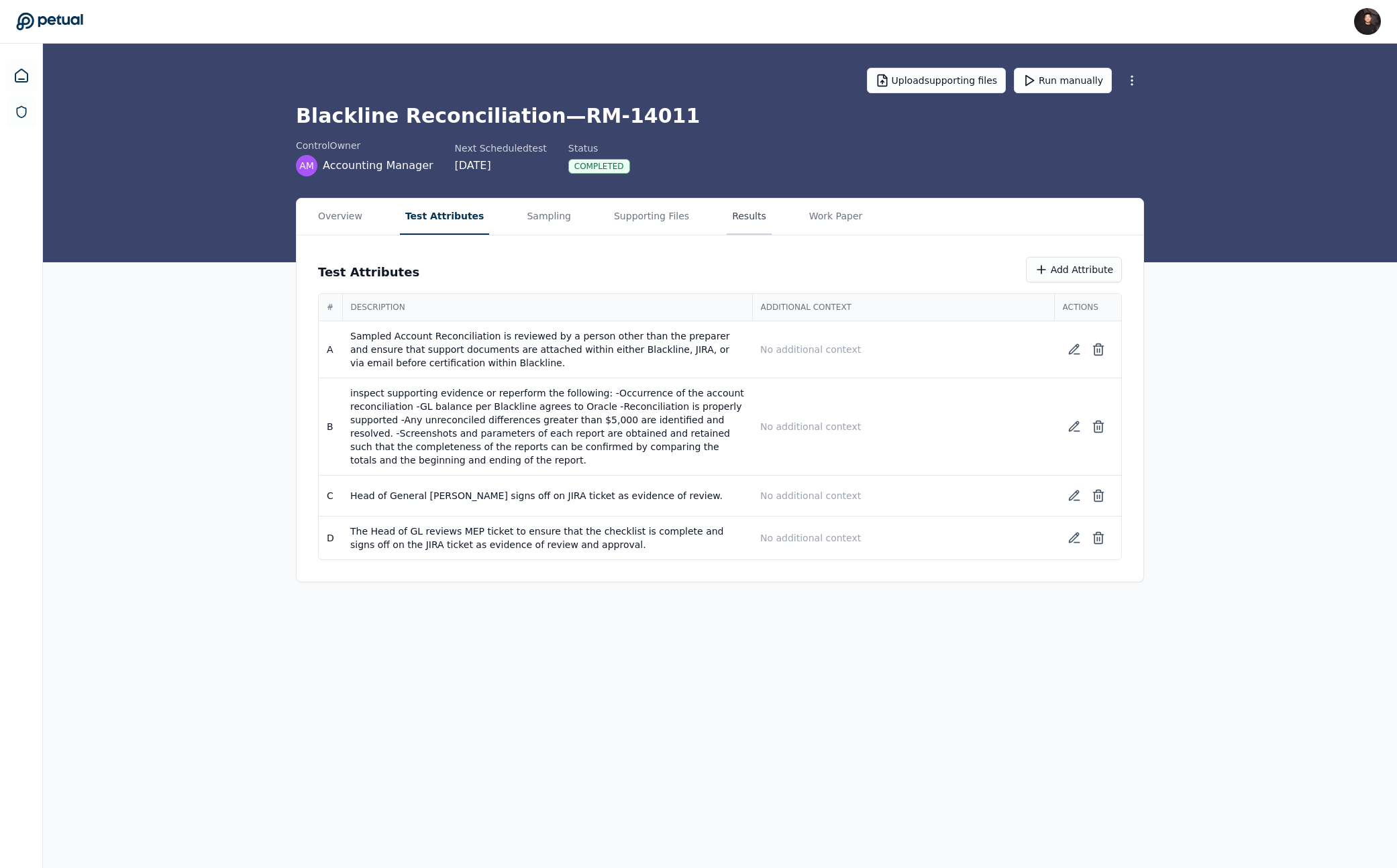
click at [726, 231] on button "Results" at bounding box center [748, 216] width 45 height 36
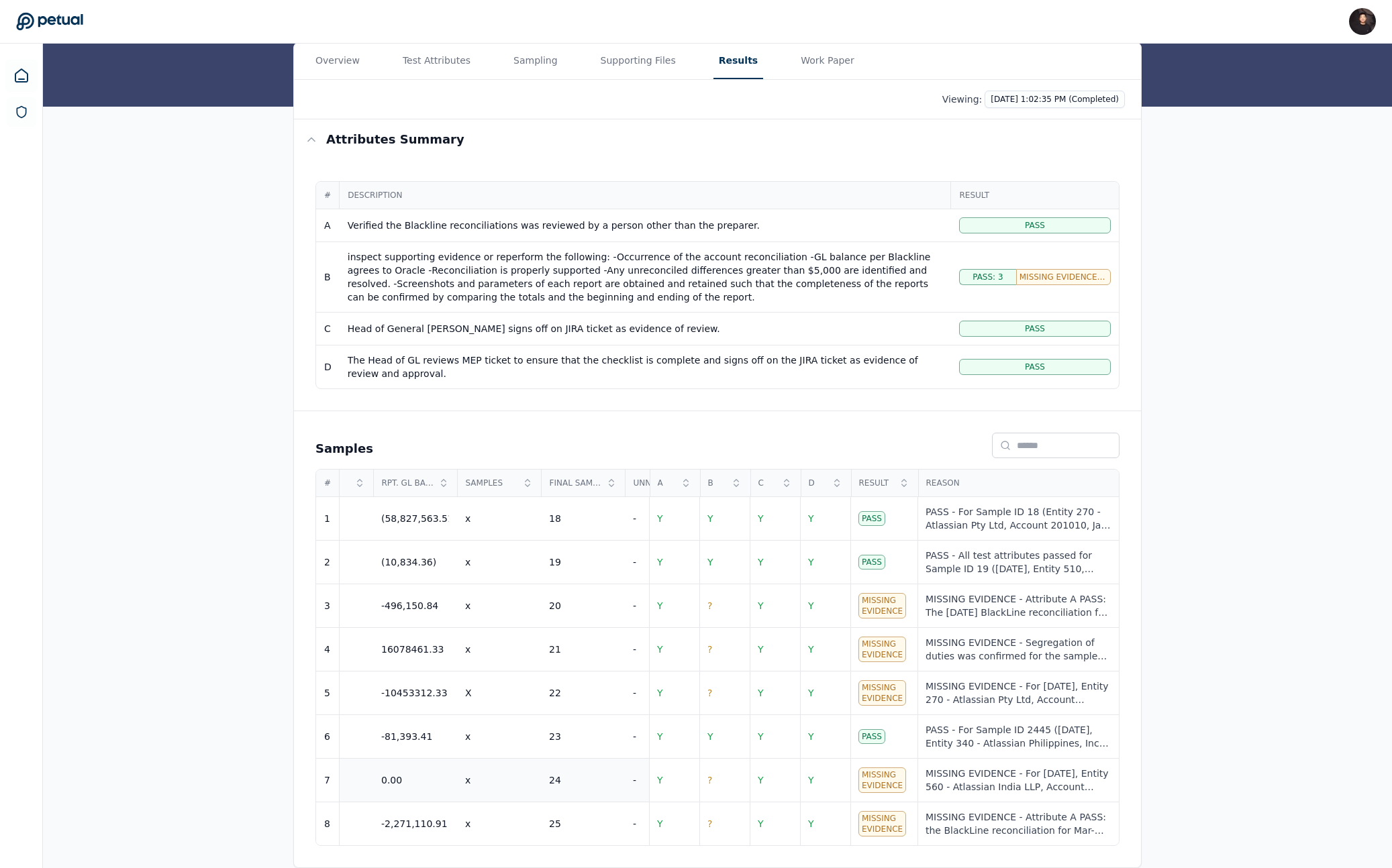
scroll to position [0, 1117]
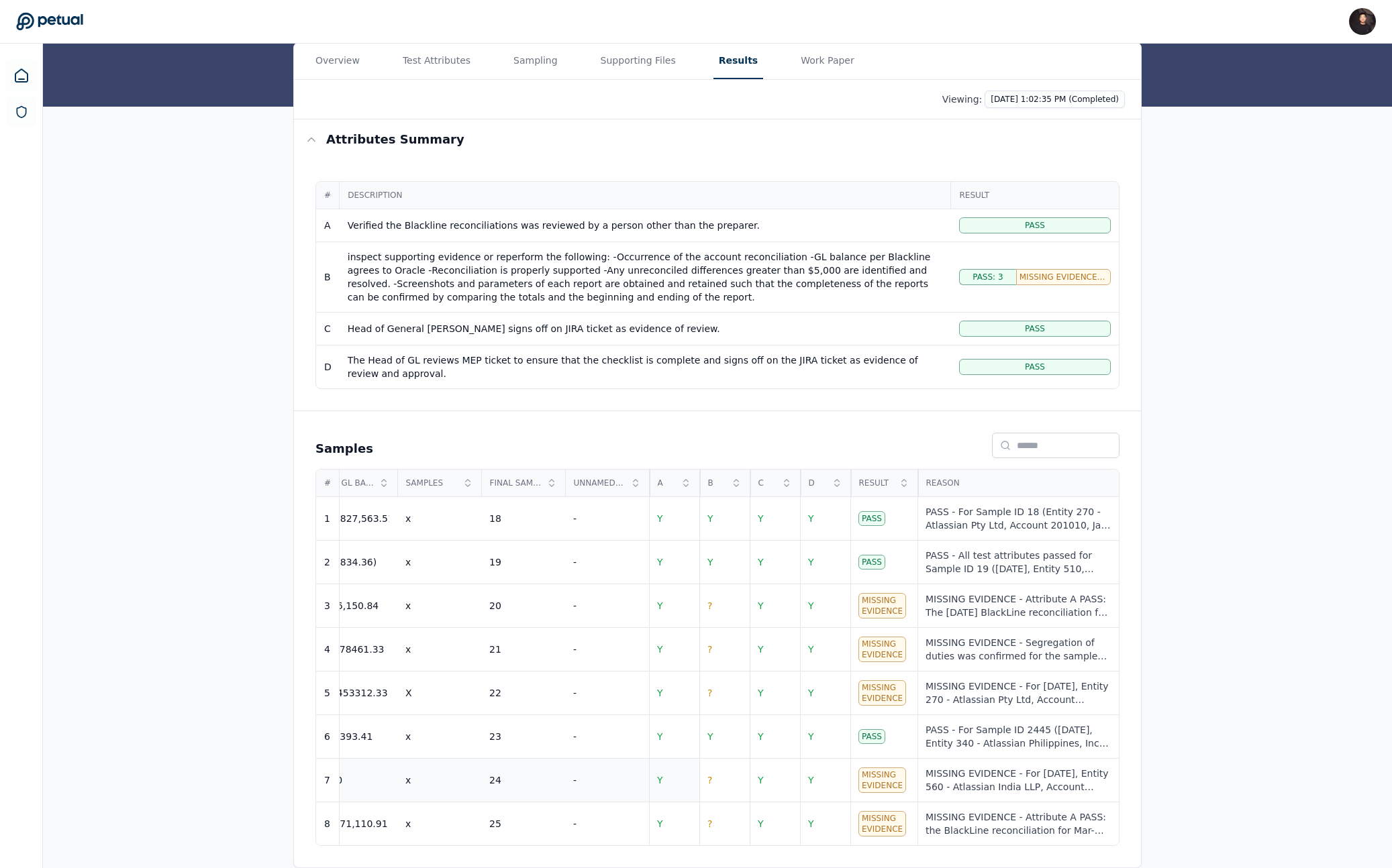
click at [661, 776] on span "Y" at bounding box center [660, 780] width 6 height 11
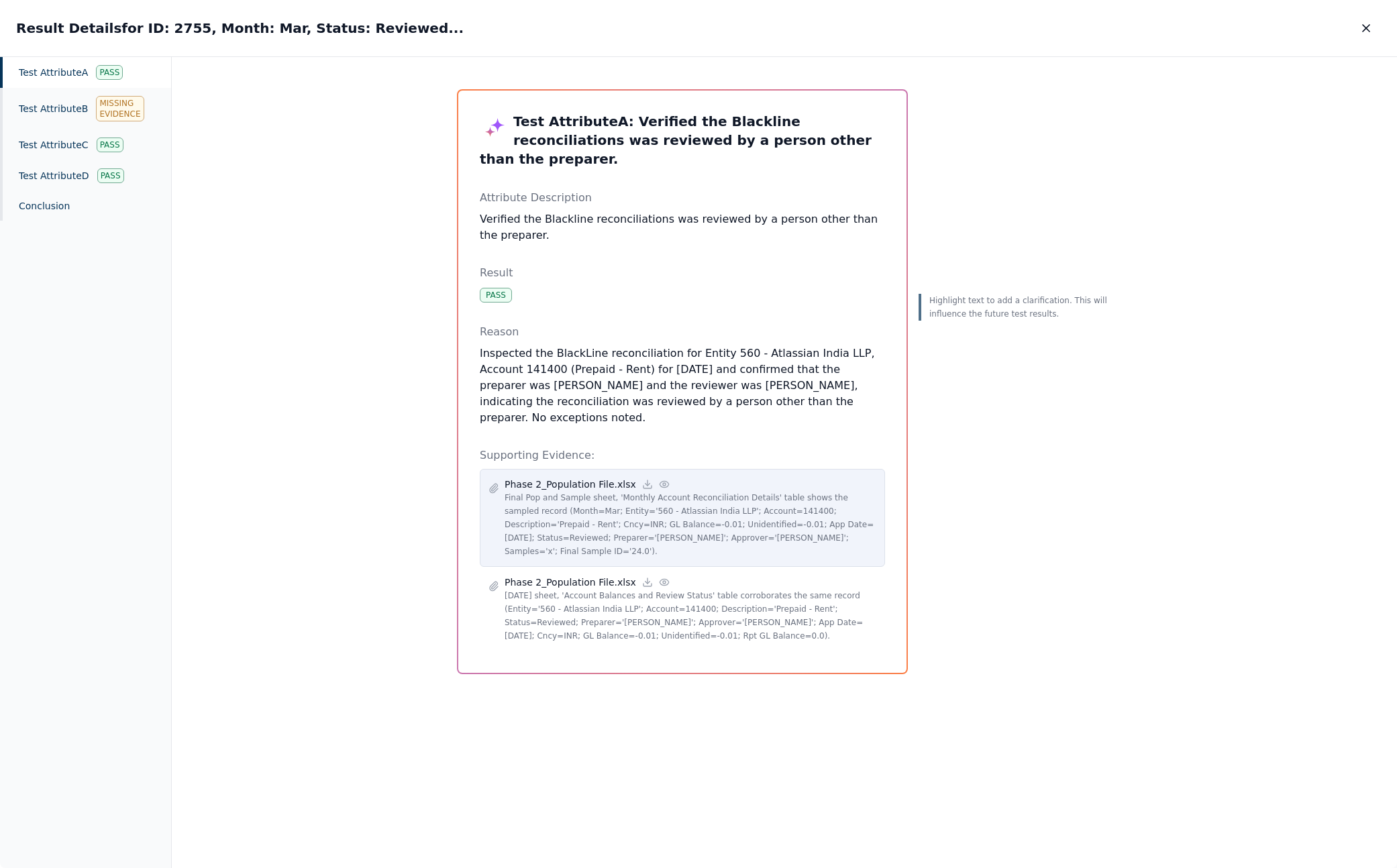
click at [746, 491] on p "Final Pop and Sample sheet, 'Monthly Account Reconciliation Details' table show…" at bounding box center [690, 525] width 371 height 67
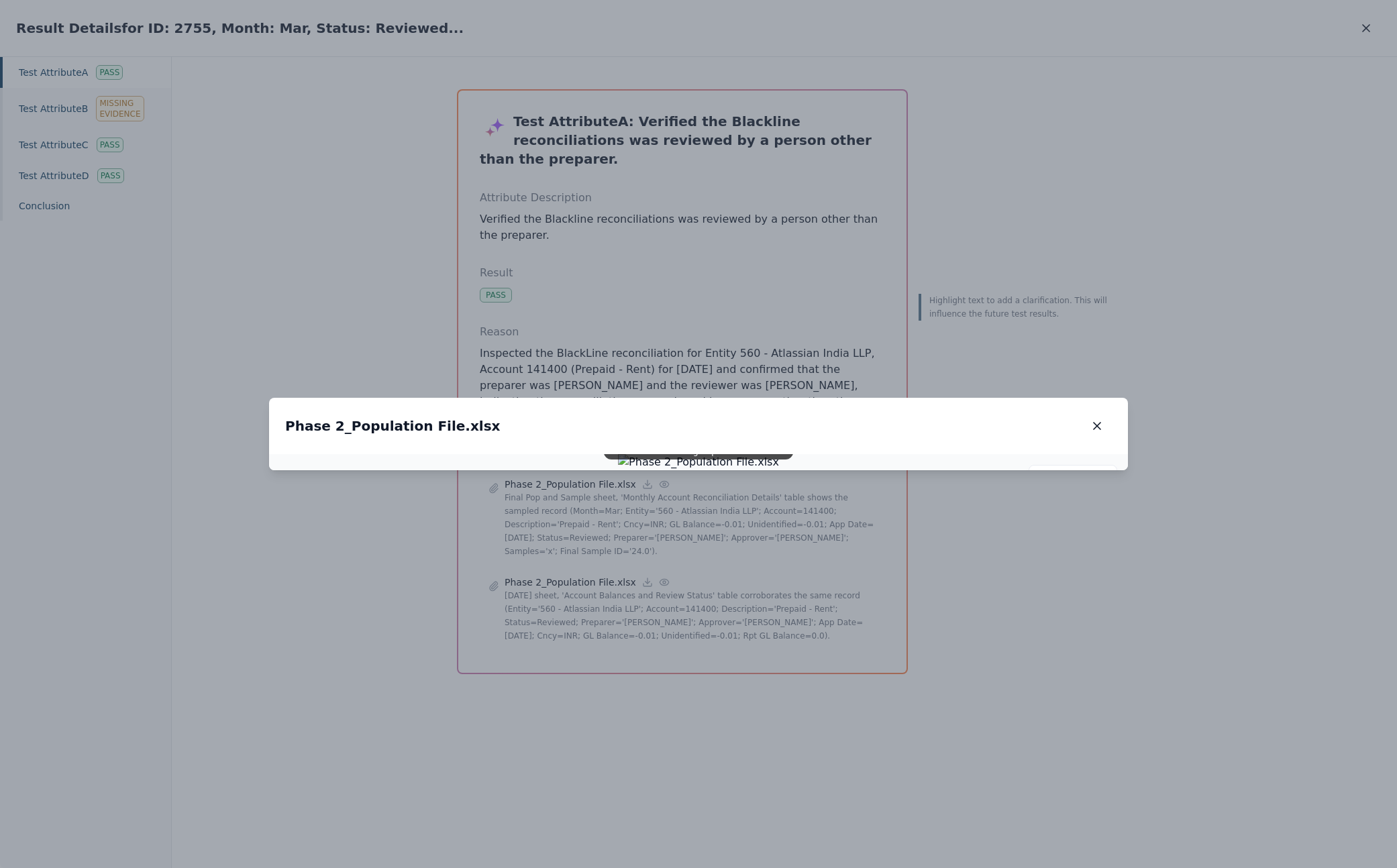
click at [813, 407] on div "Phase 2_Population File.xlsx Phase 2_Population File.xlsx" at bounding box center [698, 426] width 859 height 56
click at [813, 418] on button "button" at bounding box center [1097, 425] width 30 height 24
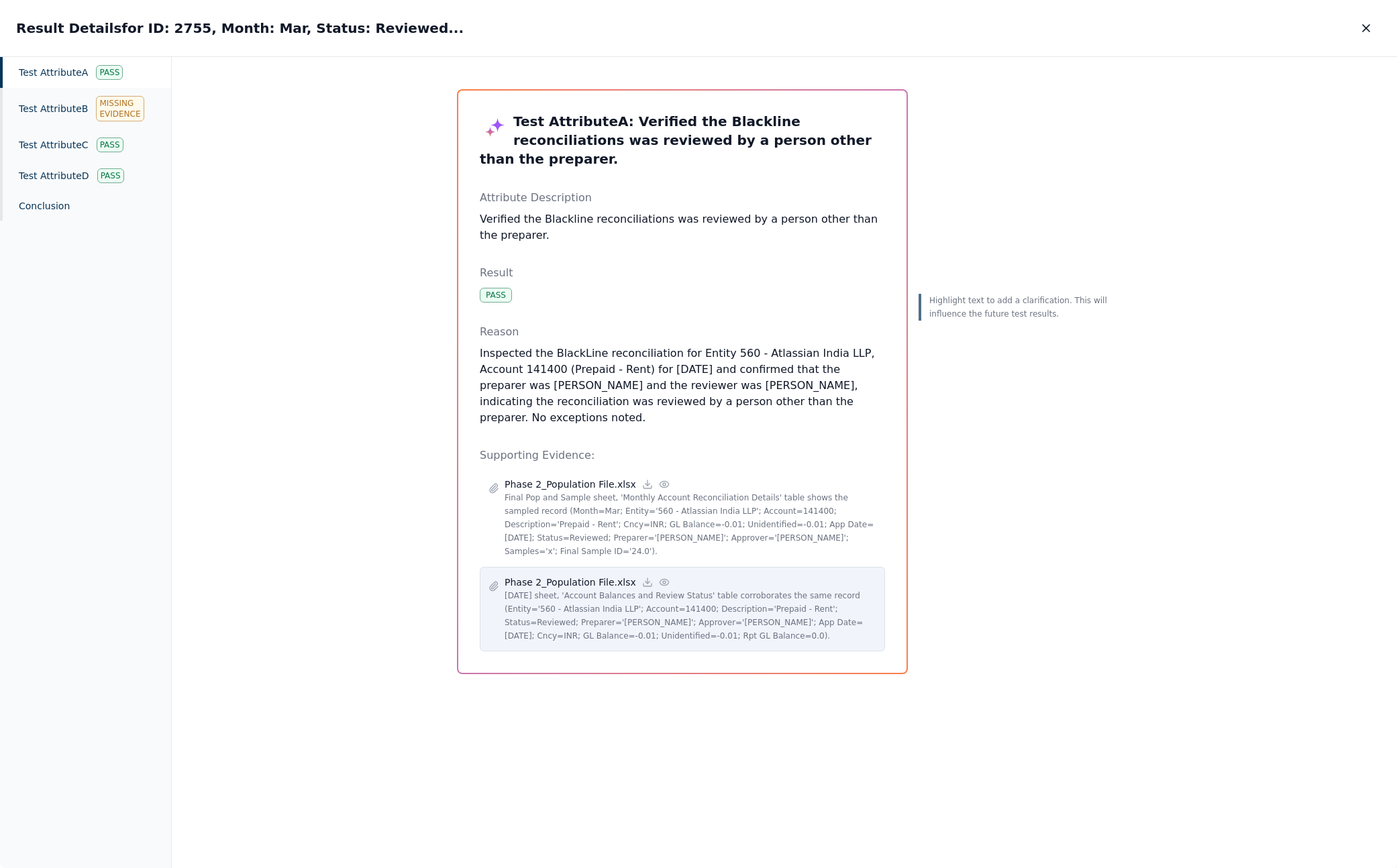
click at [702, 589] on p "Mar 2025 sheet, 'Account Balances and Review Status' table corroborates the sam…" at bounding box center [690, 616] width 371 height 54
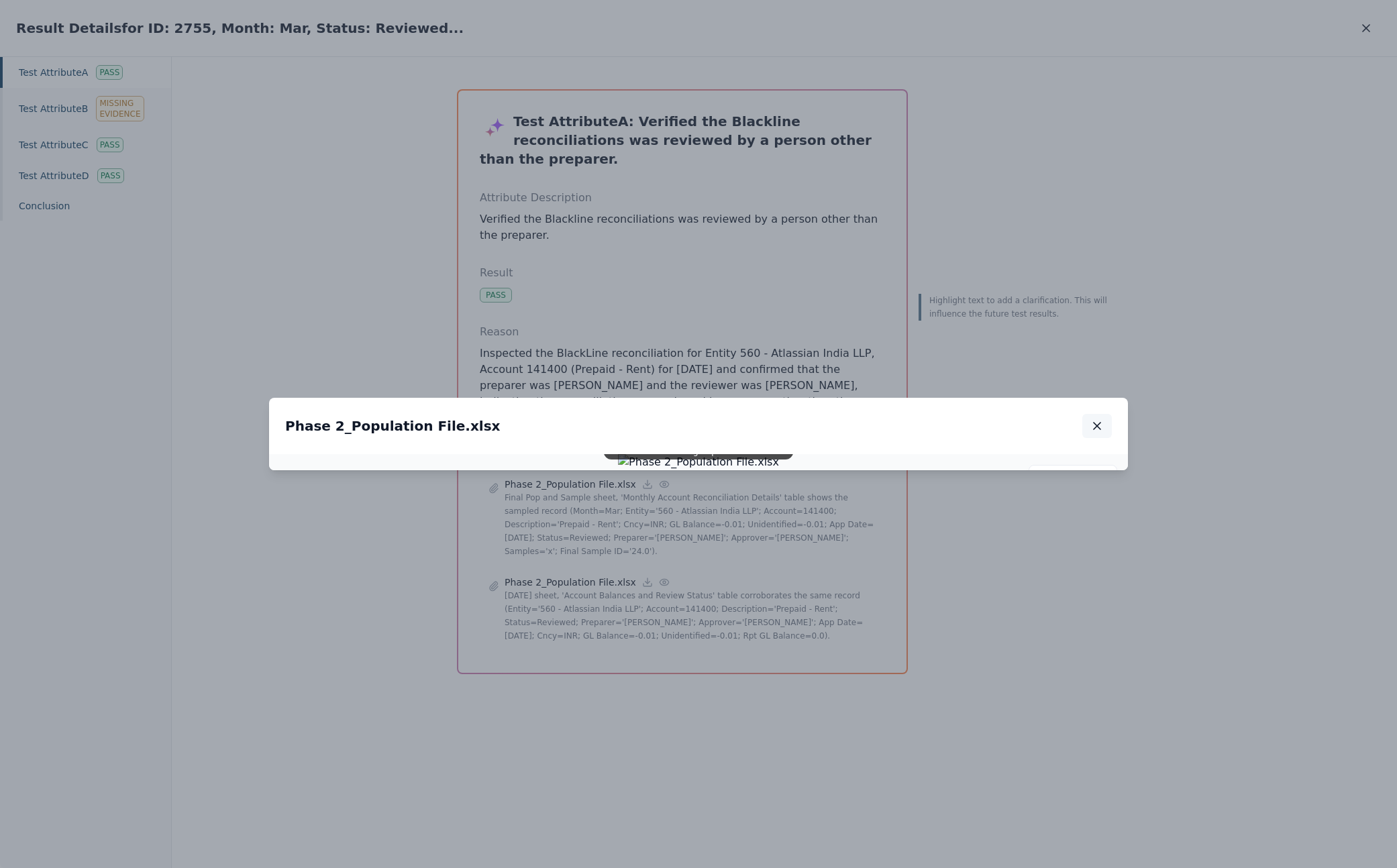
click at [813, 419] on icon "button" at bounding box center [1096, 425] width 13 height 13
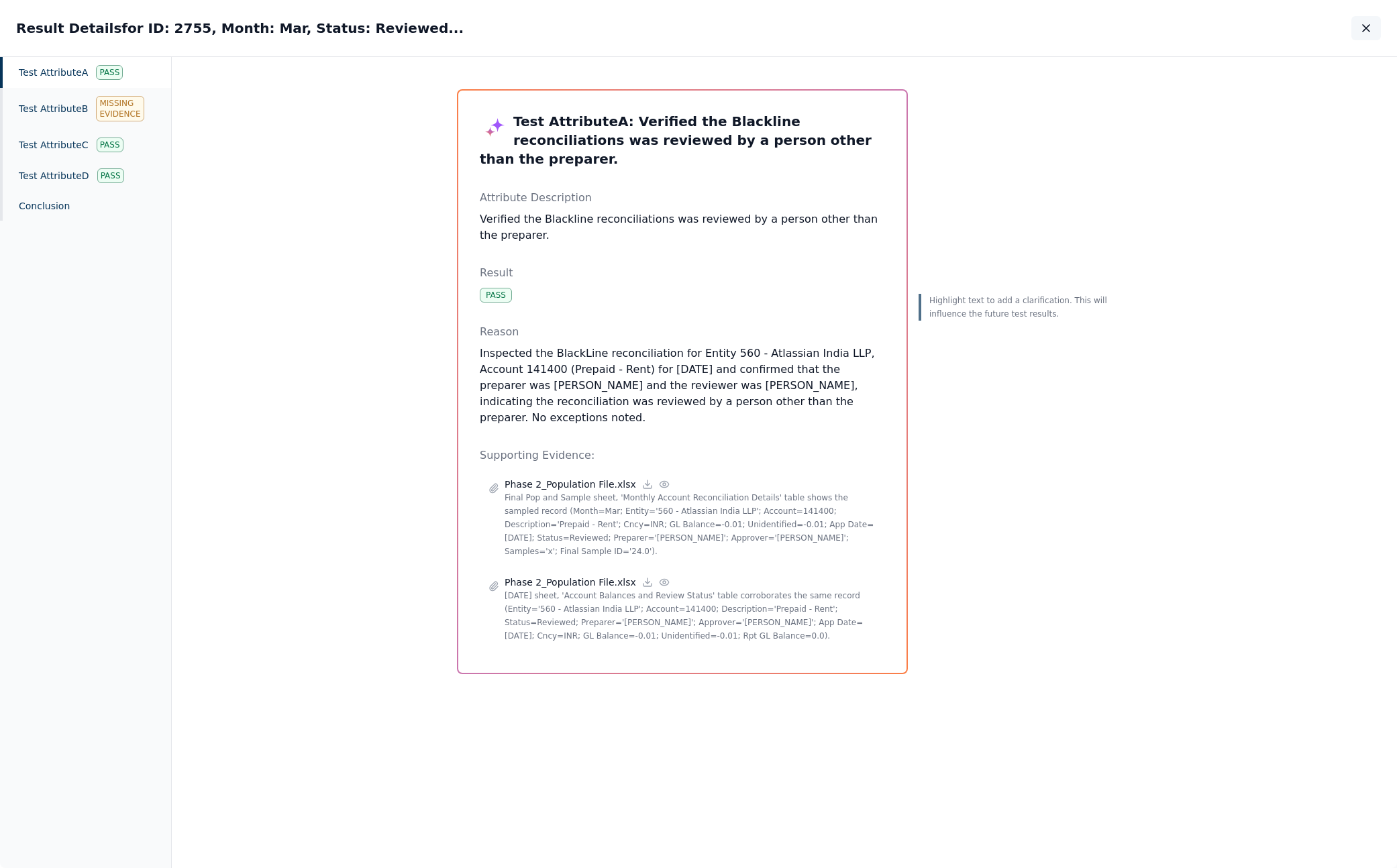
click at [813, 28] on icon "button" at bounding box center [1366, 28] width 7 height 7
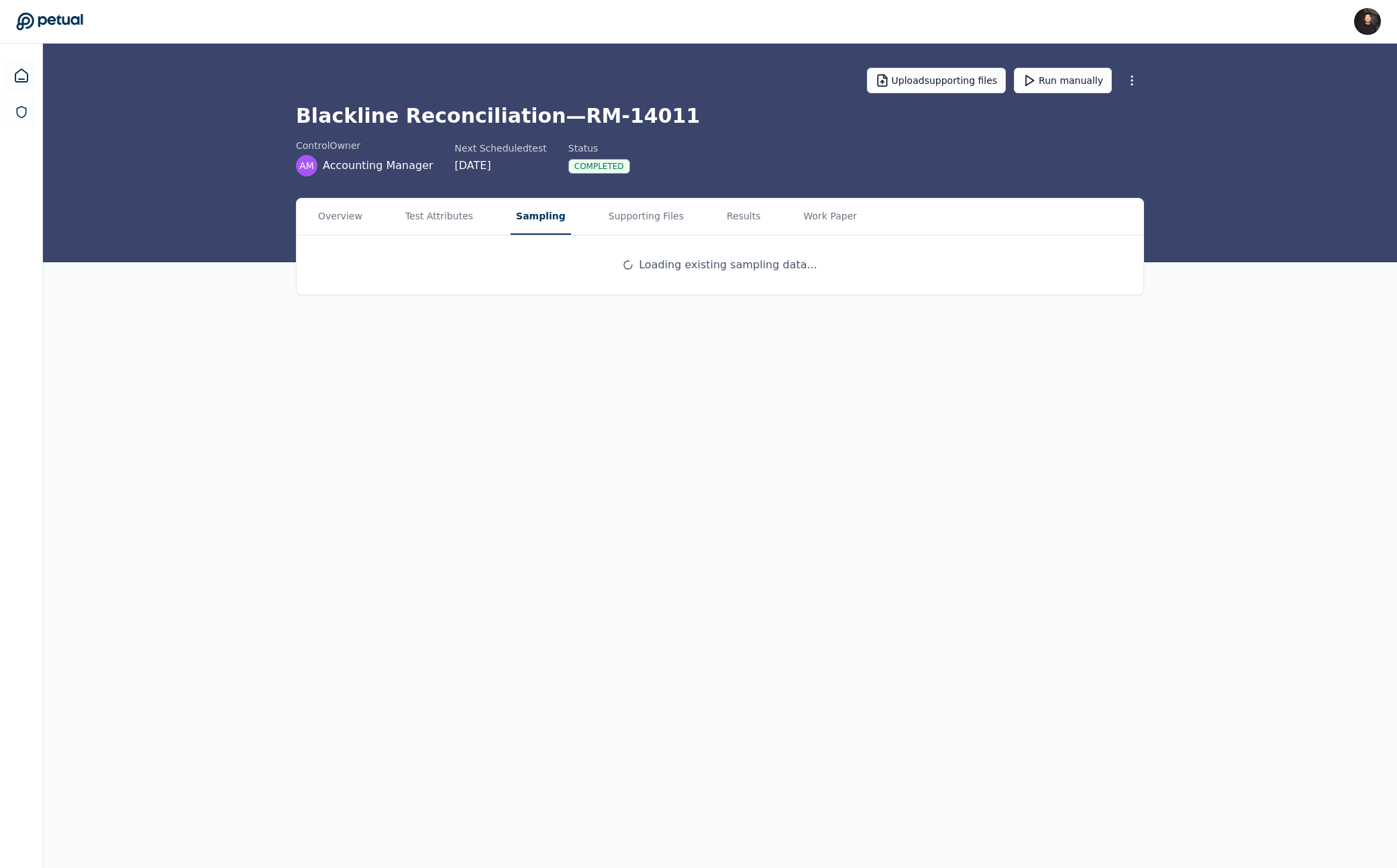
click at [516, 168] on main "Upload supporting files Run manually Blackline Reconciliation — RM-14011 contro…" at bounding box center [720, 456] width 1354 height 824
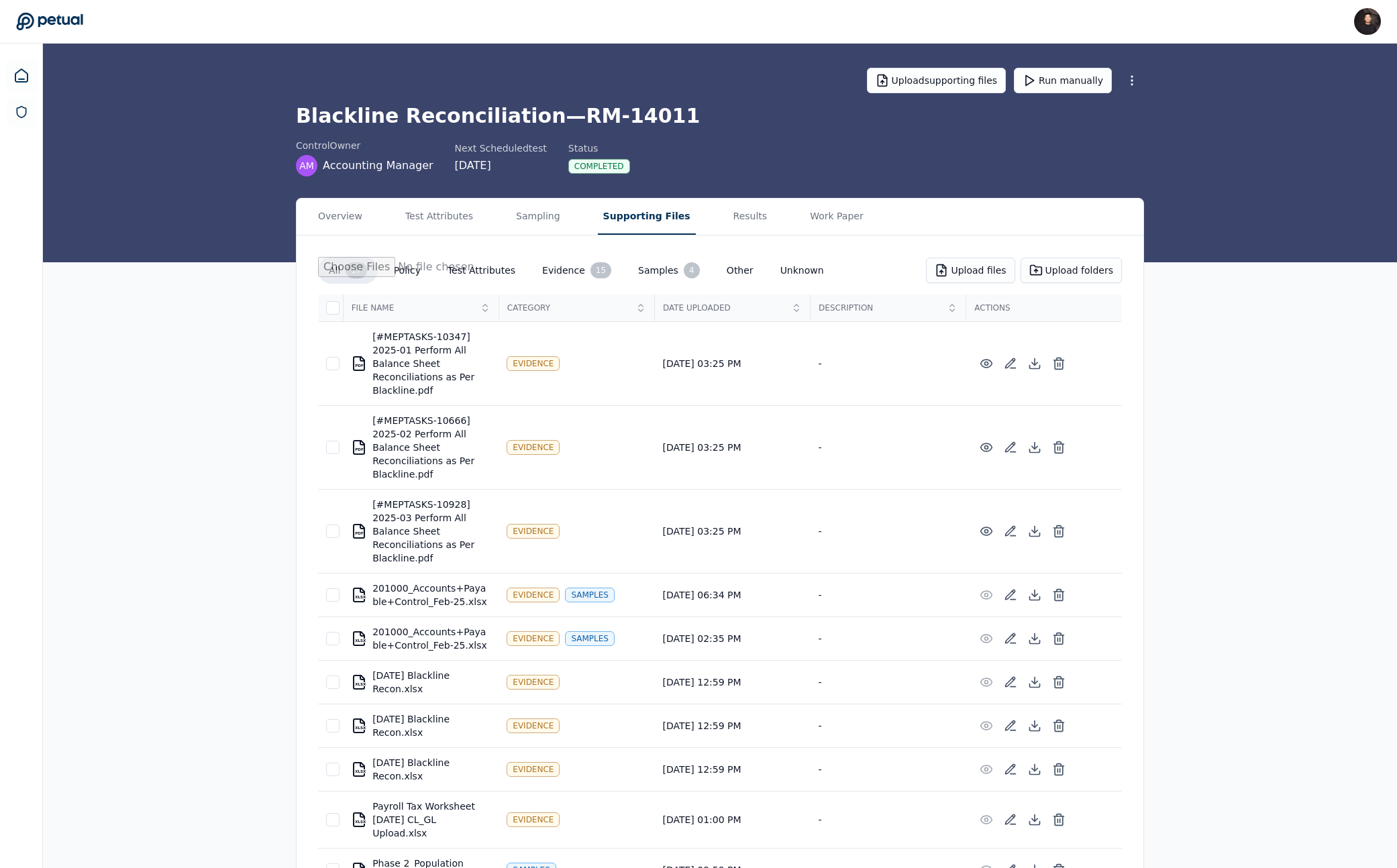
click at [616, 215] on button "Supporting Files" at bounding box center [646, 216] width 98 height 36
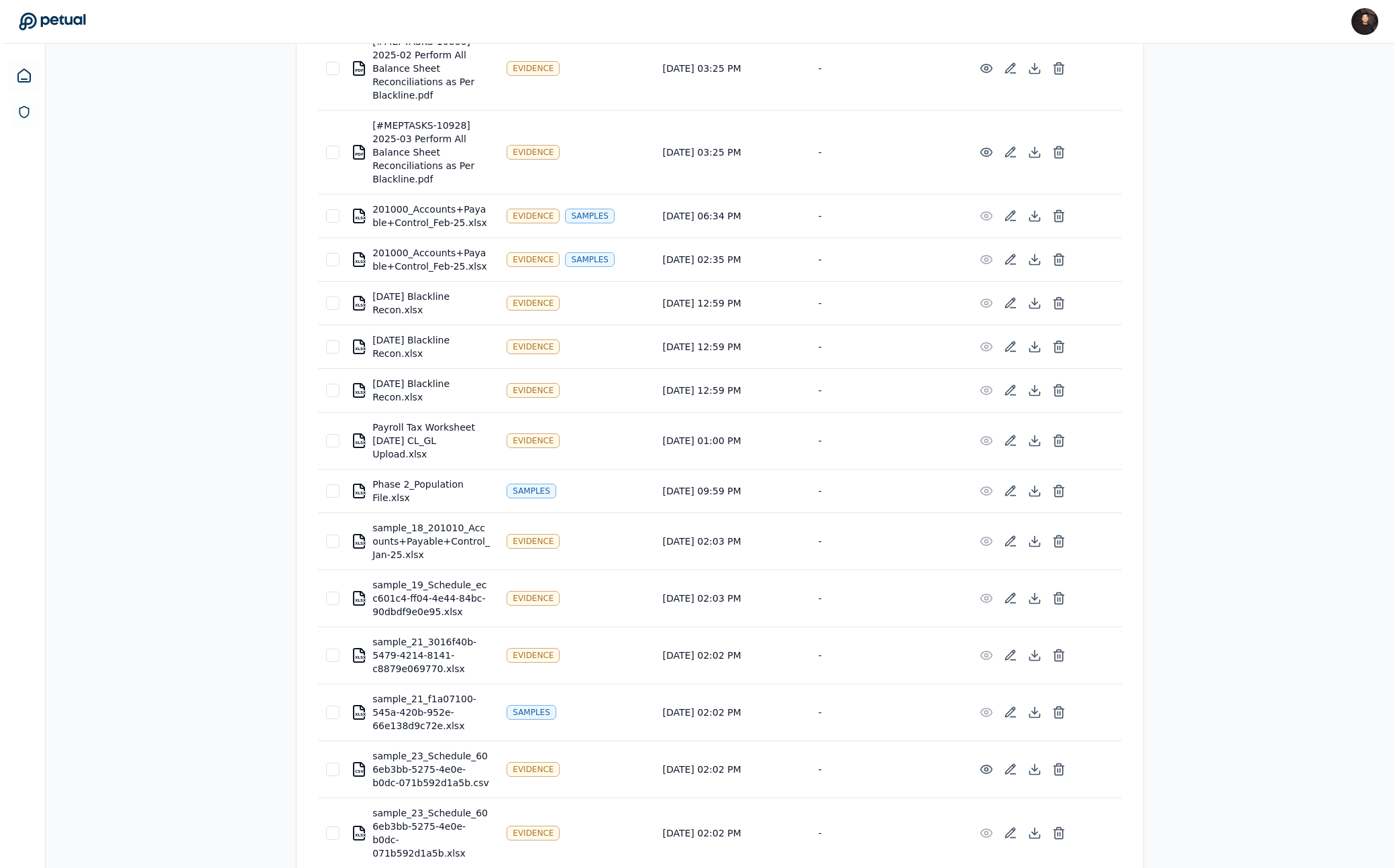
scroll to position [376, 0]
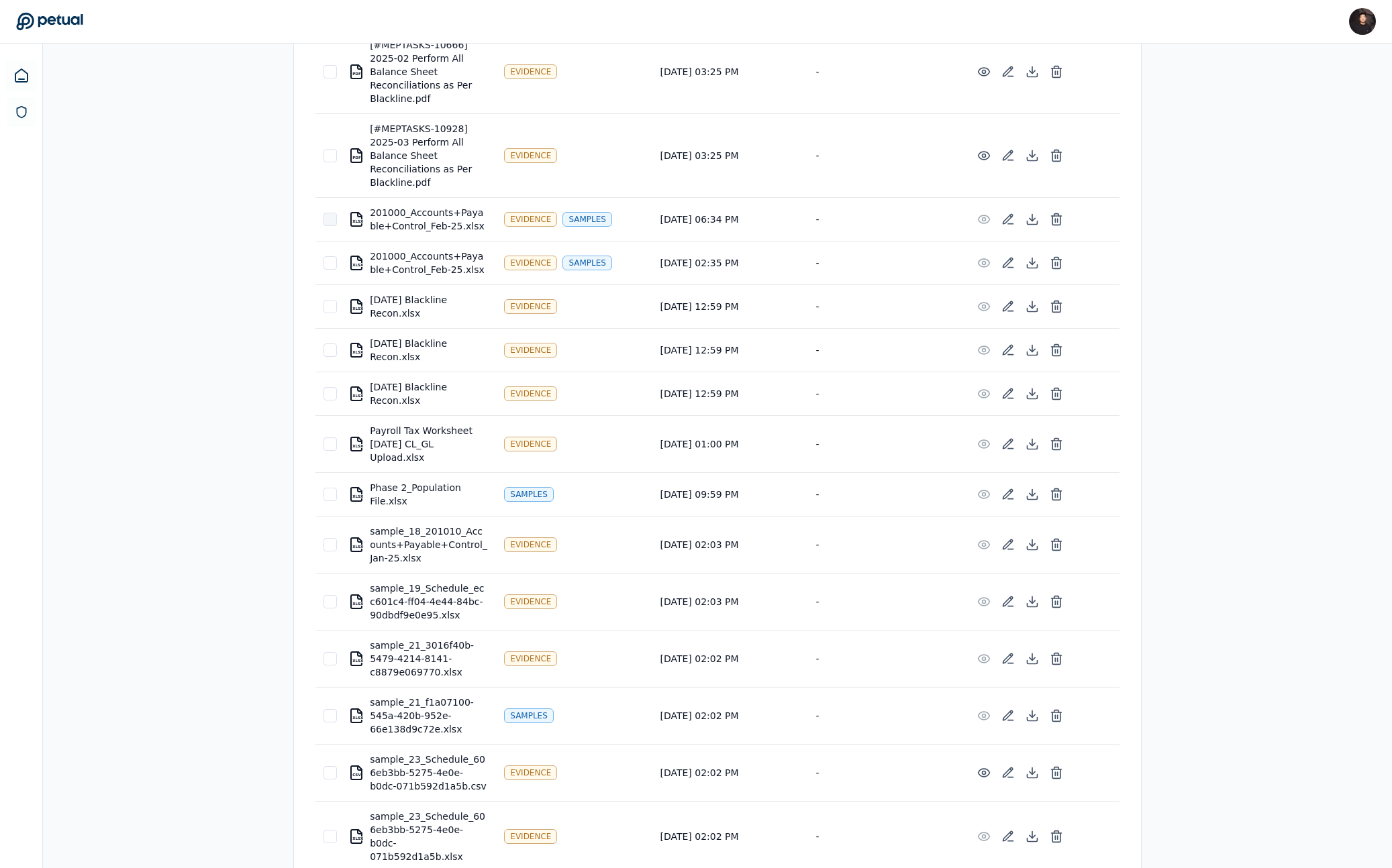
click at [335, 218] on div at bounding box center [330, 219] width 13 height 13
click at [334, 257] on div at bounding box center [330, 262] width 13 height 13
click at [814, 222] on icon at bounding box center [1056, 219] width 13 height 13
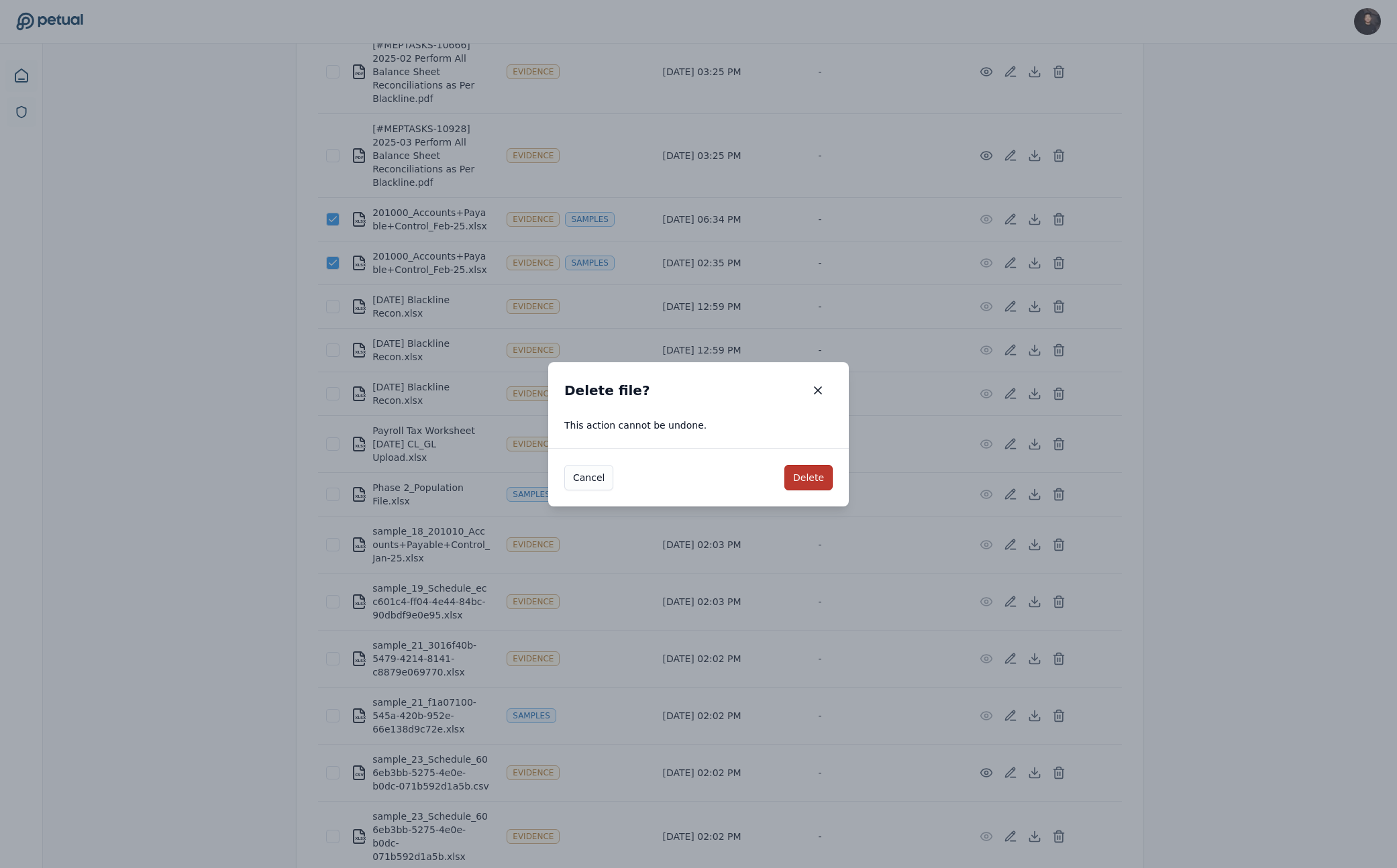
click at [807, 477] on button "Delete" at bounding box center [809, 477] width 49 height 26
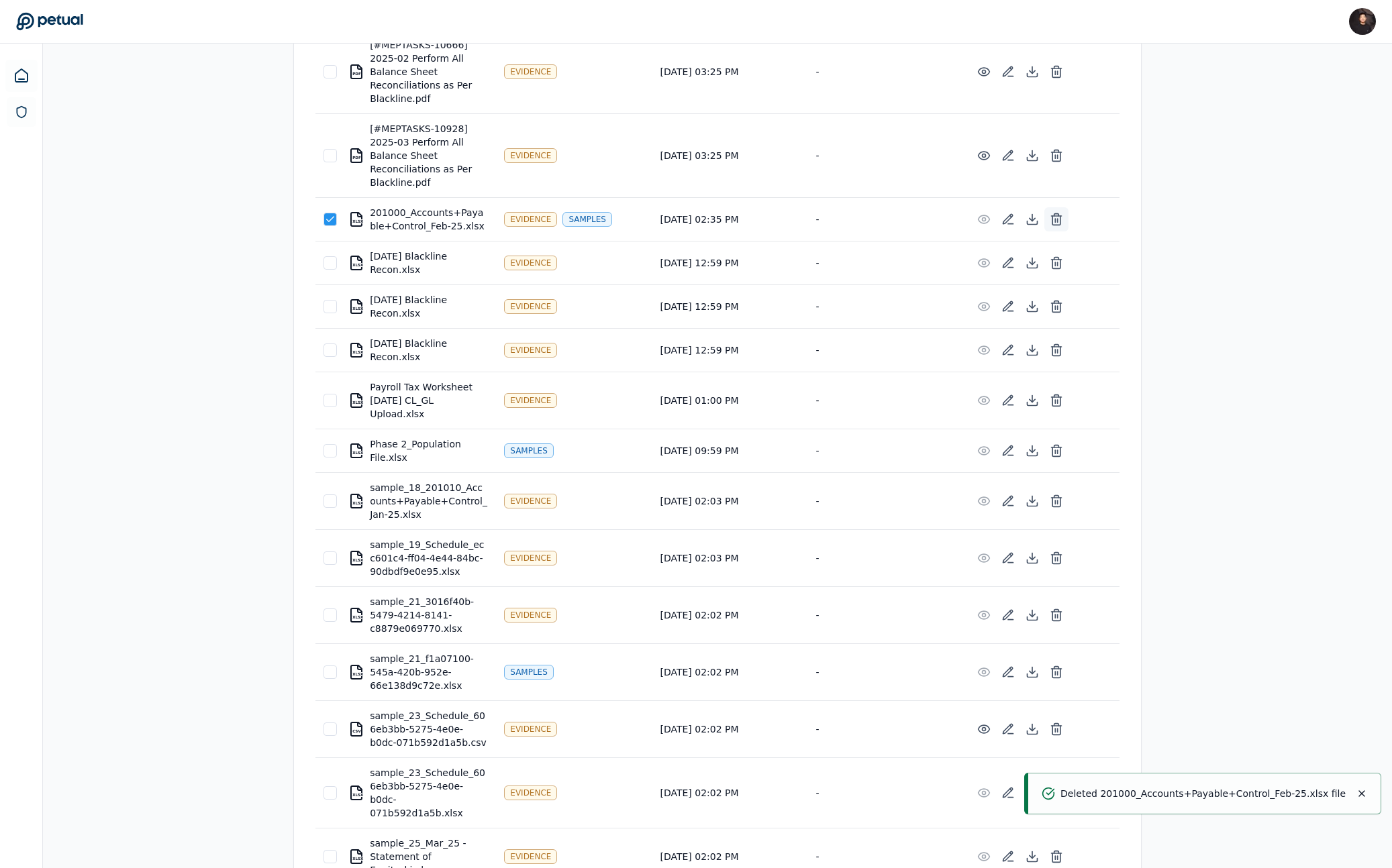
click at [814, 222] on line at bounding box center [1055, 220] width 0 height 3
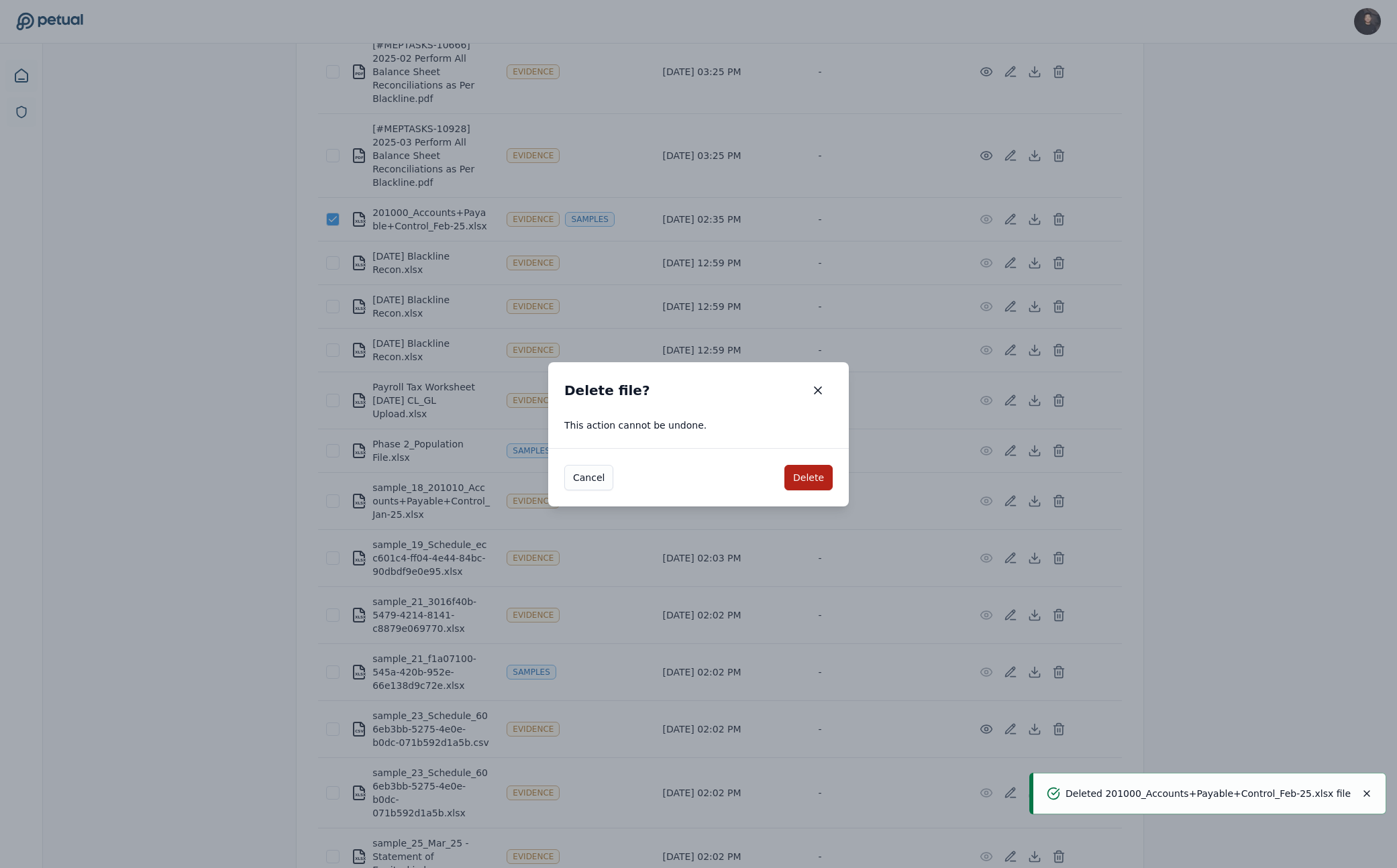
click at [809, 496] on div "Cancel Delete" at bounding box center [699, 477] width 301 height 58
click at [809, 481] on button "Delete" at bounding box center [809, 477] width 49 height 26
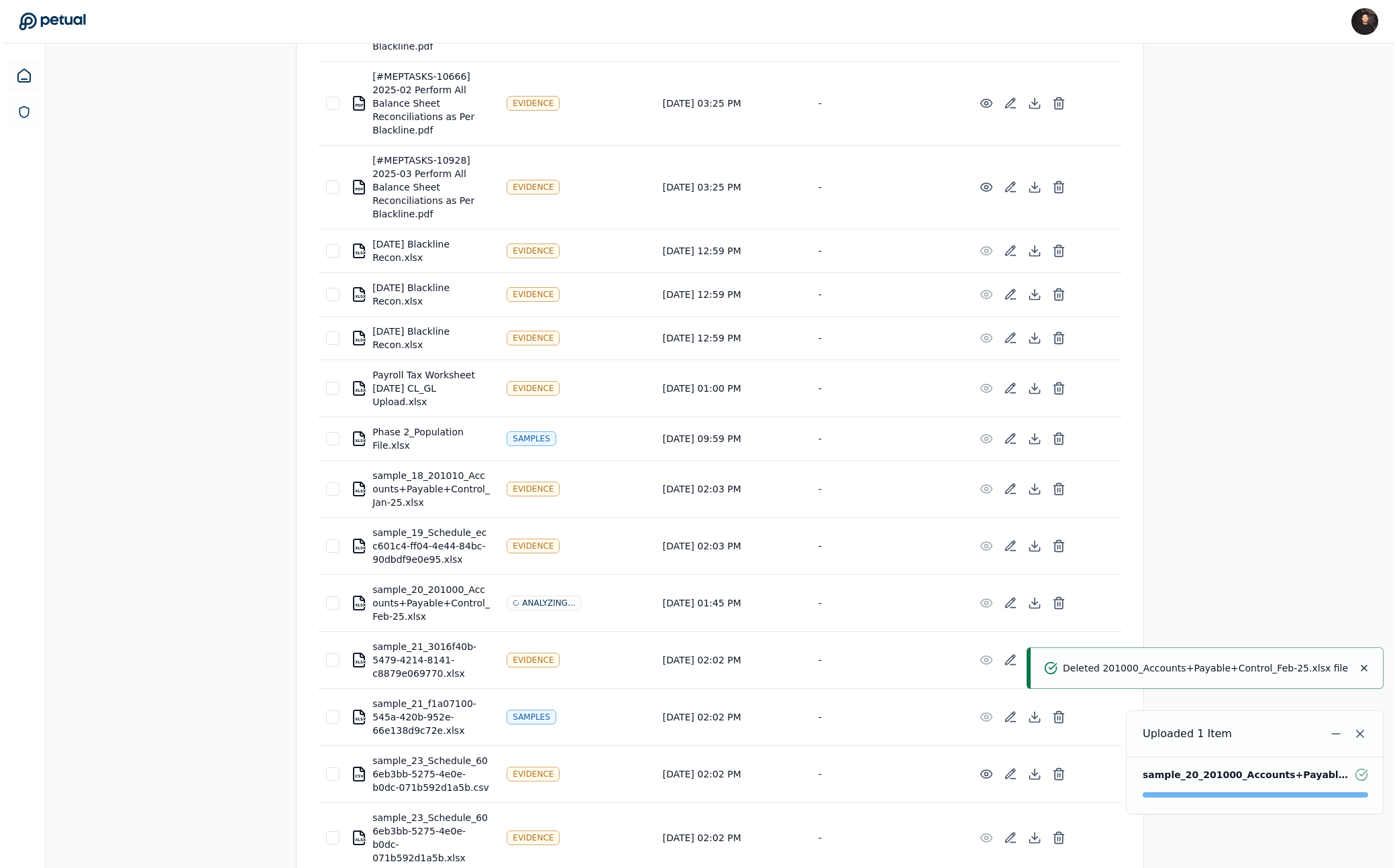
scroll to position [401, 0]
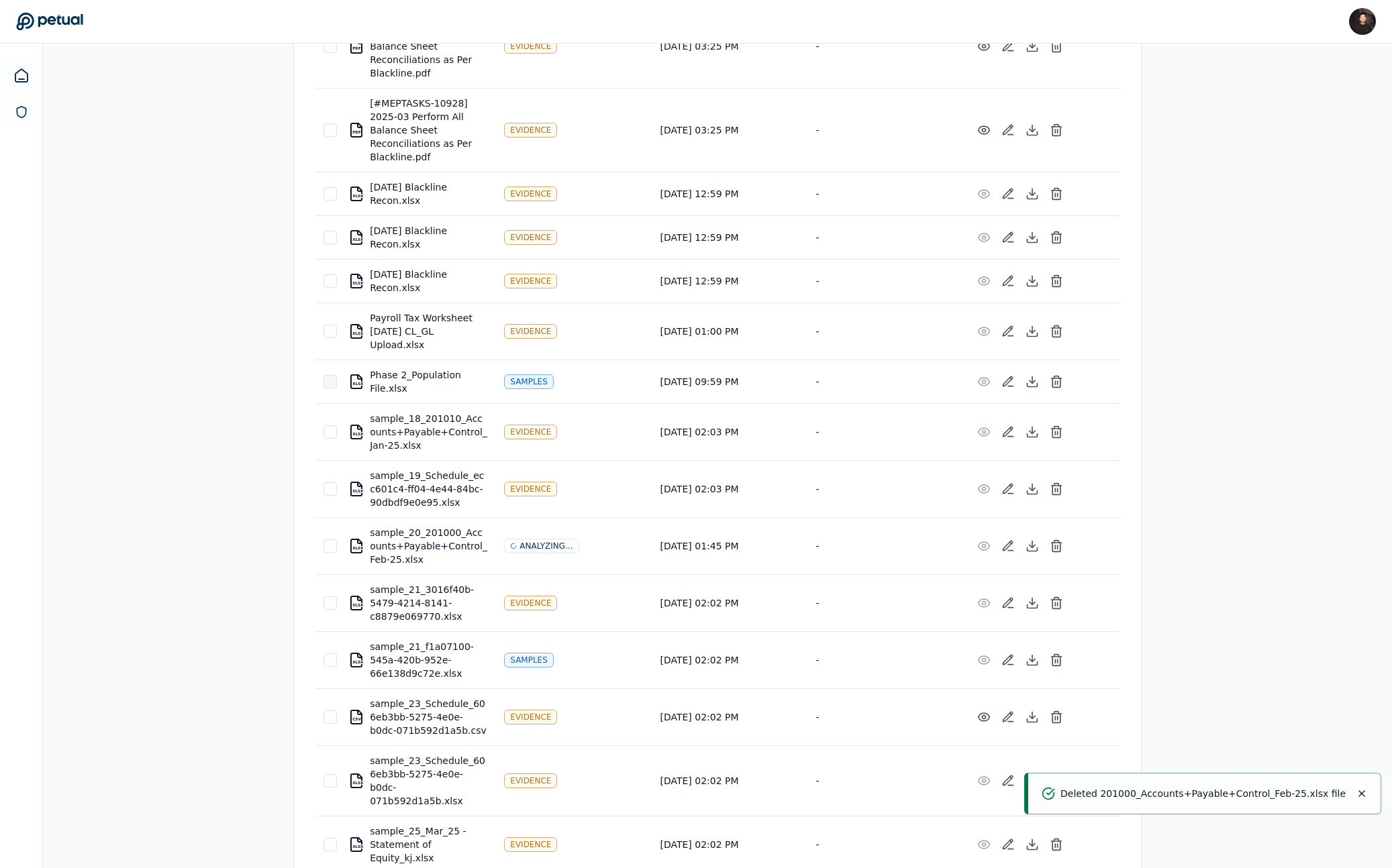
click at [325, 387] on div at bounding box center [330, 382] width 13 height 13
click at [814, 376] on button at bounding box center [1056, 382] width 24 height 24
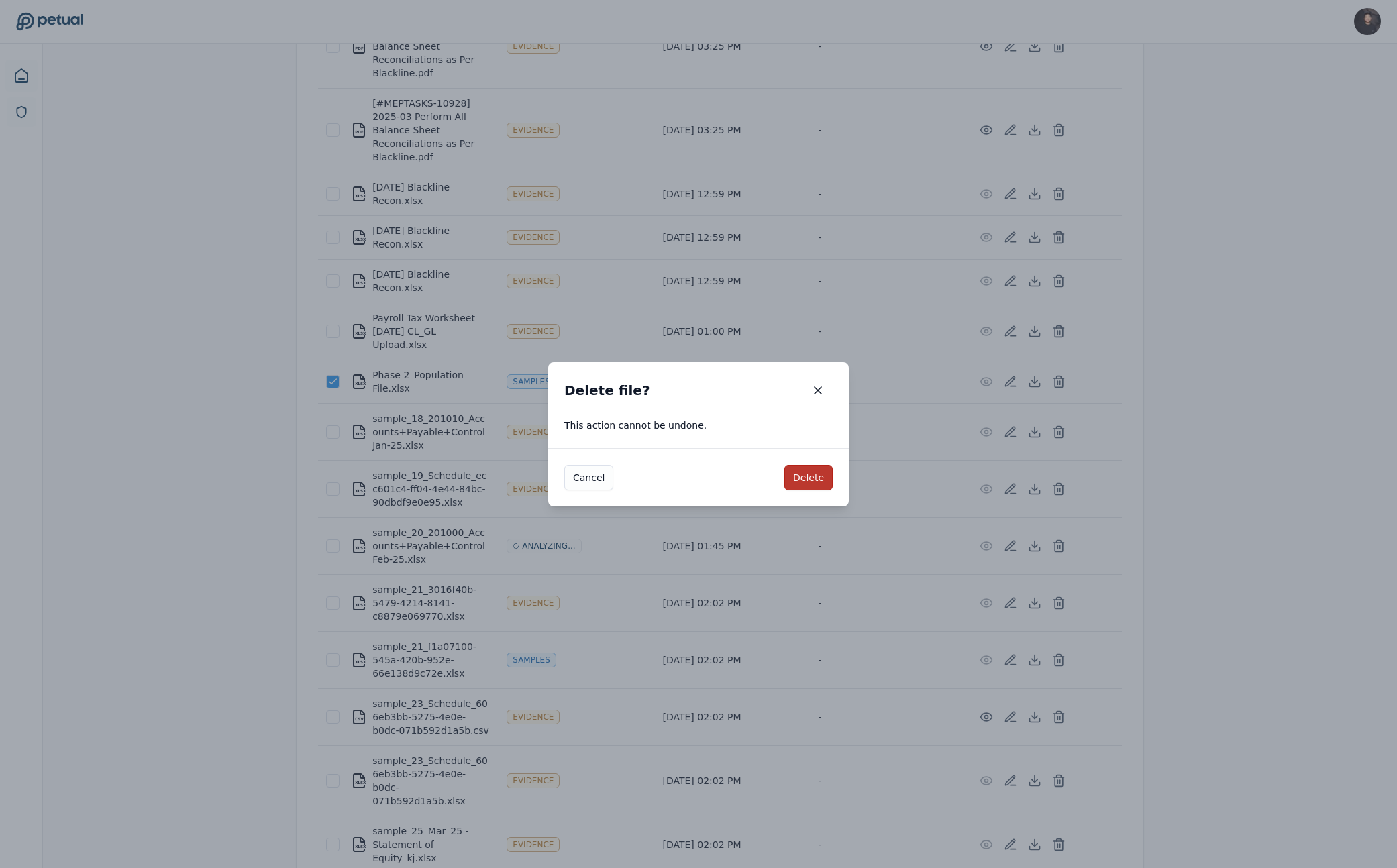
click at [813, 479] on button "Delete" at bounding box center [809, 477] width 49 height 26
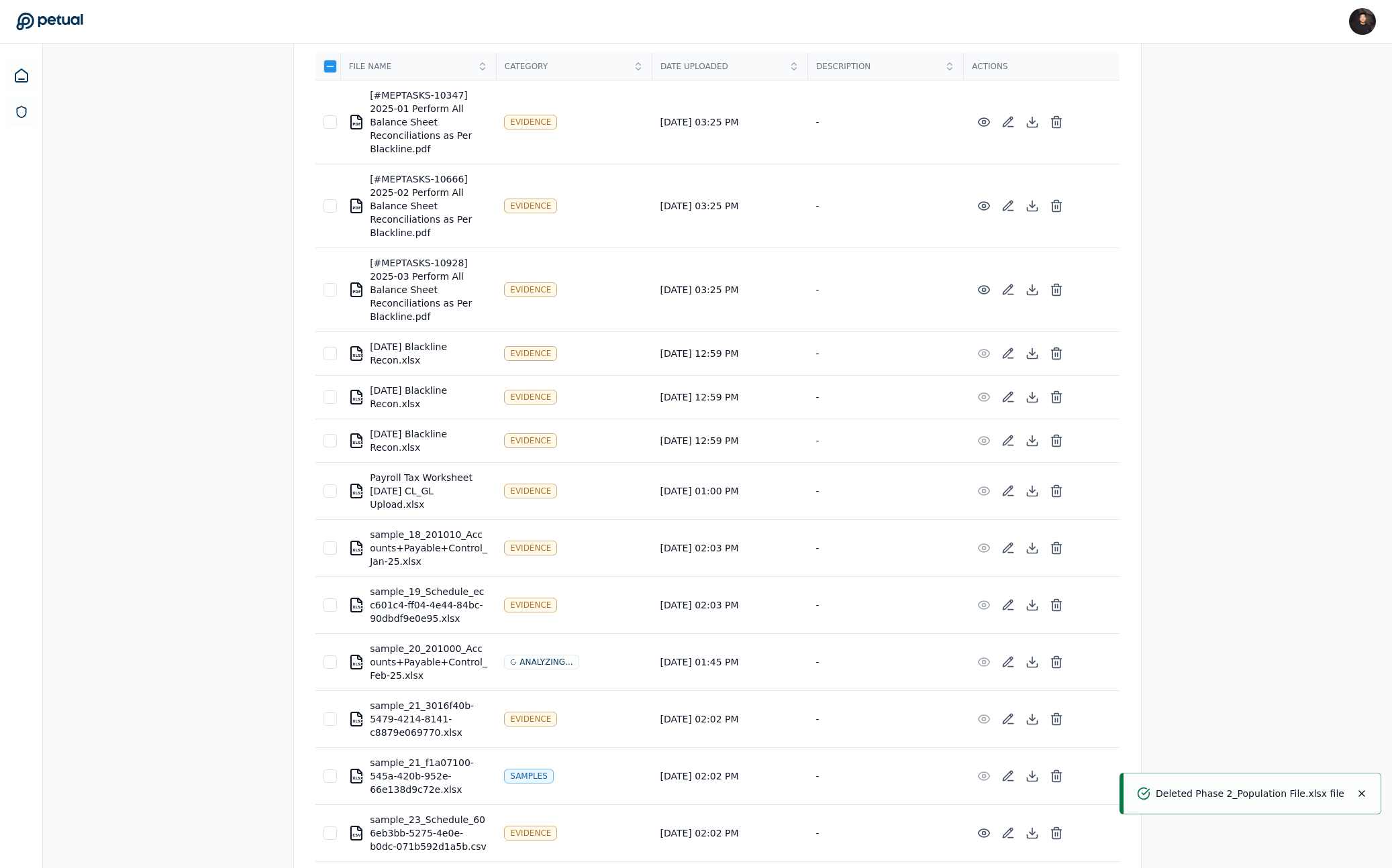
scroll to position [0, 0]
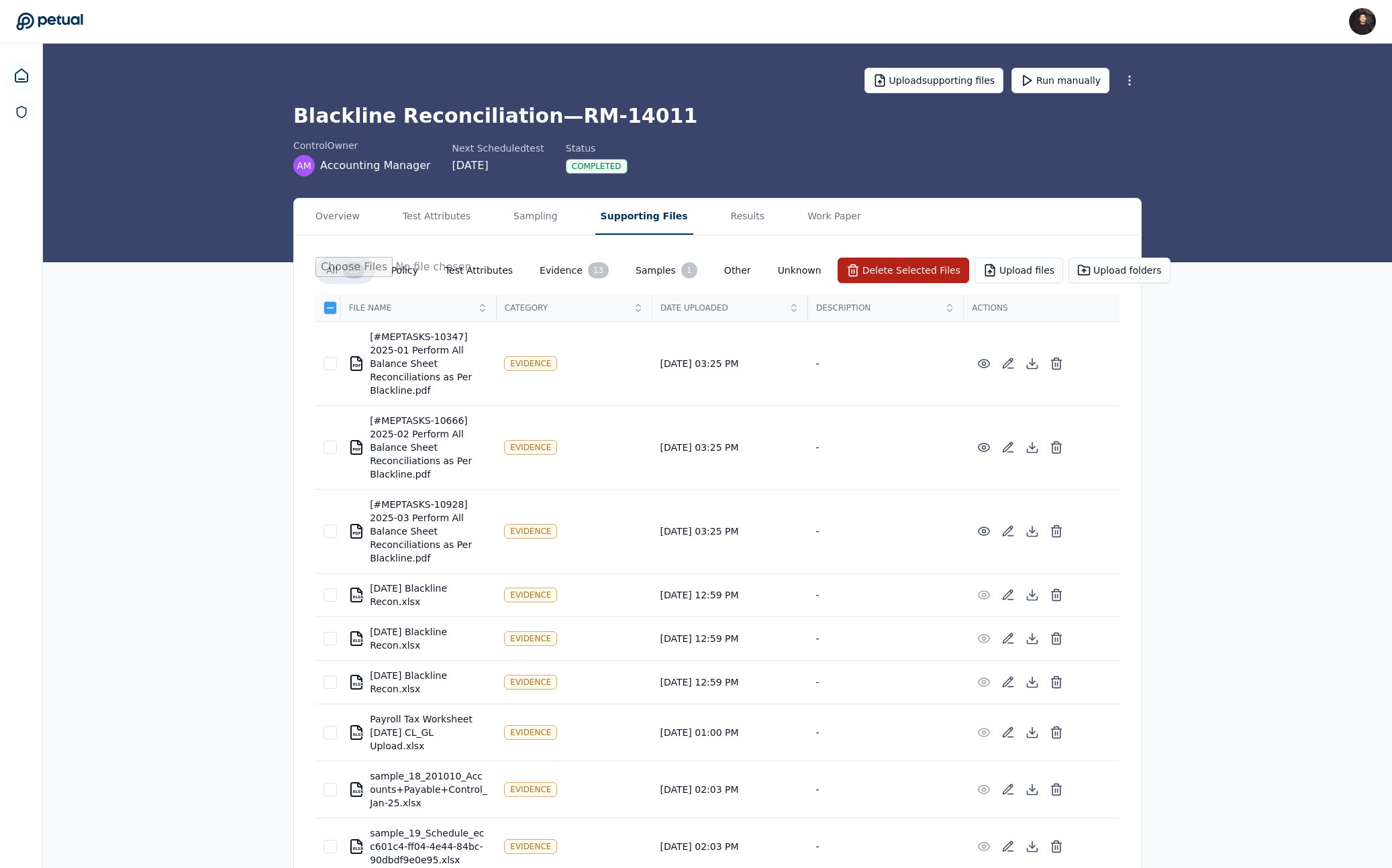
click at [332, 307] on icon at bounding box center [330, 308] width 11 height 11
click at [330, 304] on icon at bounding box center [330, 308] width 11 height 11
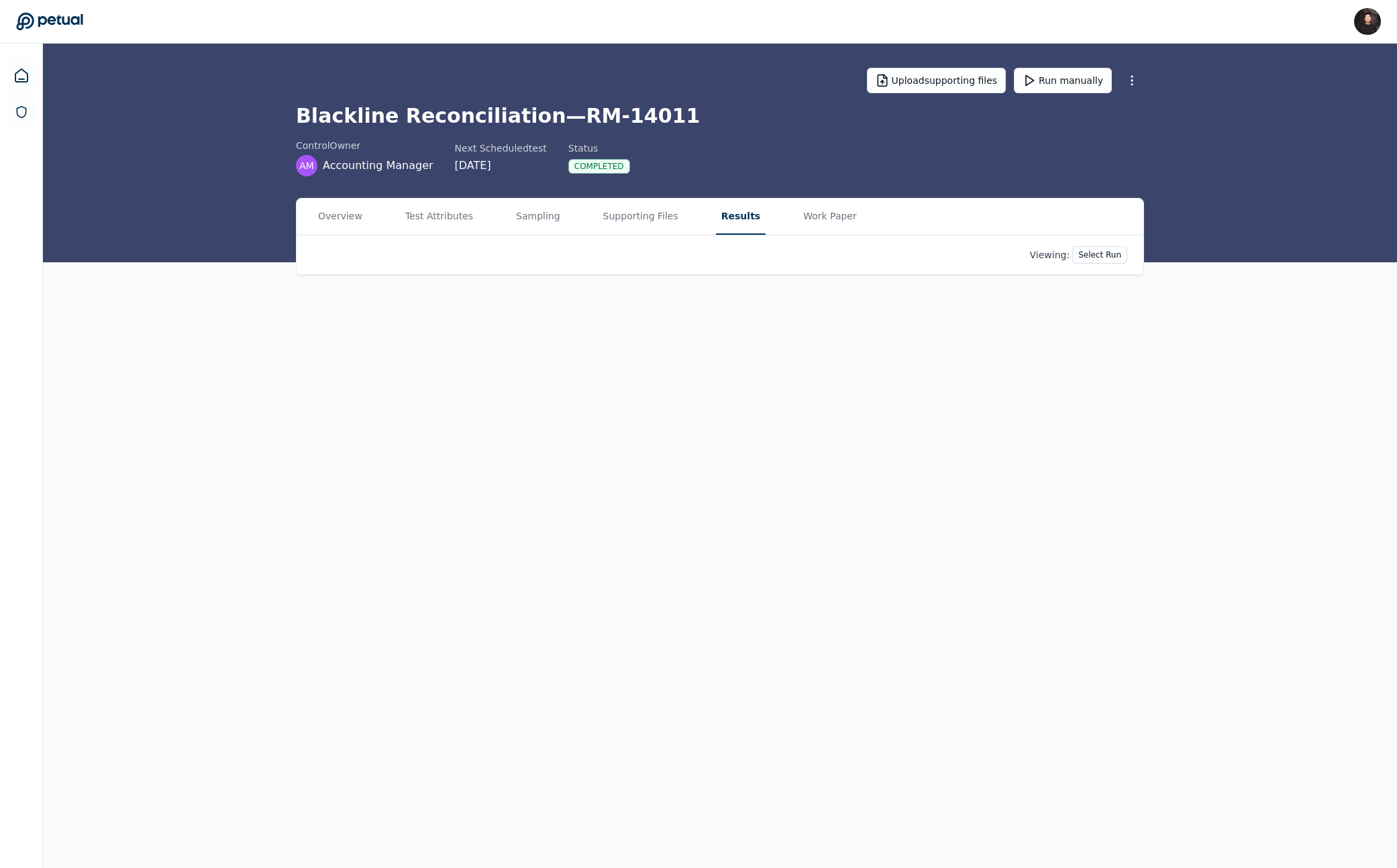
click at [716, 220] on button "Results" at bounding box center [740, 216] width 49 height 36
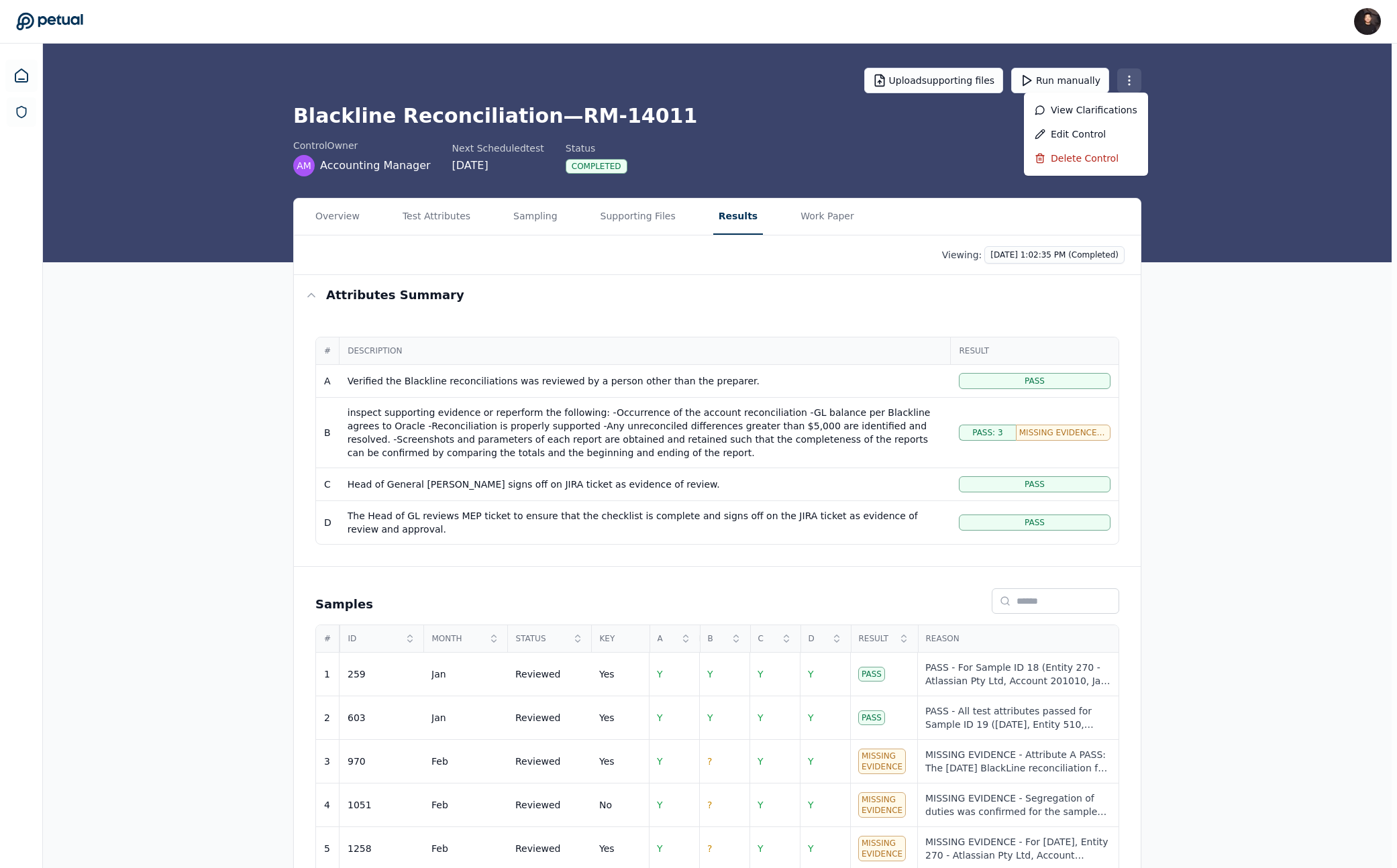
click at [813, 87] on html "James Lee james@petual.ai Sign out Upload supporting files Run manually Blackli…" at bounding box center [698, 512] width 1397 height 1024
click at [813, 86] on html "James Lee james@petual.ai Sign out Upload supporting files Run manually Blackli…" at bounding box center [698, 512] width 1397 height 1024
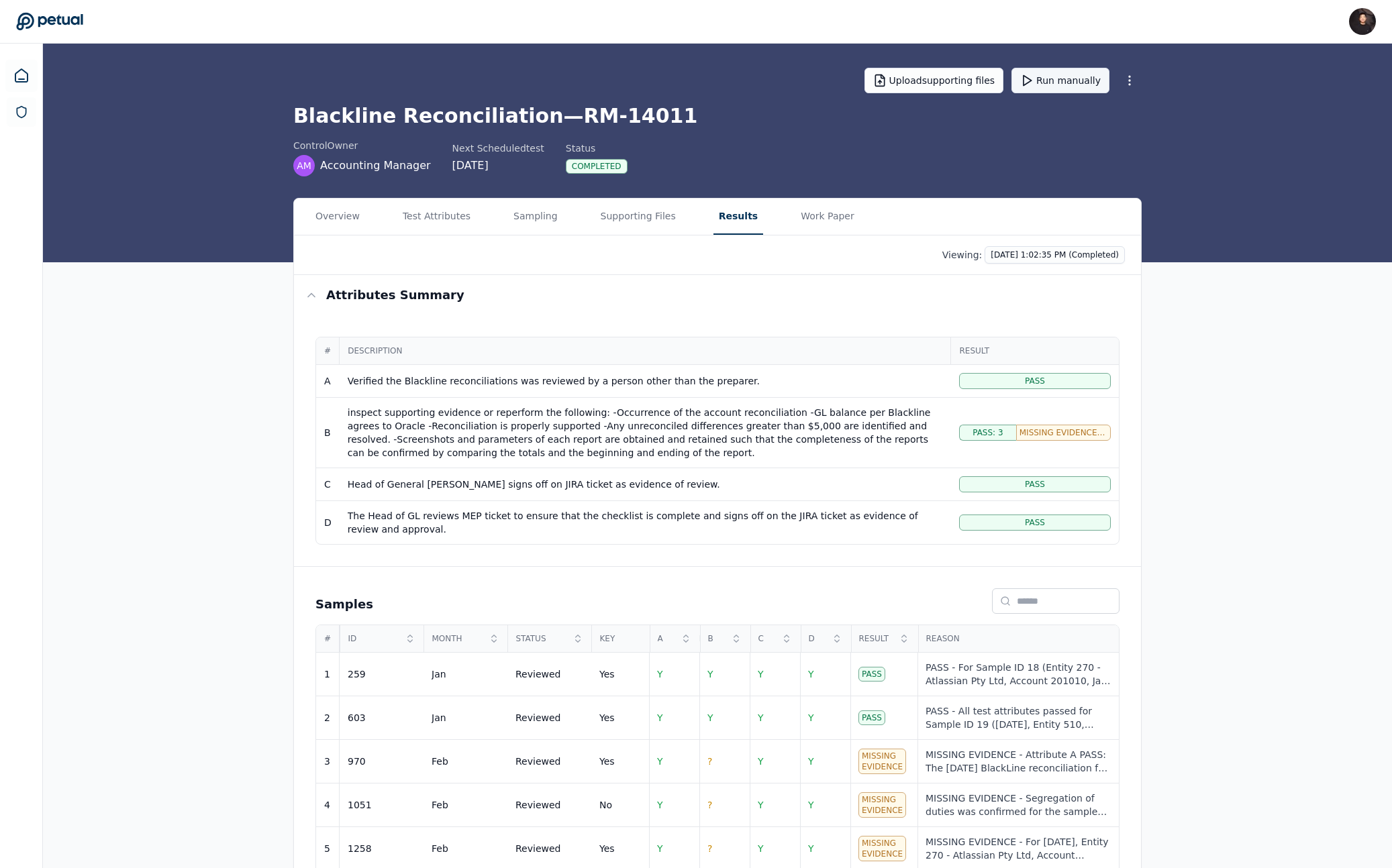
click at [814, 85] on button "Run manually" at bounding box center [1060, 80] width 98 height 26
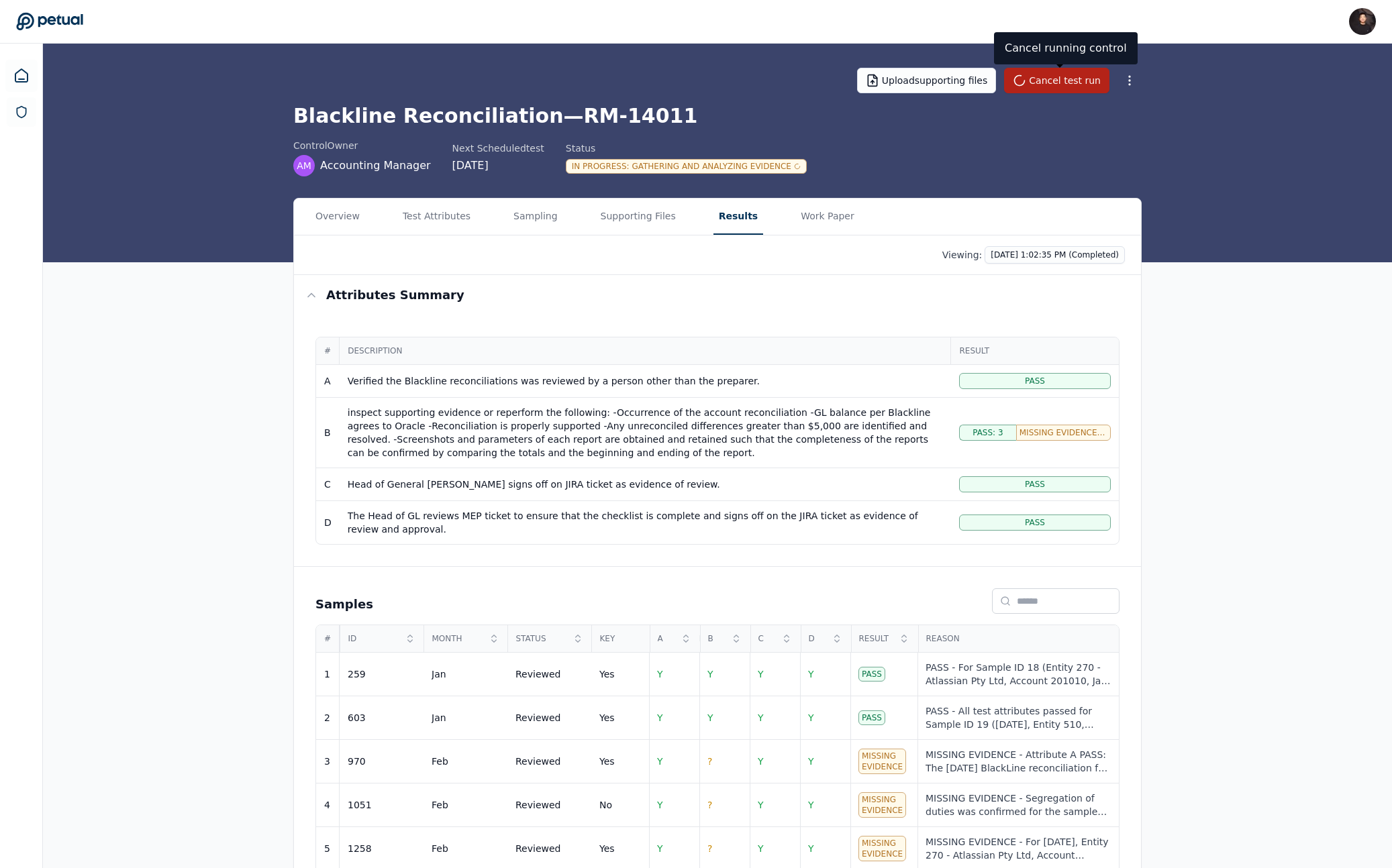
click at [814, 381] on div "Pass" at bounding box center [1035, 381] width 152 height 16
click at [814, 380] on div "Verified the Blackline reconciliations was reviewed by a person other than the …" at bounding box center [646, 381] width 596 height 13
click at [814, 380] on div "Pass" at bounding box center [1035, 381] width 152 height 16
click at [659, 396] on td "Verified the Blackline reconciliations was reviewed by a person other than the …" at bounding box center [645, 382] width 611 height 33
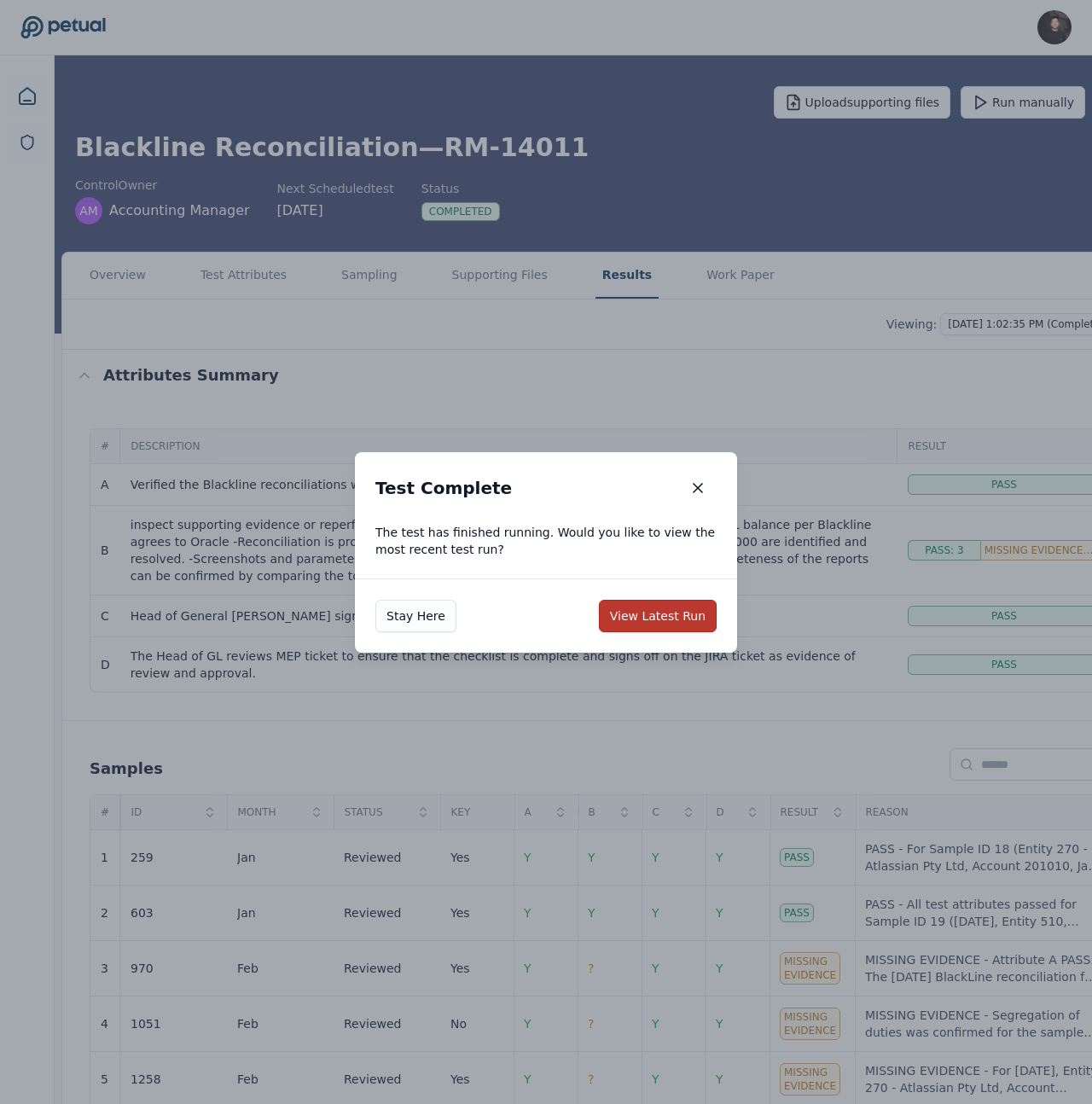
click at [663, 625] on button "View Latest Run" at bounding box center [658, 616] width 118 height 33
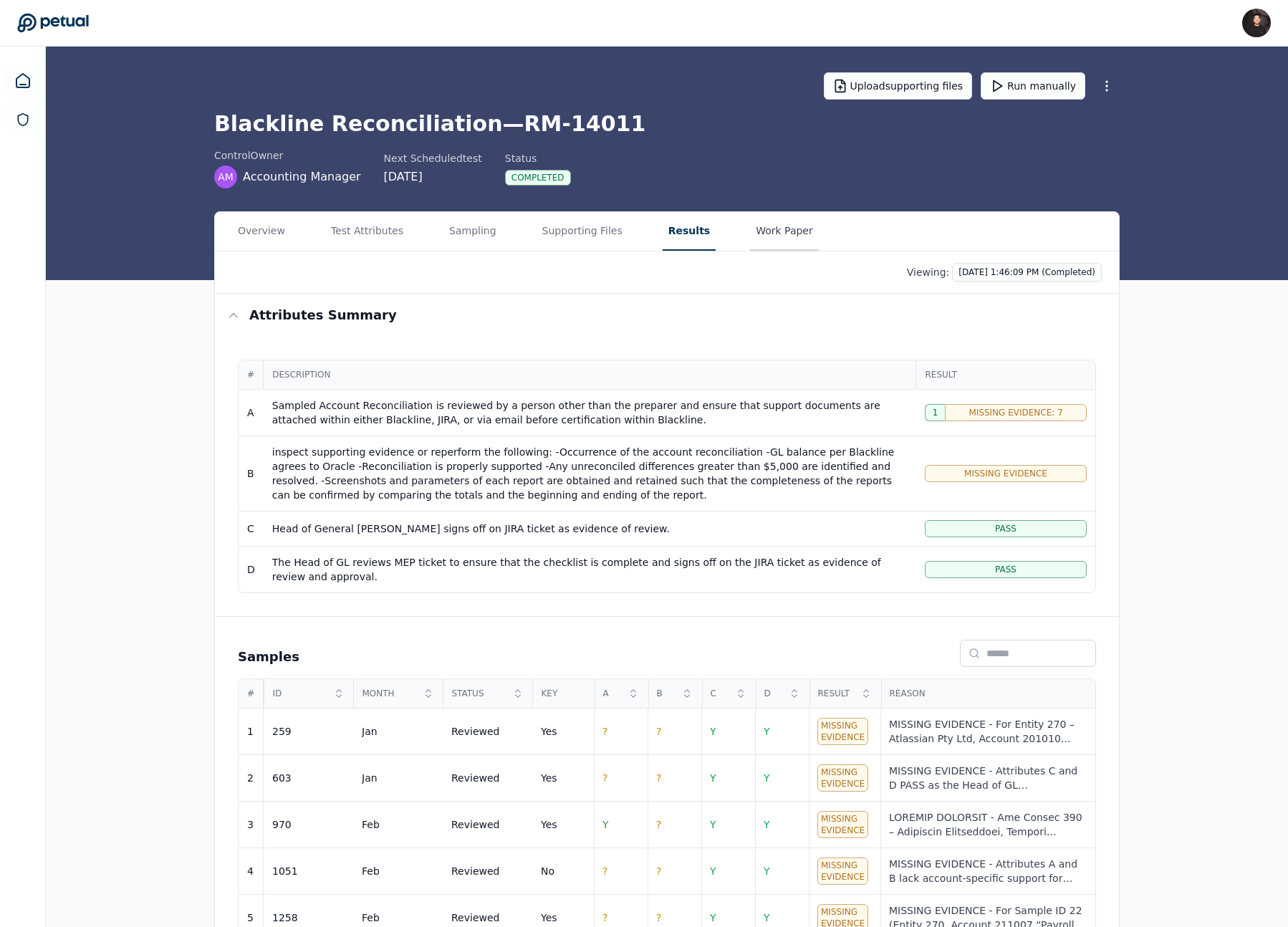
click at [778, 185] on main "Upload supporting files Run manually Blackline Reconciliation — RM-14011 contro…" at bounding box center [667, 576] width 1242 height 1058
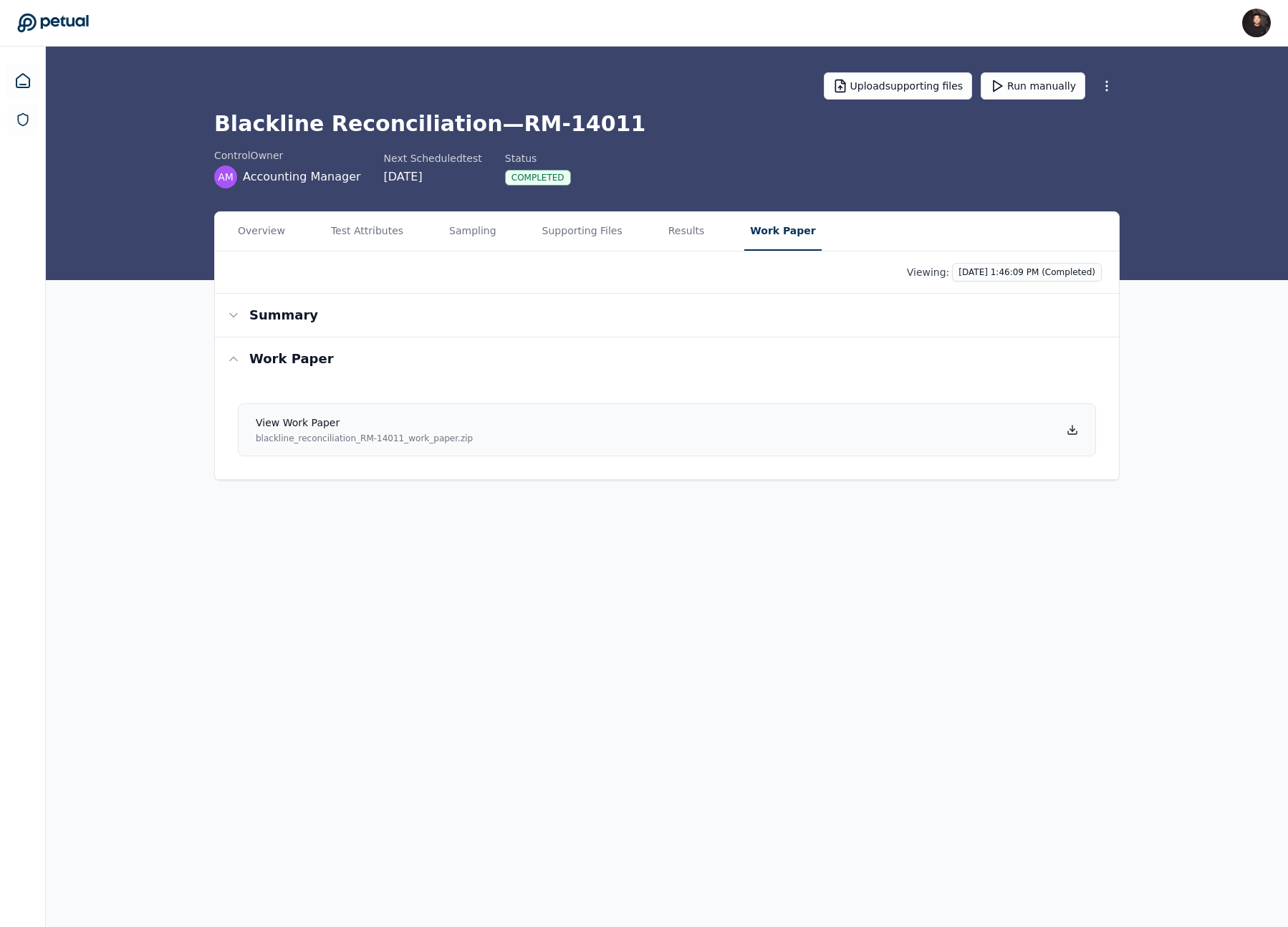
click at [730, 448] on link "View work paper blackline_reconciliation_RM-14011_work_paper.zip" at bounding box center [667, 429] width 858 height 53
click at [685, 236] on button "Results" at bounding box center [686, 231] width 48 height 38
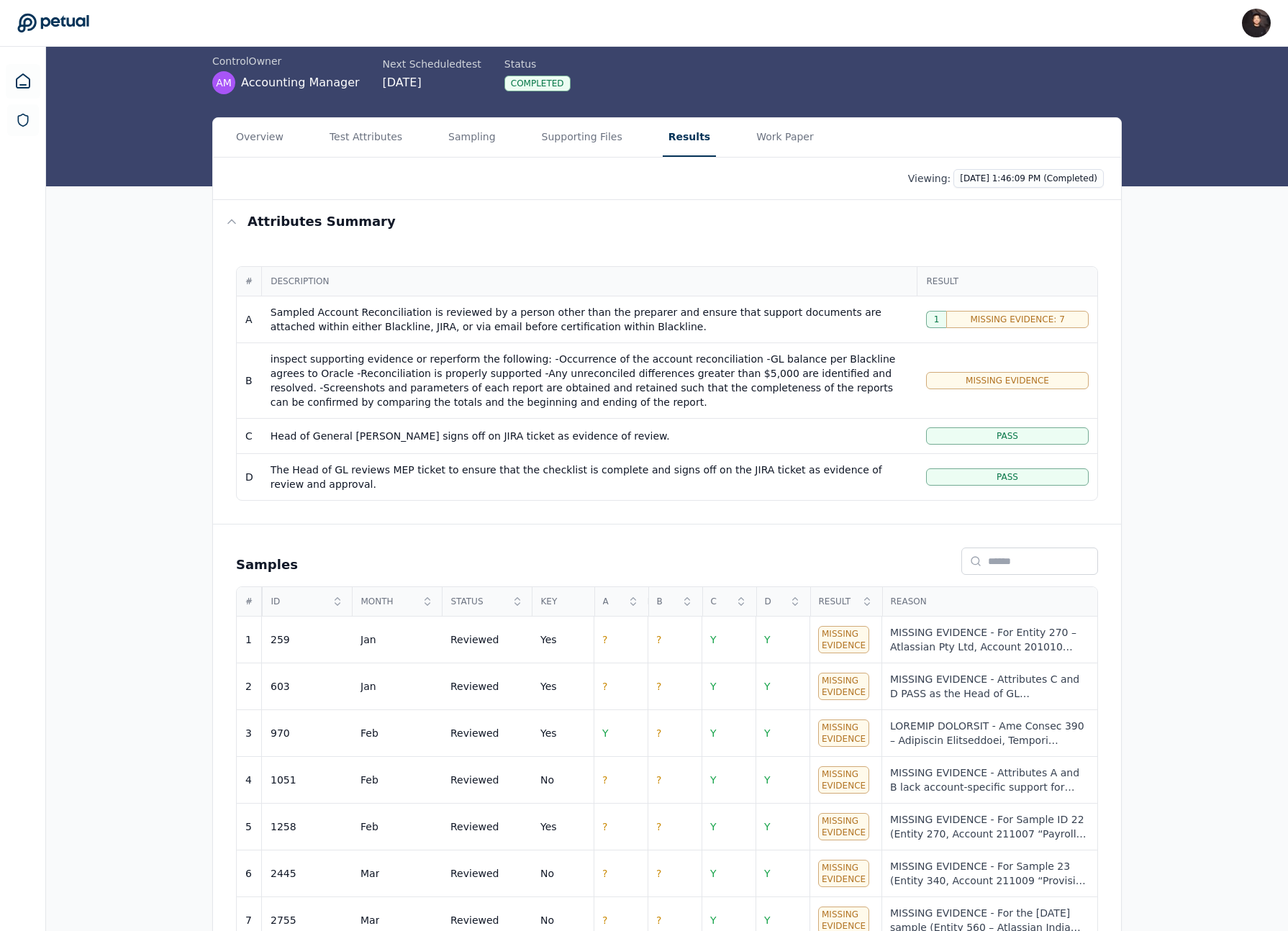
scroll to position [12, 0]
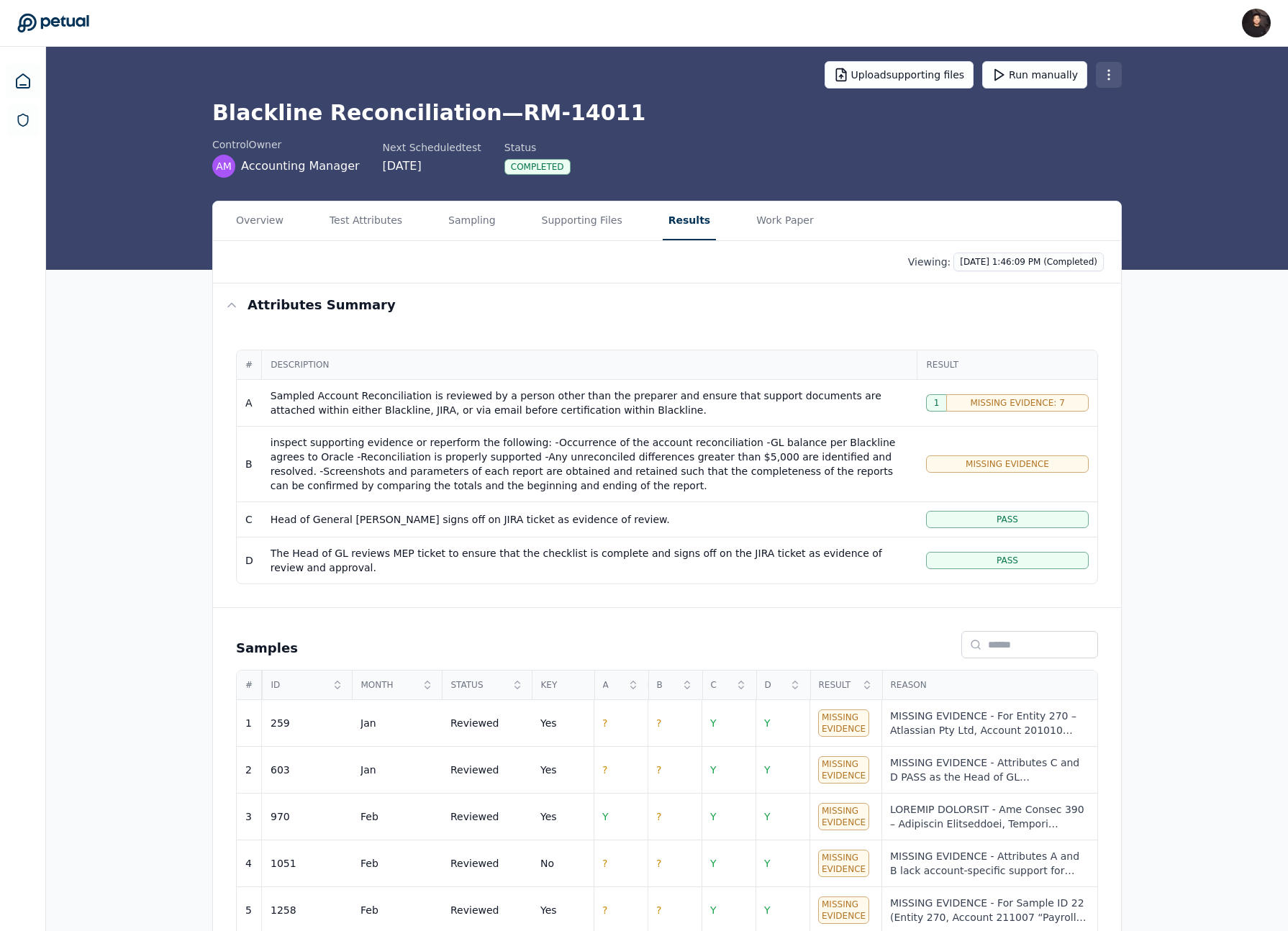
click at [920, 66] on html "[PERSON_NAME] [PERSON_NAME][EMAIL_ADDRESS] Sign out Upload supporting files Run…" at bounding box center [644, 543] width 1288 height 1109
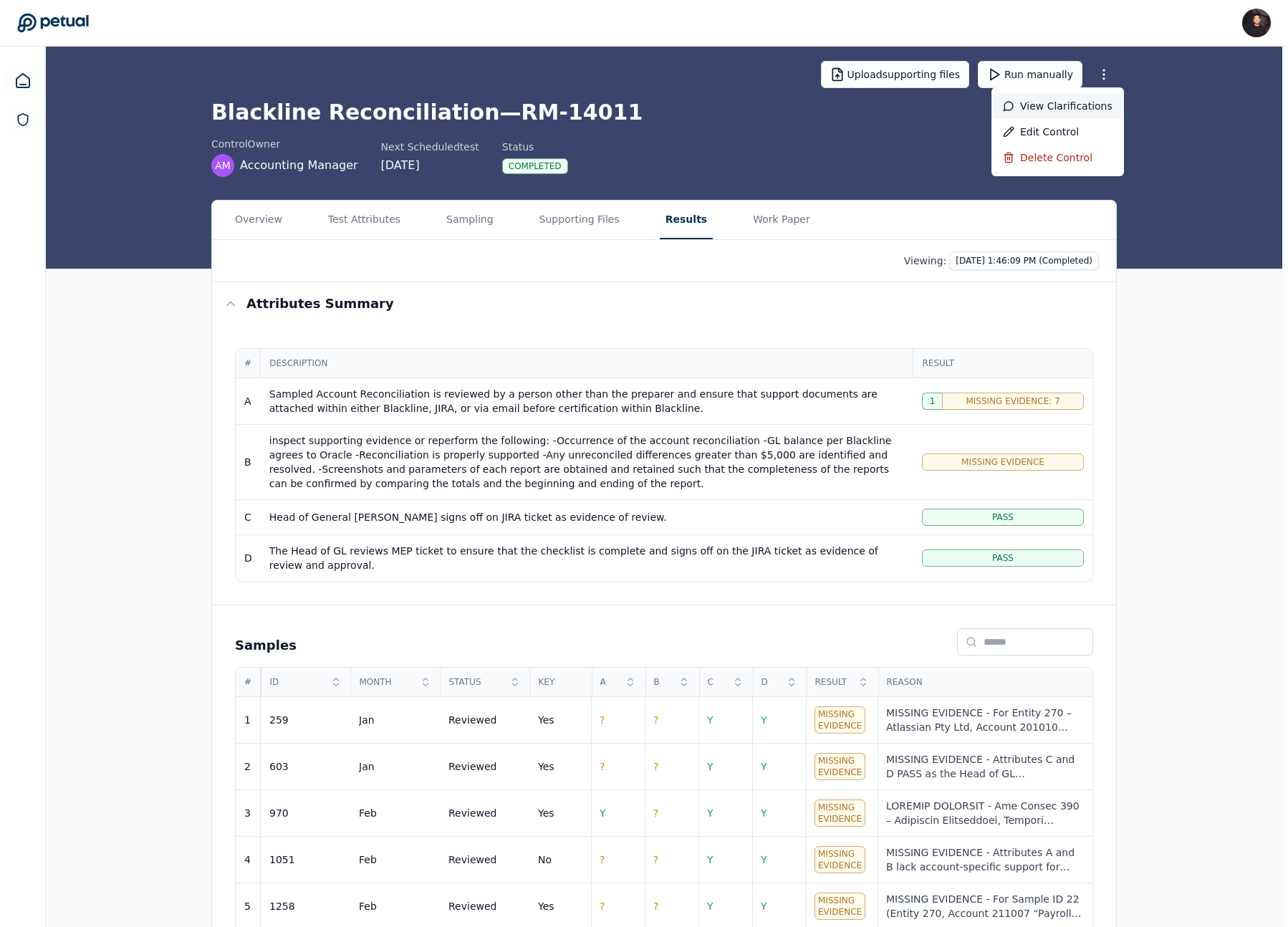
click at [916, 99] on div "View clarifications" at bounding box center [1057, 105] width 132 height 26
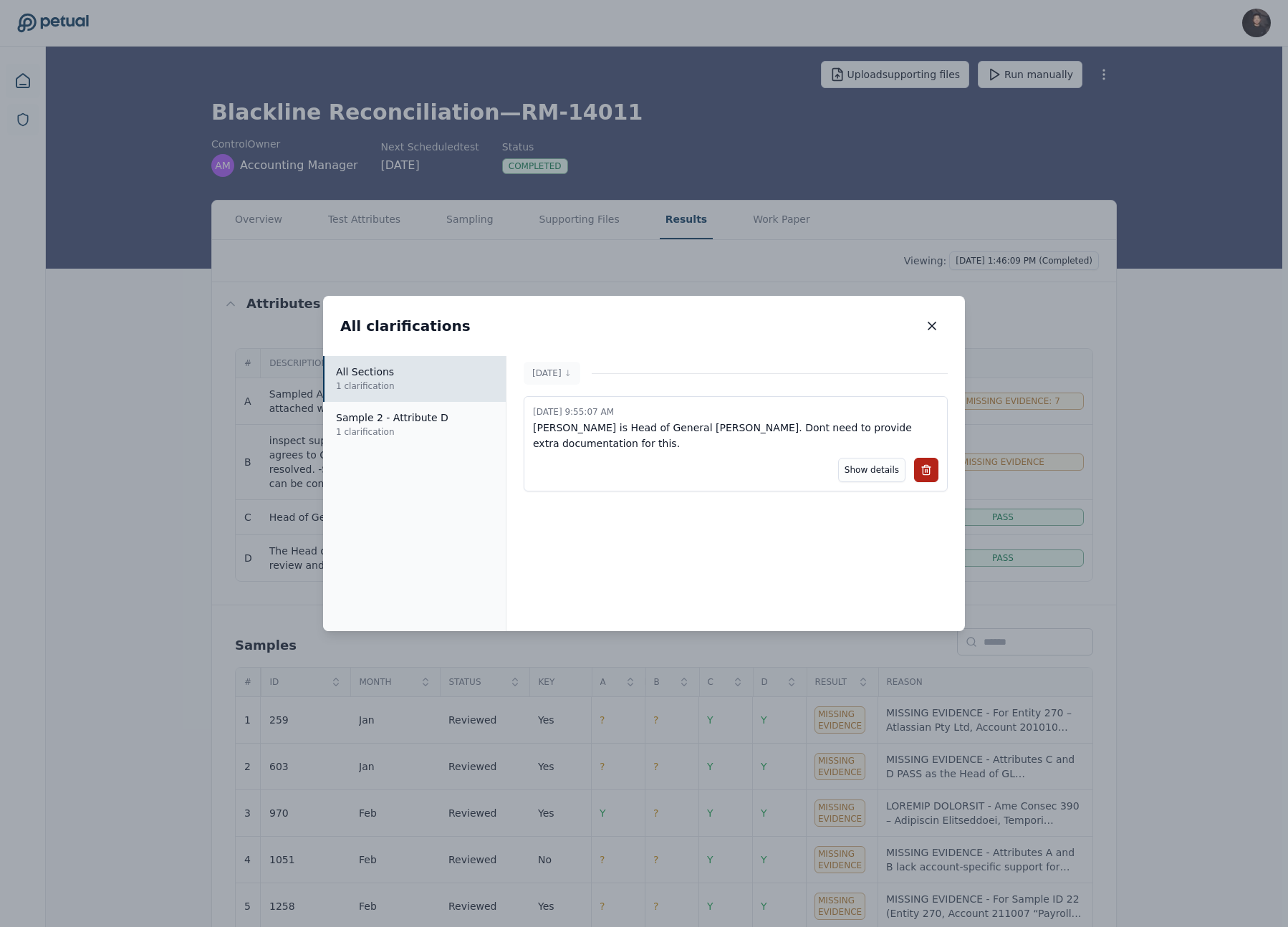
click at [358, 167] on div "All clarifications All clarifications All Sections 1 clarification Sample 2 - A…" at bounding box center [644, 464] width 1288 height 927
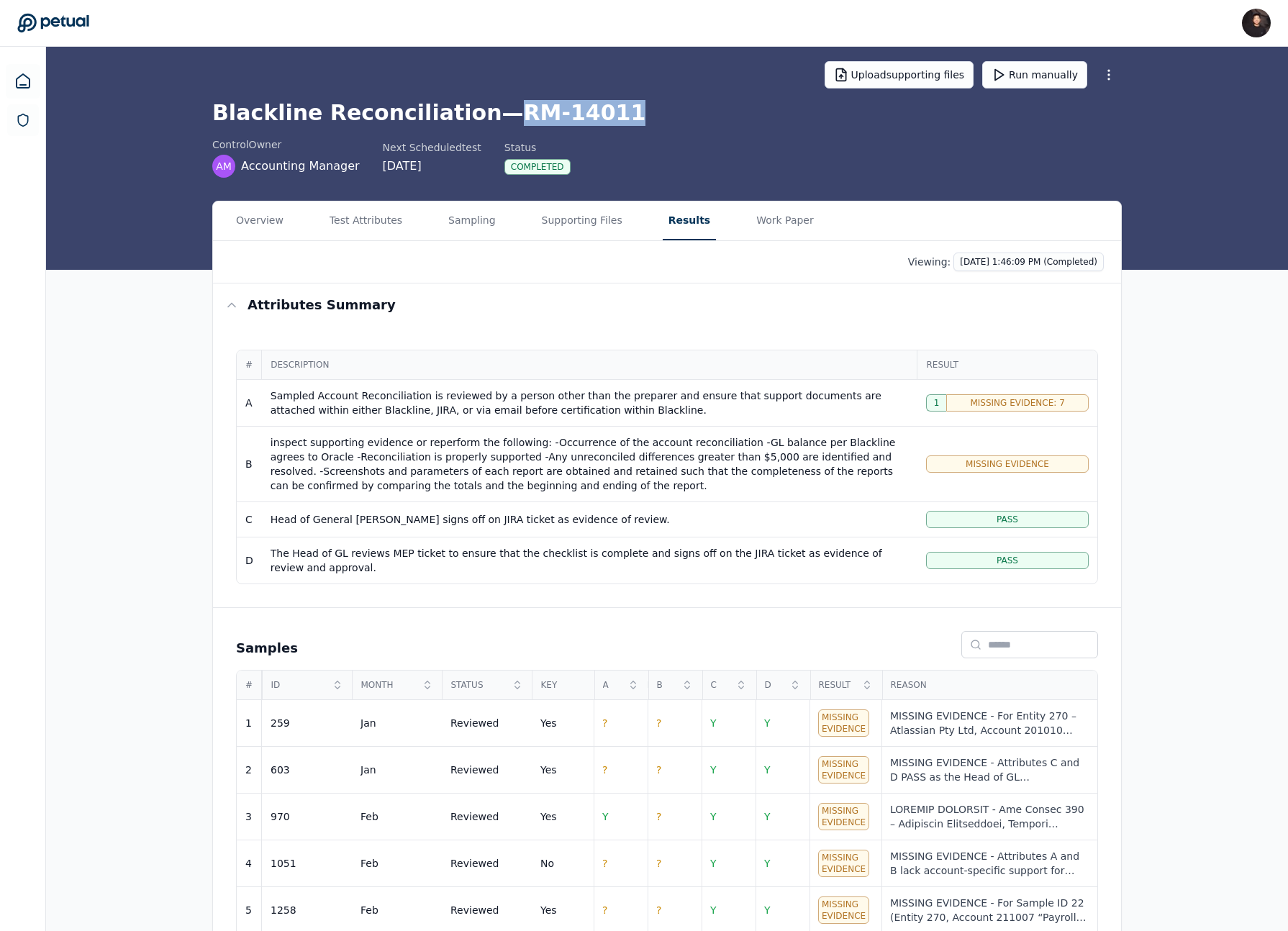
drag, startPoint x: 483, startPoint y: 112, endPoint x: 683, endPoint y: 112, distance: 200.0
click at [683, 112] on h1 "Blackline Reconciliation — RM-14011" at bounding box center [667, 113] width 909 height 26
copy h1 "RM-14011"
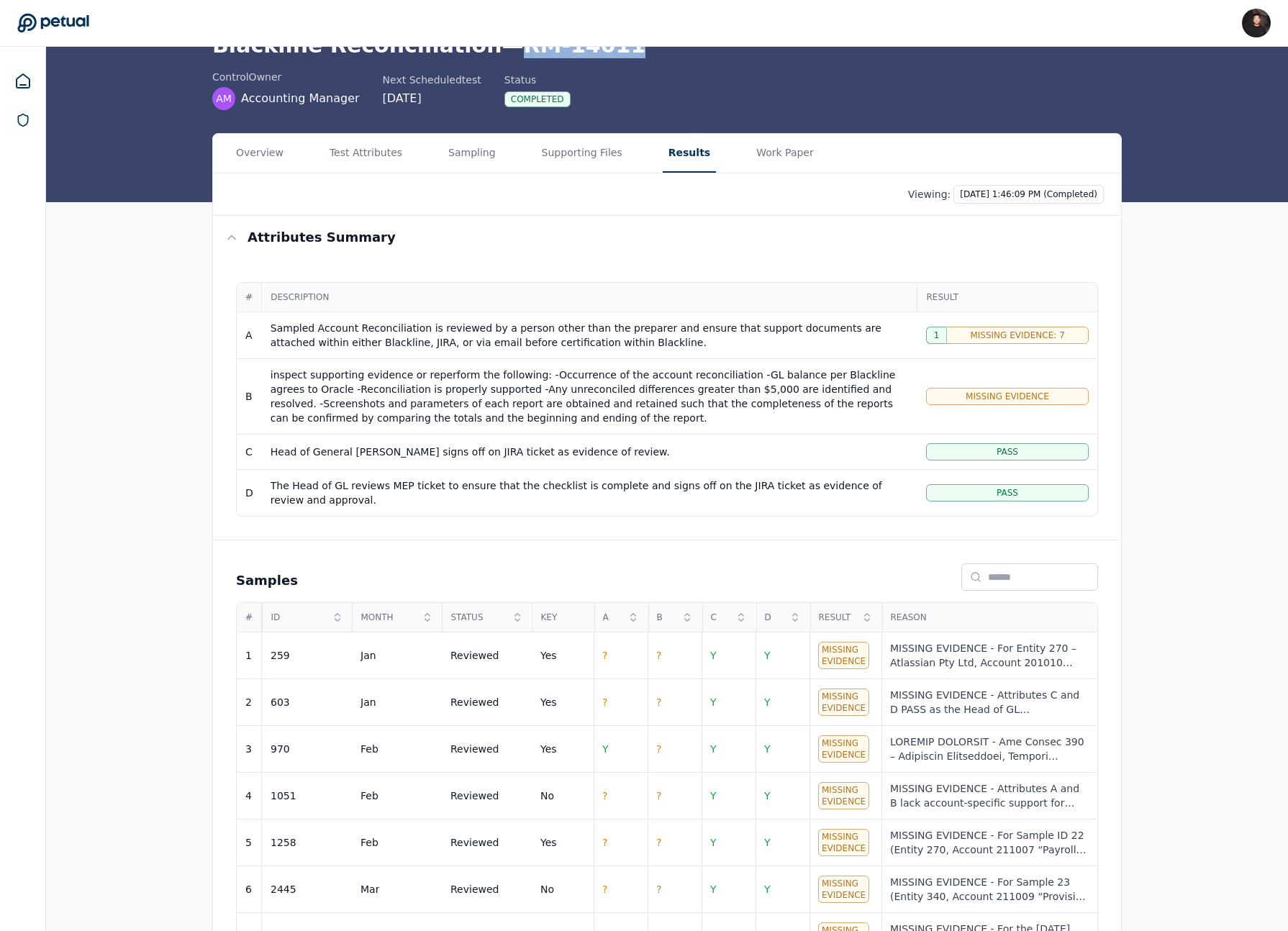
scroll to position [0, 0]
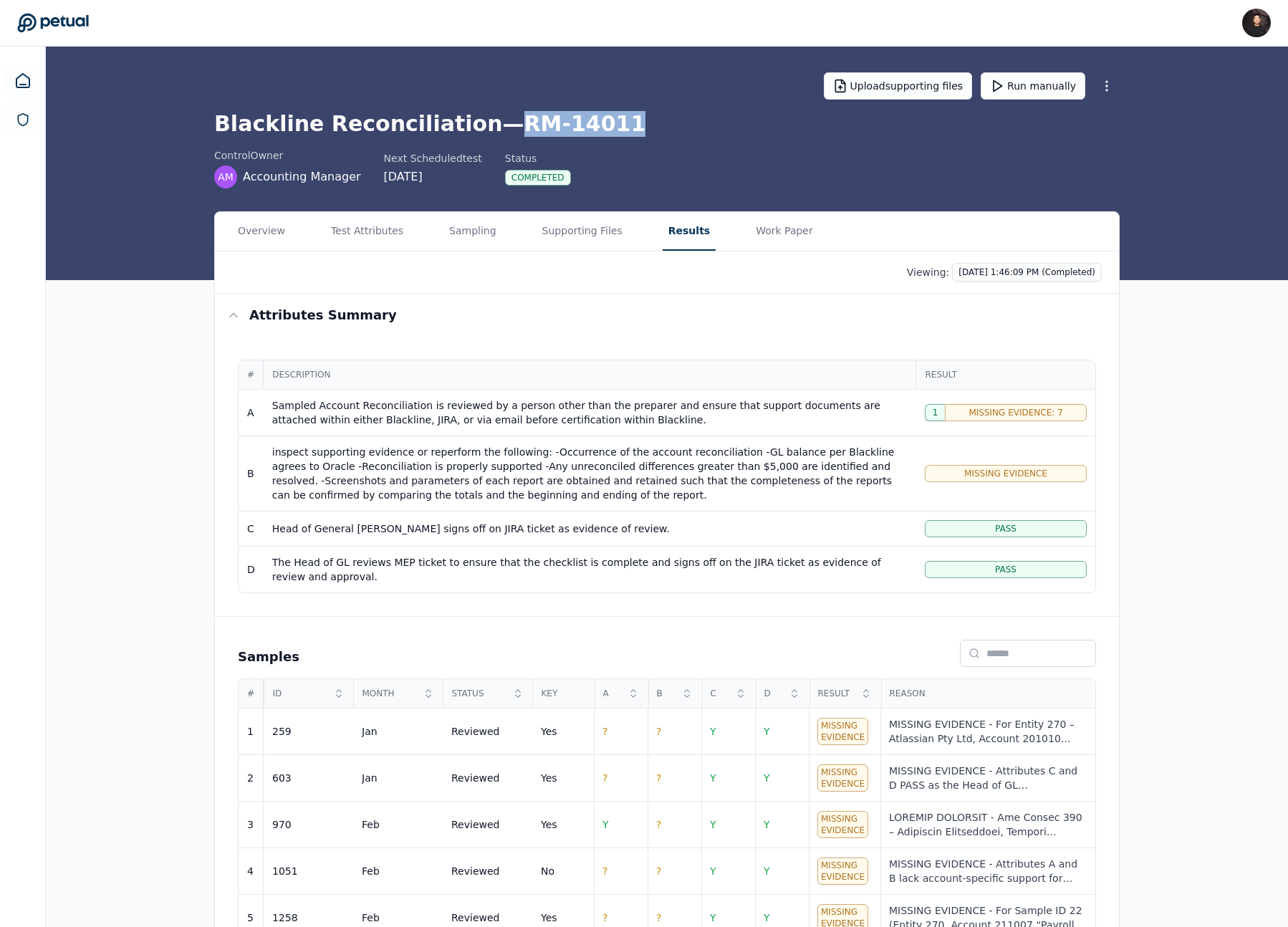
click at [455, 139] on main "Upload supporting files Run manually Blackline Reconciliation — RM-14011 contro…" at bounding box center [667, 576] width 1242 height 1058
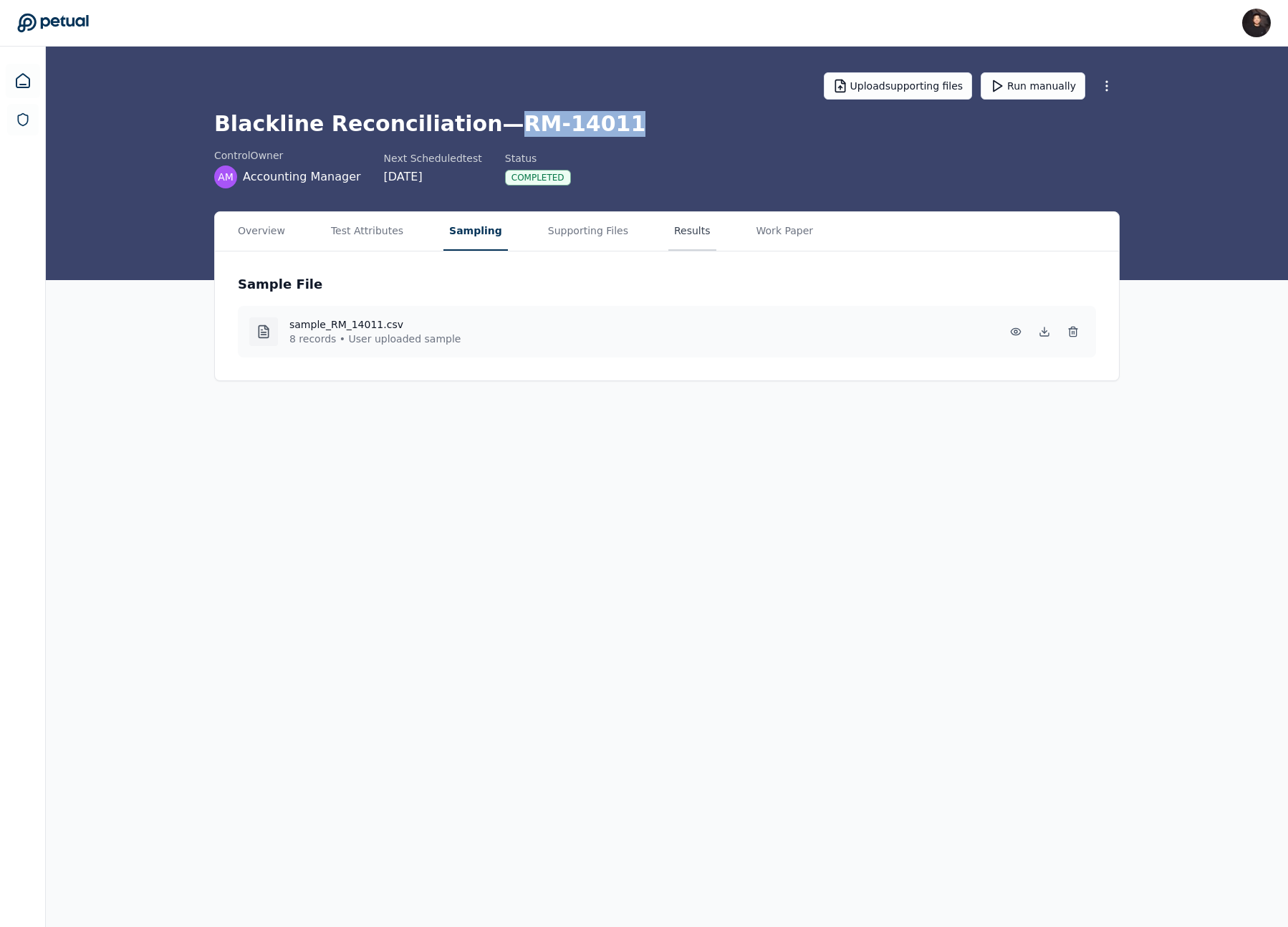
click at [680, 228] on button "Results" at bounding box center [692, 231] width 48 height 38
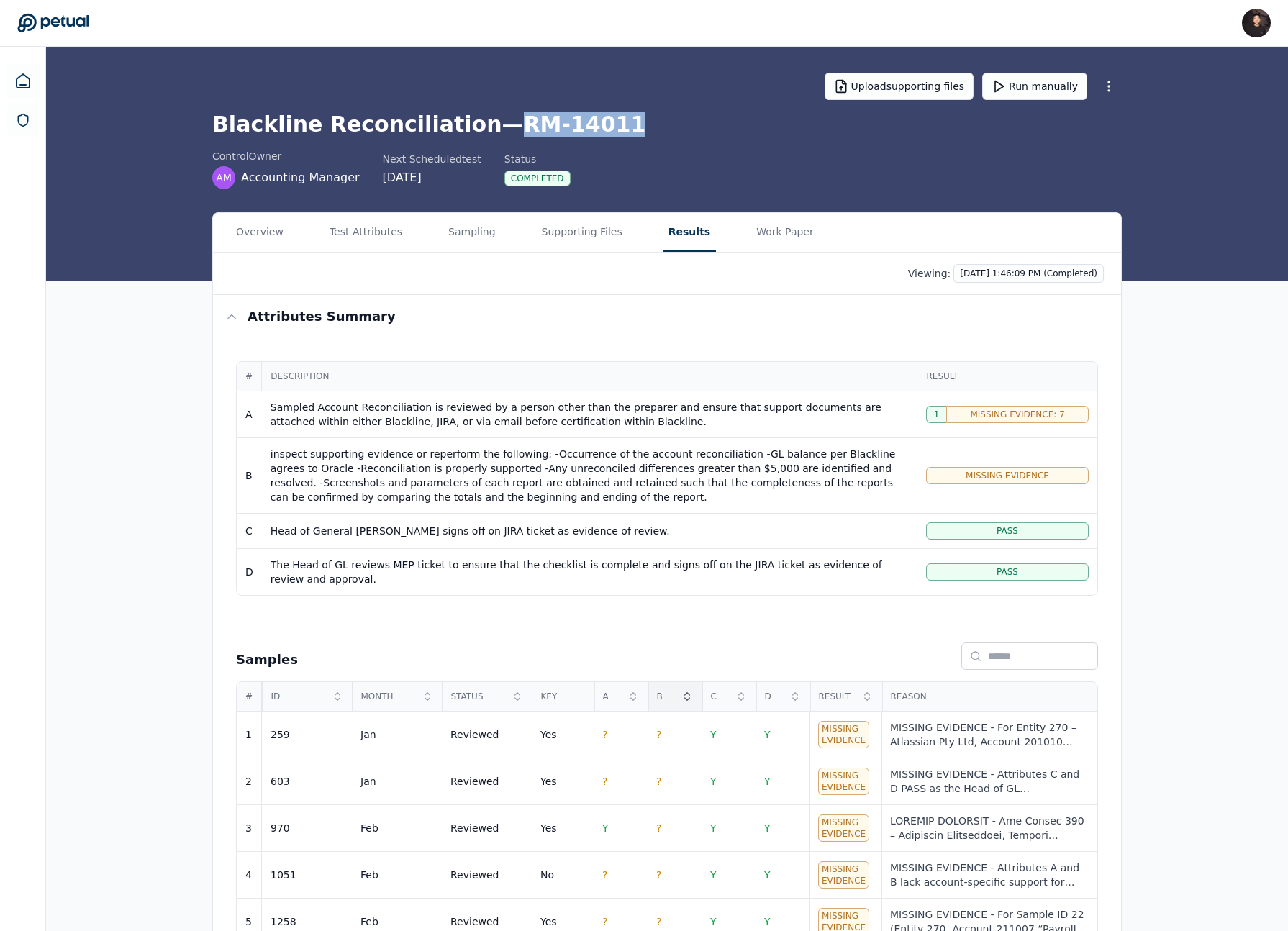
scroll to position [184, 0]
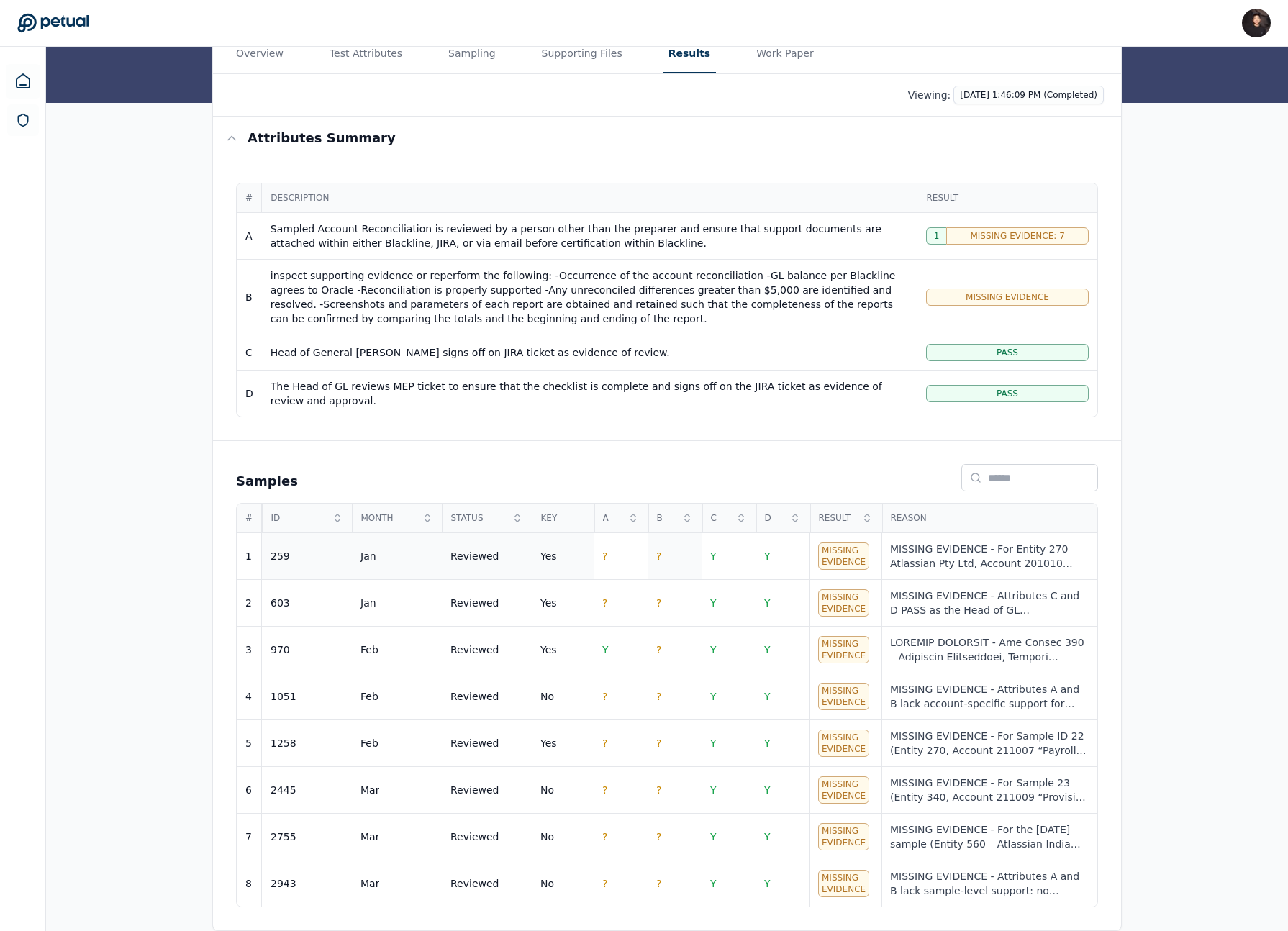
click at [673, 553] on td "?" at bounding box center [675, 557] width 54 height 47
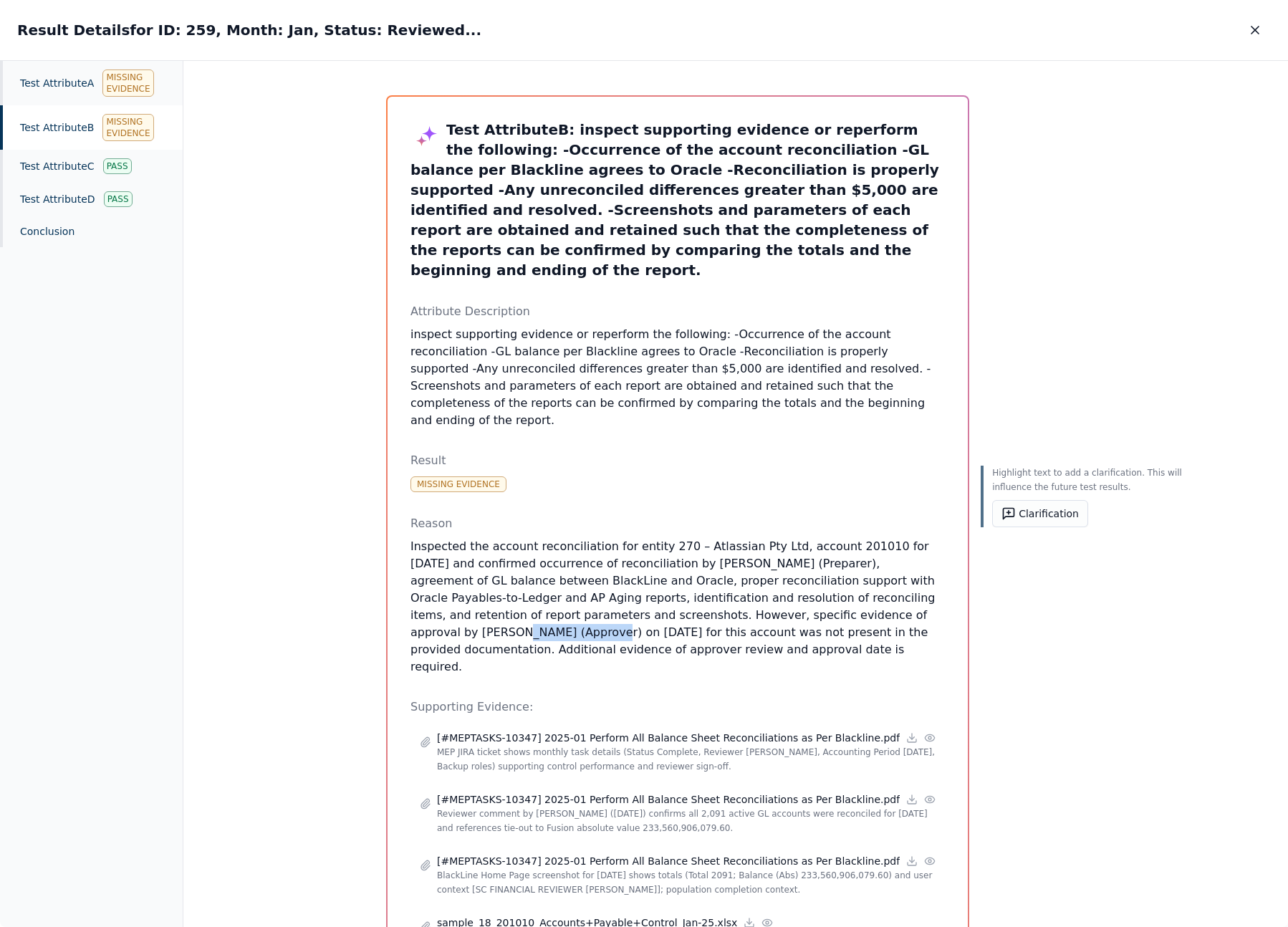
drag, startPoint x: 472, startPoint y: 599, endPoint x: 555, endPoint y: 600, distance: 83.0
click at [555, 600] on p "Inspected the account reconciliation for entity 270 – Atlassian Pty Ltd, accoun…" at bounding box center [677, 607] width 534 height 137
copy p "[PERSON_NAME]"
click at [916, 10] on div "Result Details for ID: 259, Month: Jan, Status: Reviewed... Result Details for …" at bounding box center [644, 30] width 1288 height 60
click at [916, 24] on icon "button" at bounding box center [1255, 29] width 14 height 14
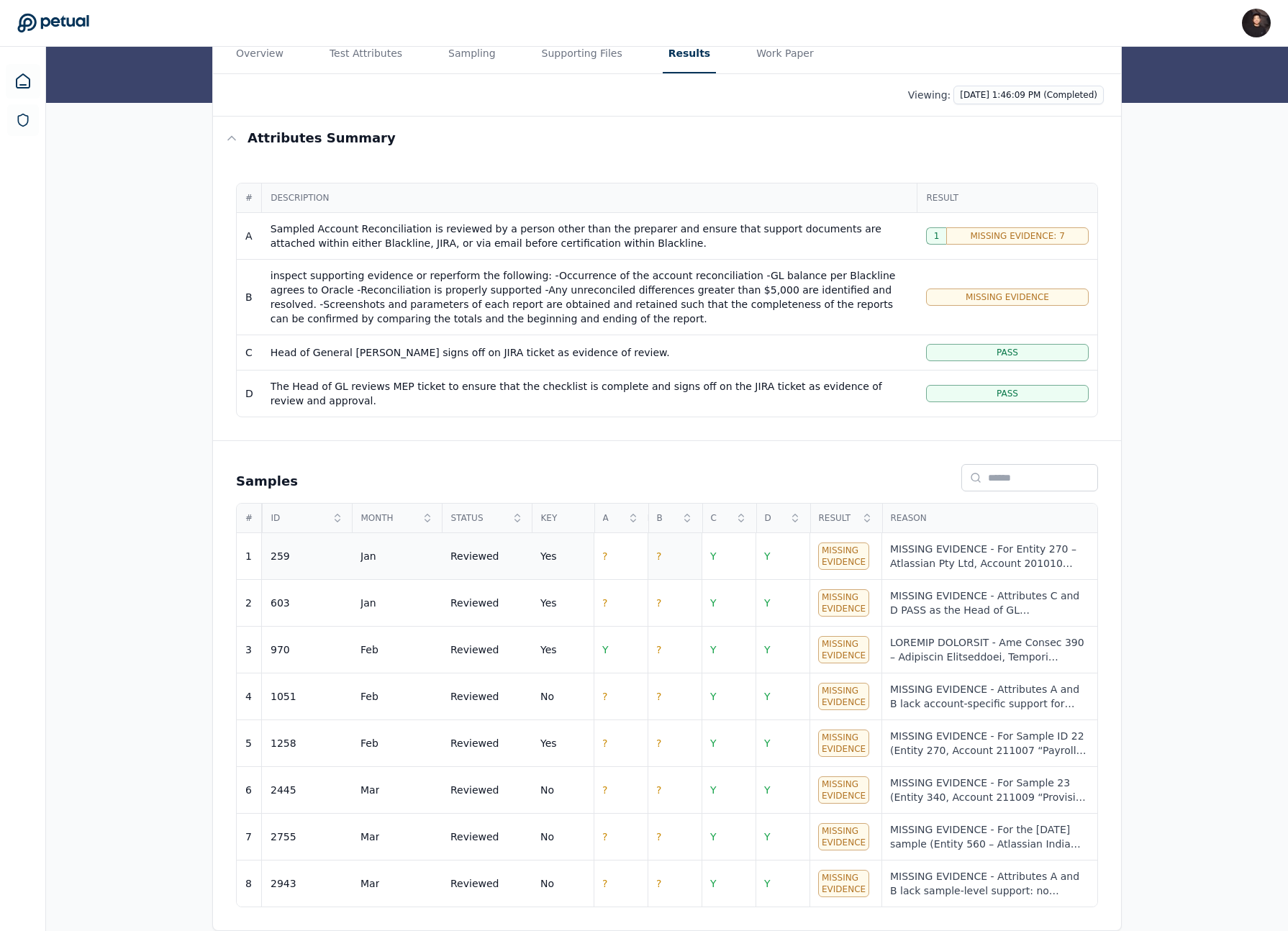
click at [660, 554] on span "?" at bounding box center [659, 556] width 5 height 12
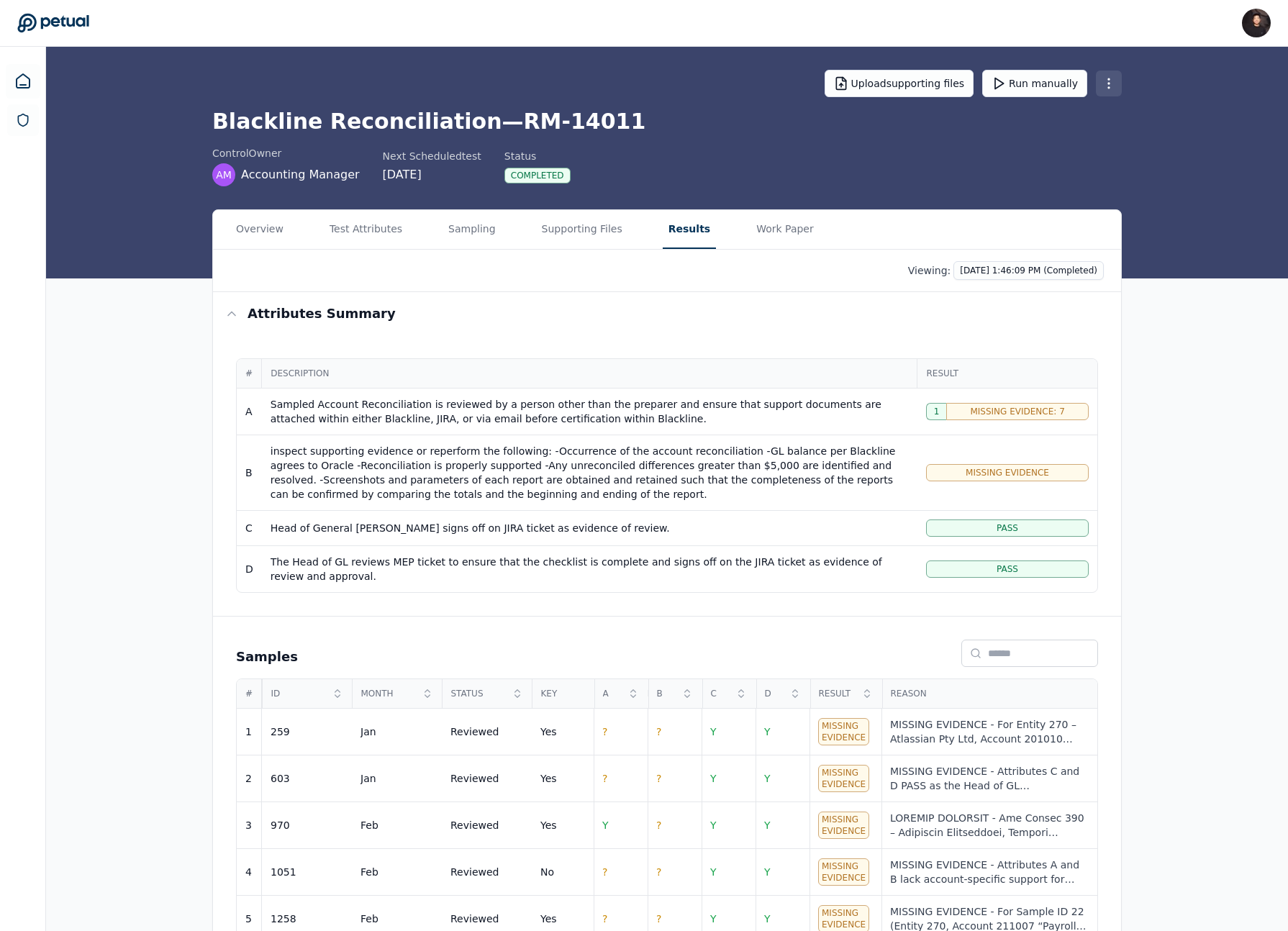
click at [920, 82] on html "[PERSON_NAME] [PERSON_NAME][EMAIL_ADDRESS] Sign out Upload supporting files Run…" at bounding box center [644, 552] width 1288 height 1109
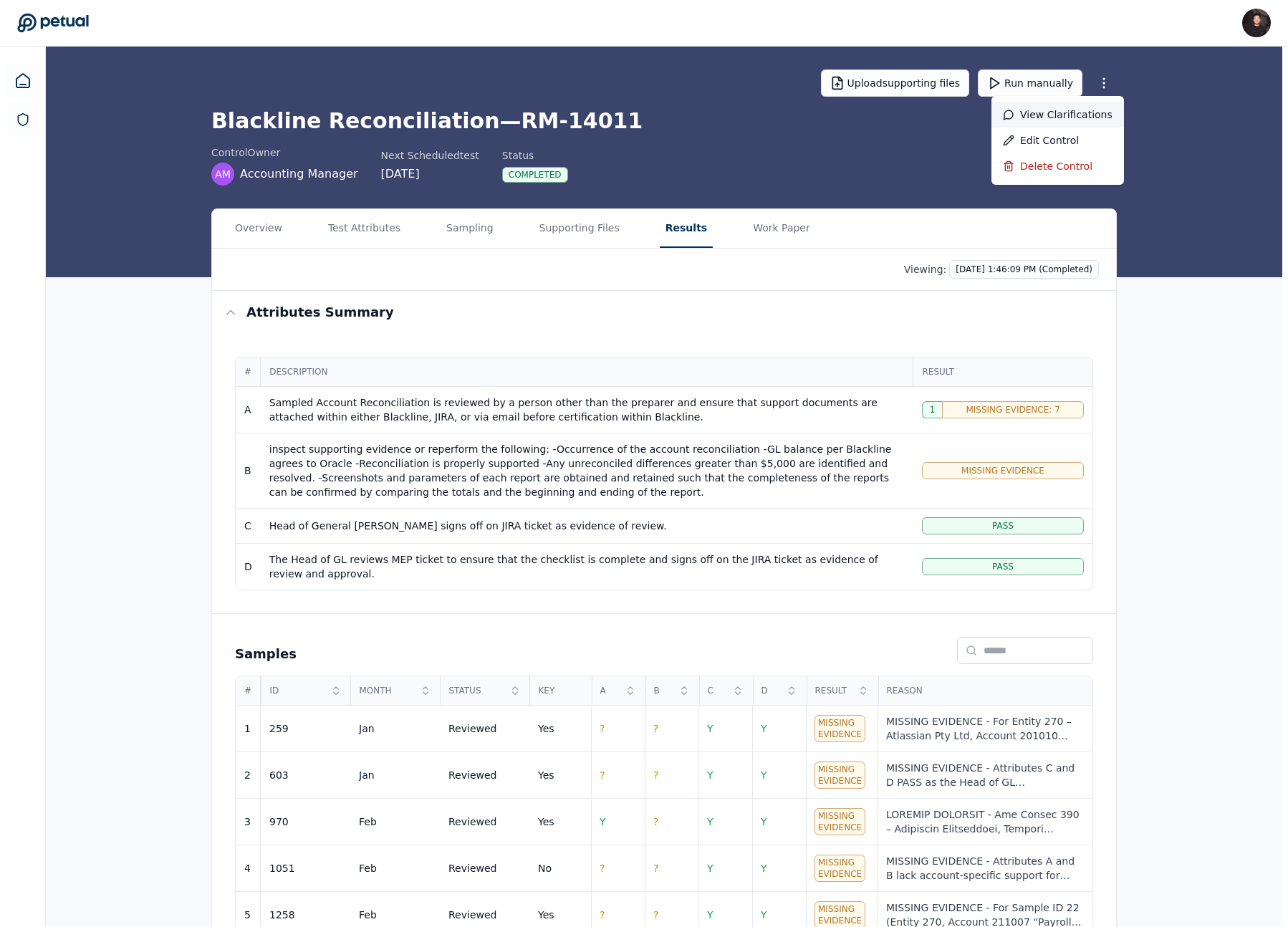
click at [916, 117] on div "View clarifications" at bounding box center [1057, 115] width 132 height 26
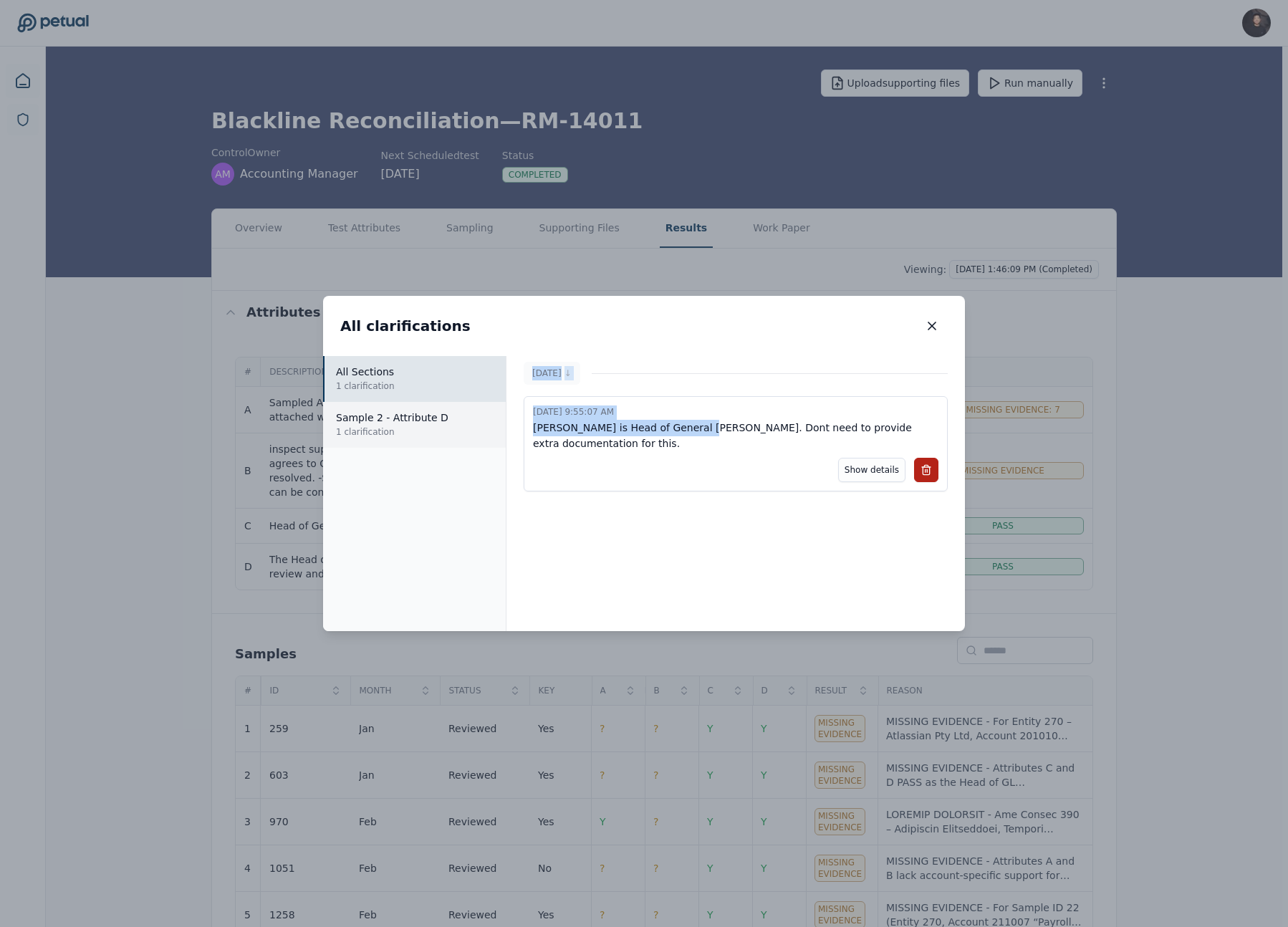
drag, startPoint x: 700, startPoint y: 428, endPoint x: 497, endPoint y: 428, distance: 203.0
click at [497, 428] on div "All Sections 1 clarification Sample 2 - Attribute D 1 clarification [DATE] ↓ [D…" at bounding box center [643, 494] width 641 height 275
click at [536, 436] on p "[PERSON_NAME] is Head of General [PERSON_NAME]. Dont need to provide extra docu…" at bounding box center [735, 436] width 406 height 33
drag, startPoint x: 534, startPoint y: 428, endPoint x: 703, endPoint y: 428, distance: 169.0
click at [703, 428] on p "[PERSON_NAME] is Head of General [PERSON_NAME]. Dont need to provide extra docu…" at bounding box center [735, 436] width 406 height 33
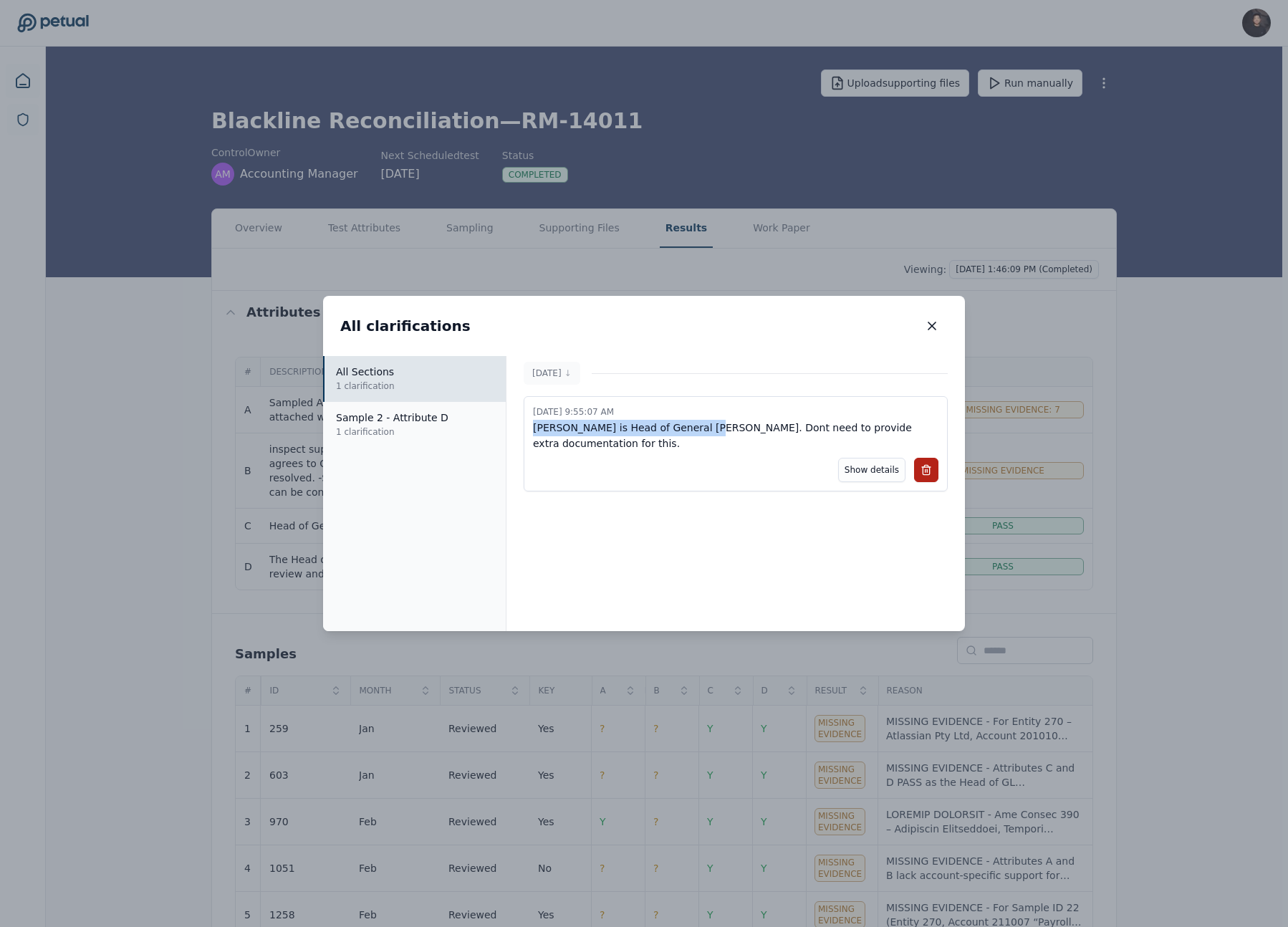
copy p "[PERSON_NAME] is Head of General [PERSON_NAME]"
click at [916, 325] on icon "button" at bounding box center [932, 325] width 8 height 8
